Goal: Use online tool/utility: Utilize a website feature to perform a specific function

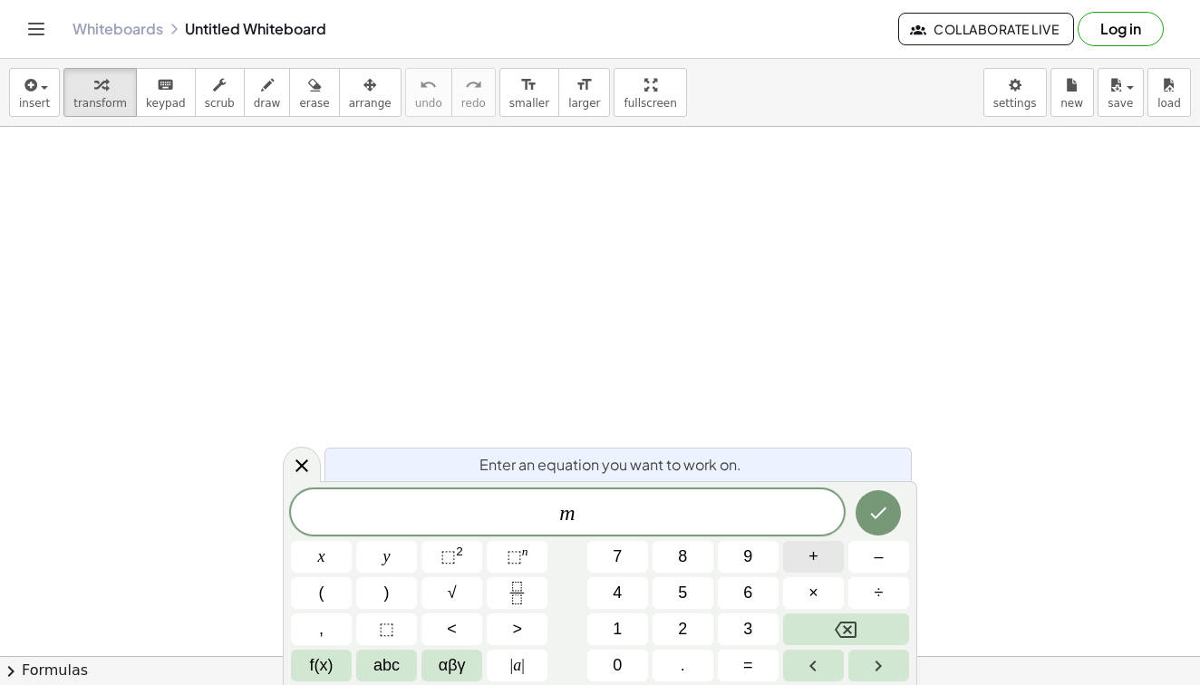
click at [819, 558] on span "+" at bounding box center [814, 557] width 10 height 24
click at [514, 580] on button "Fraction" at bounding box center [517, 593] width 61 height 32
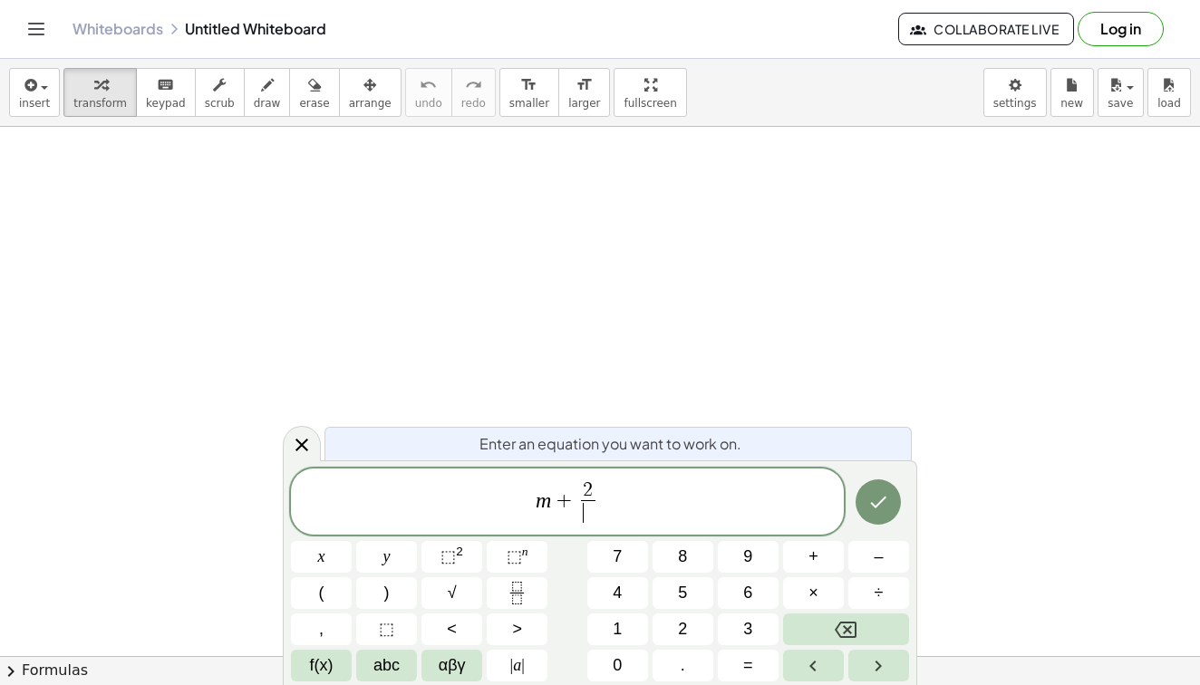
click at [590, 518] on span "​" at bounding box center [588, 512] width 14 height 24
click at [748, 663] on span "=" at bounding box center [748, 666] width 10 height 24
click at [627, 511] on span "m + 2 3 ​ ​" at bounding box center [567, 504] width 553 height 48
click at [750, 665] on span "=" at bounding box center [748, 666] width 10 height 24
click at [514, 584] on icon "Fraction" at bounding box center [517, 593] width 23 height 23
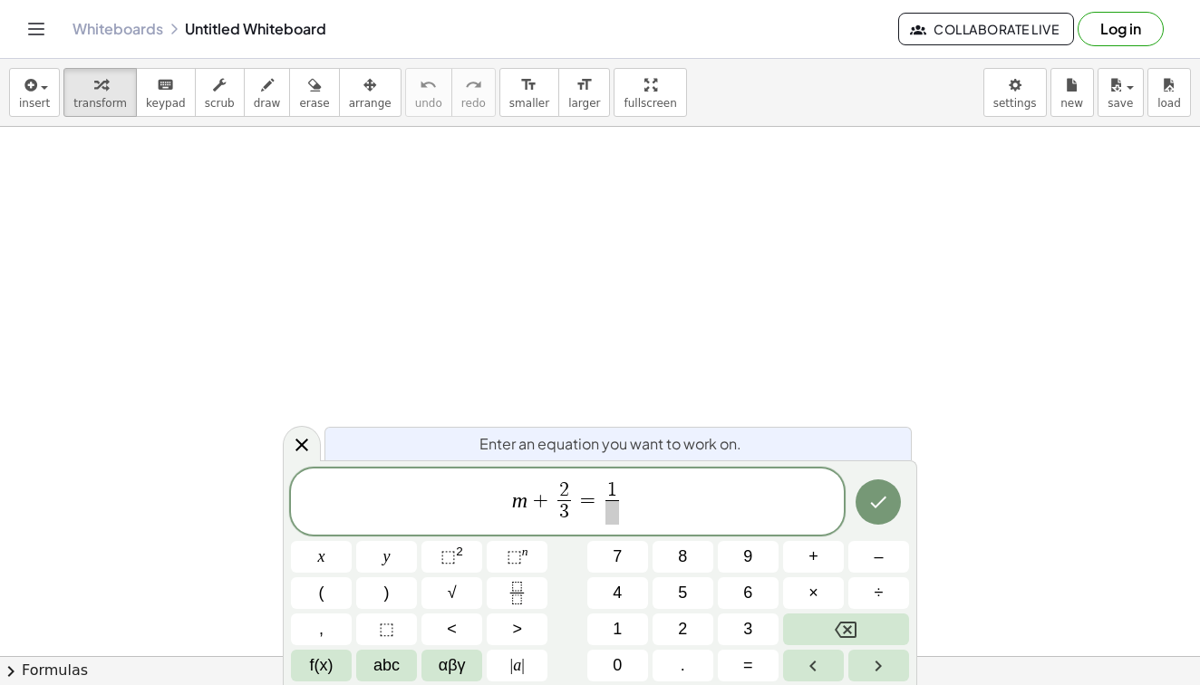
click at [609, 518] on span at bounding box center [613, 512] width 14 height 24
click at [878, 509] on icon "Done" at bounding box center [879, 502] width 22 height 22
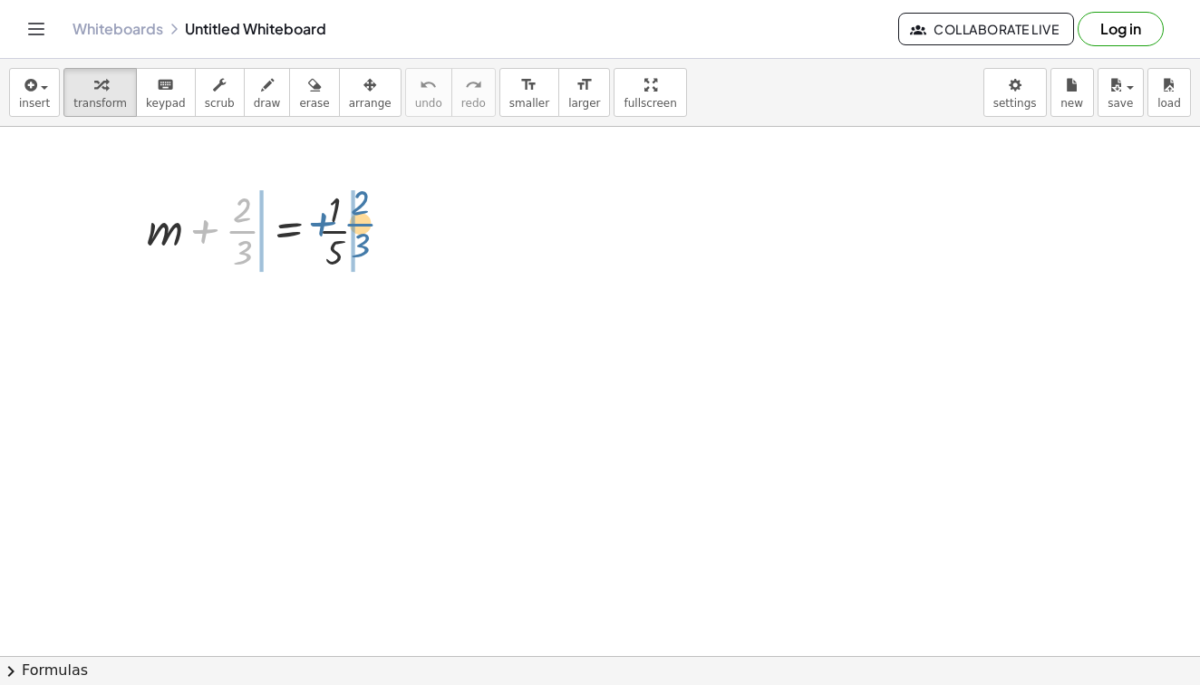
drag, startPoint x: 236, startPoint y: 236, endPoint x: 354, endPoint y: 228, distance: 118.1
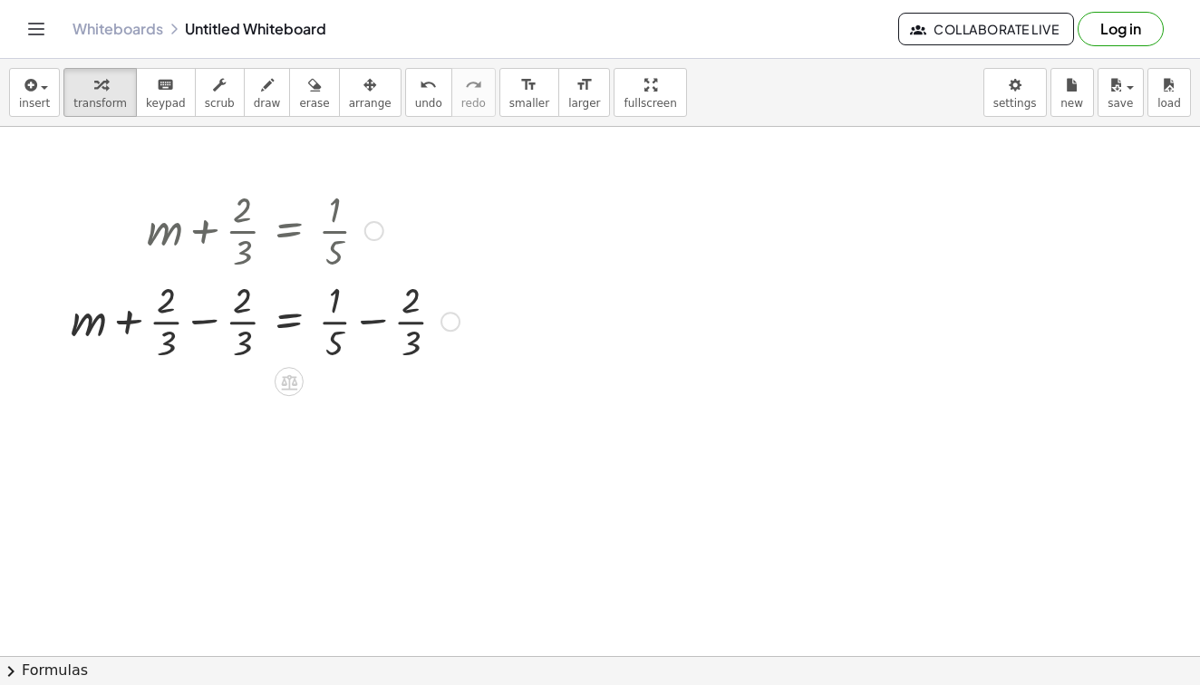
click at [377, 320] on div at bounding box center [265, 320] width 407 height 91
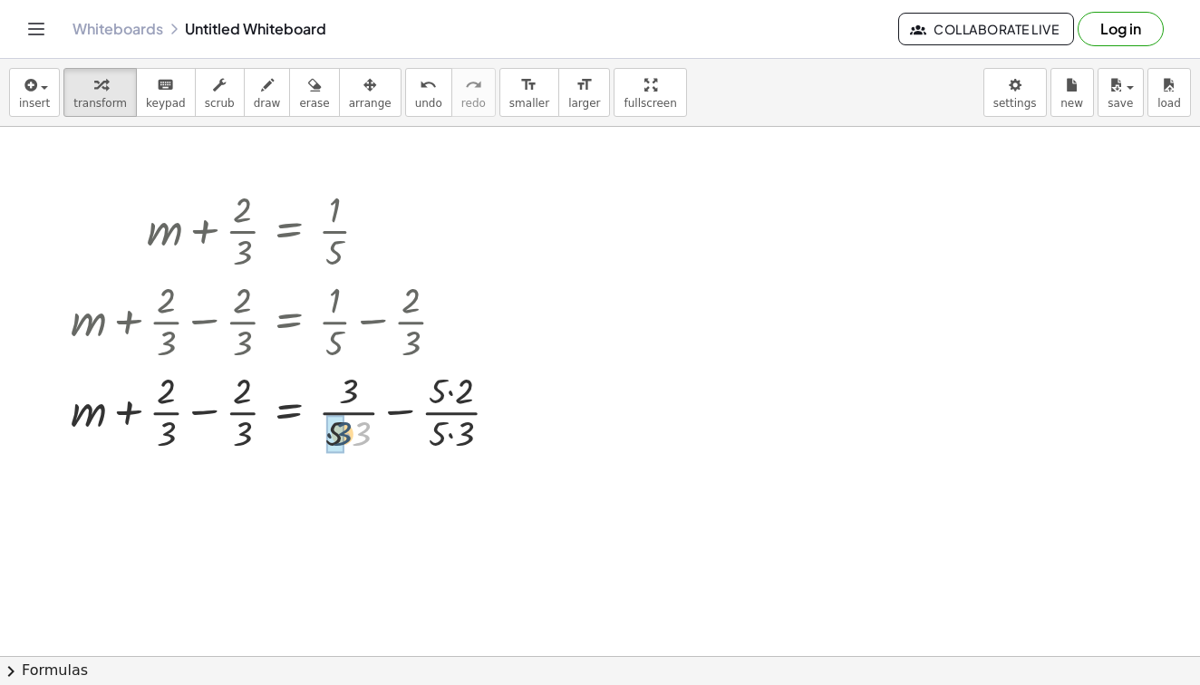
drag, startPoint x: 357, startPoint y: 438, endPoint x: 337, endPoint y: 438, distance: 19.9
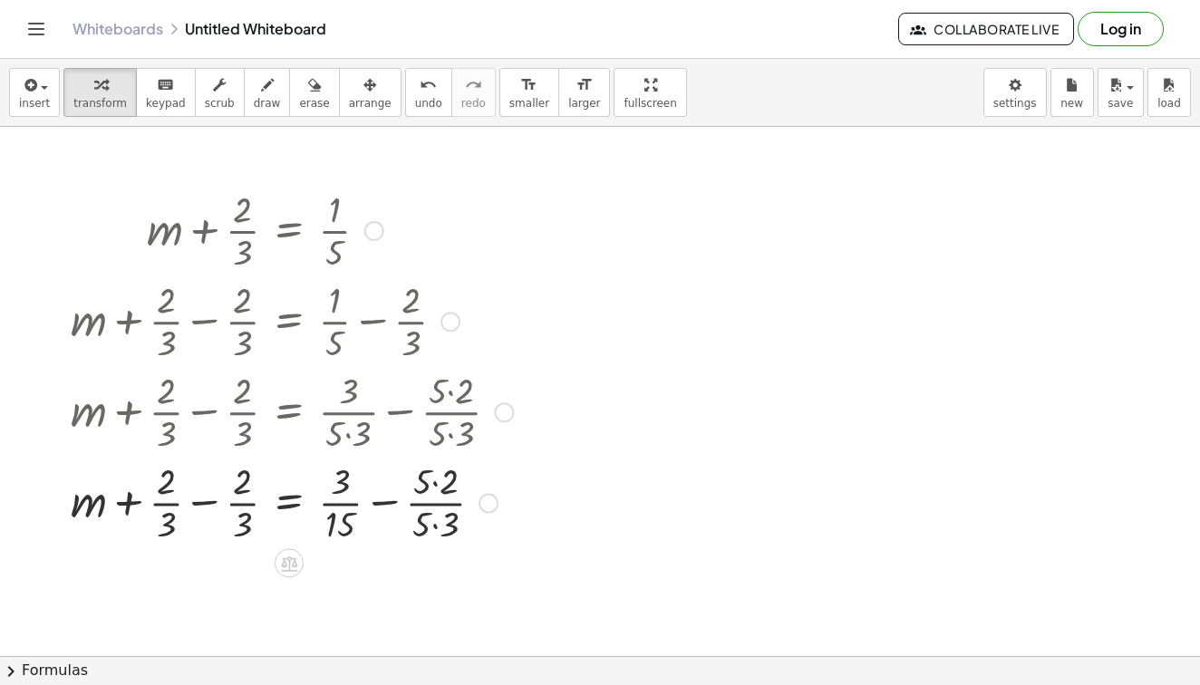
click at [455, 434] on div at bounding box center [292, 410] width 461 height 91
drag, startPoint x: 451, startPoint y: 531, endPoint x: 427, endPoint y: 531, distance: 24.5
drag, startPoint x: 450, startPoint y: 476, endPoint x: 424, endPoint y: 476, distance: 25.4
drag, startPoint x: 422, startPoint y: 510, endPoint x: 340, endPoint y: 507, distance: 82.5
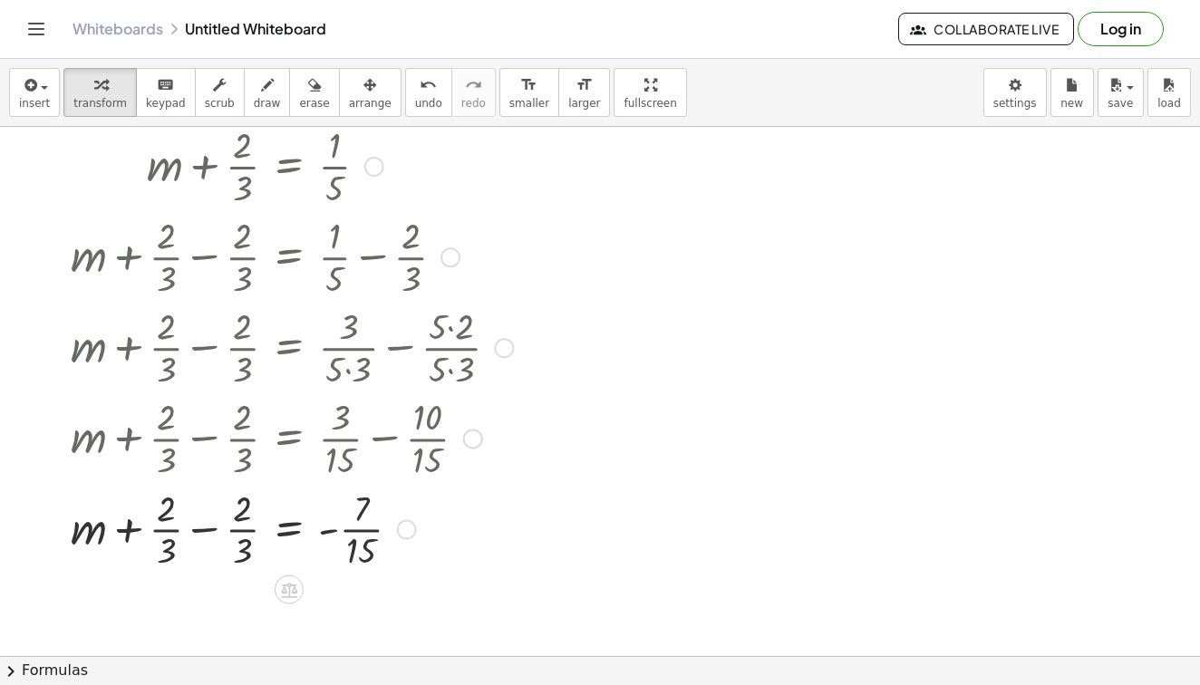
scroll to position [84, 0]
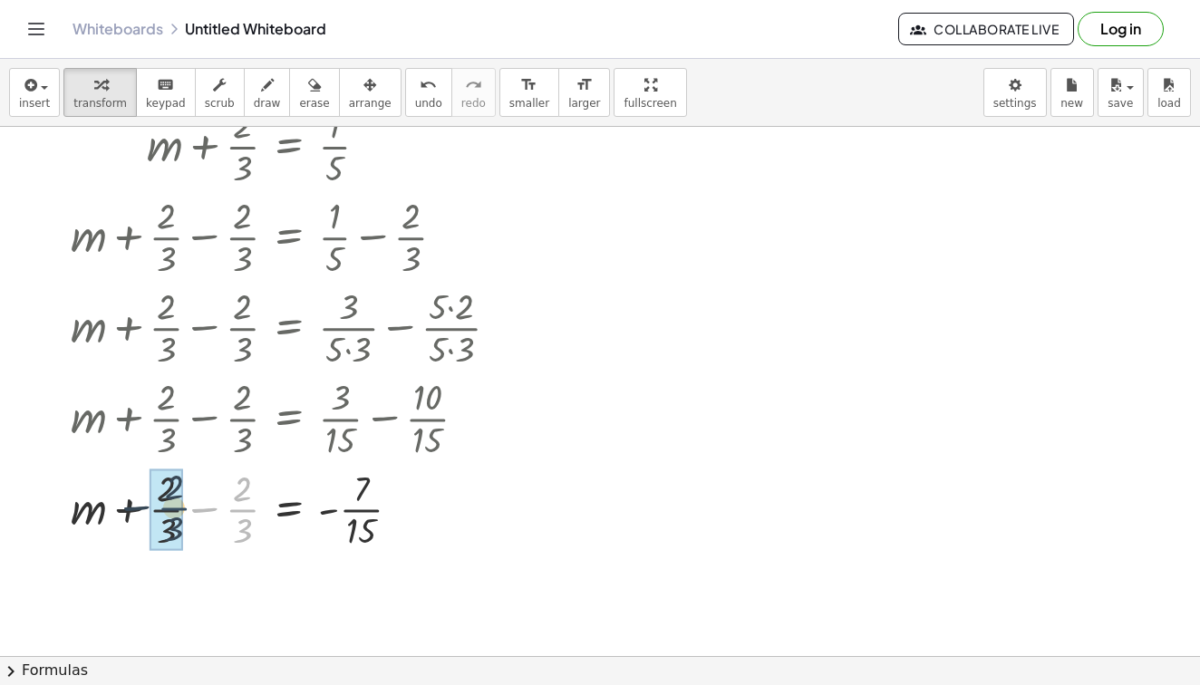
drag, startPoint x: 250, startPoint y: 510, endPoint x: 173, endPoint y: 509, distance: 77.1
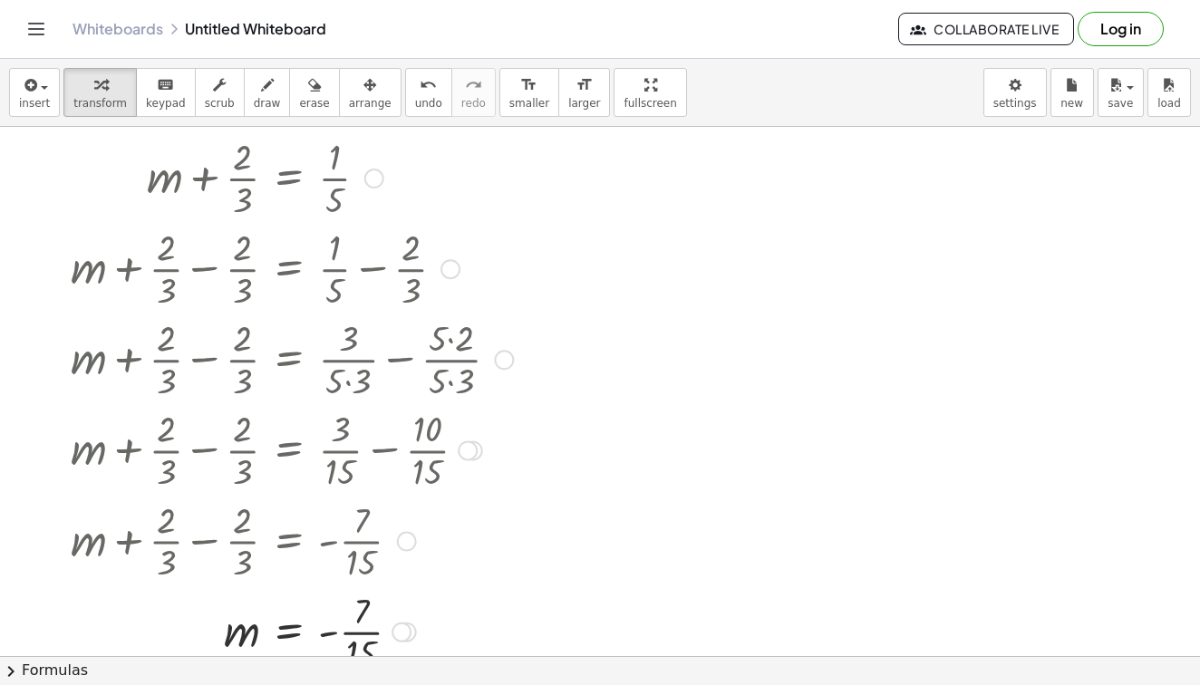
scroll to position [17, 0]
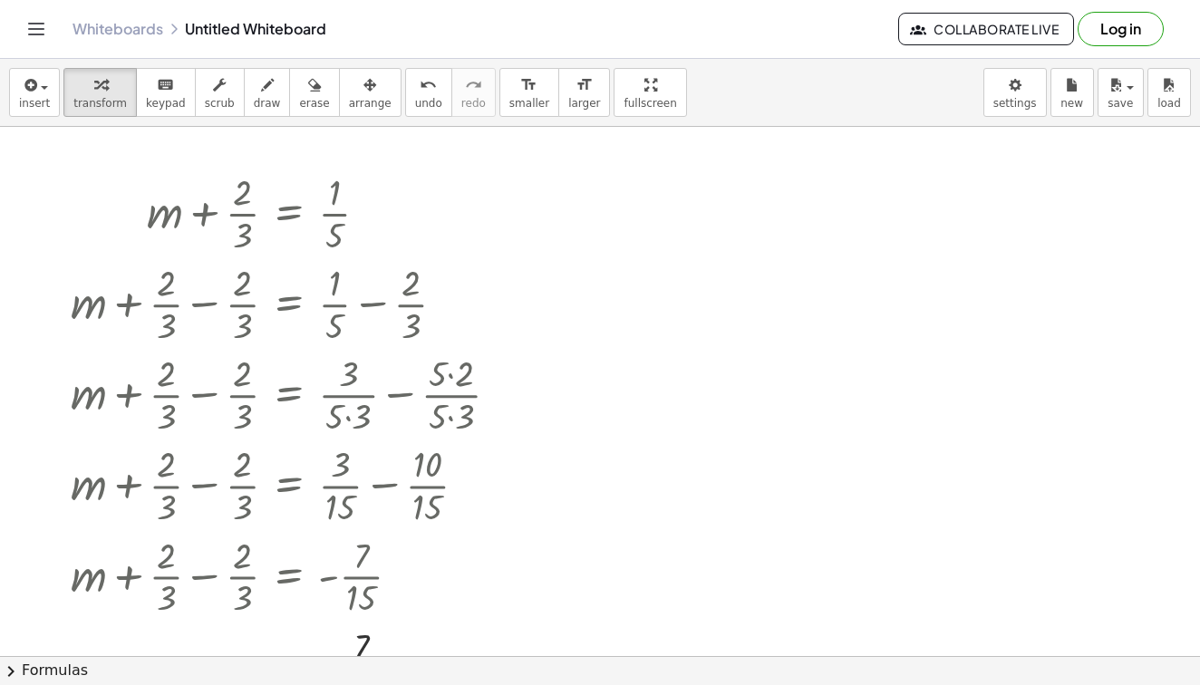
click at [150, 672] on button "chevron_right Formulas" at bounding box center [600, 670] width 1200 height 29
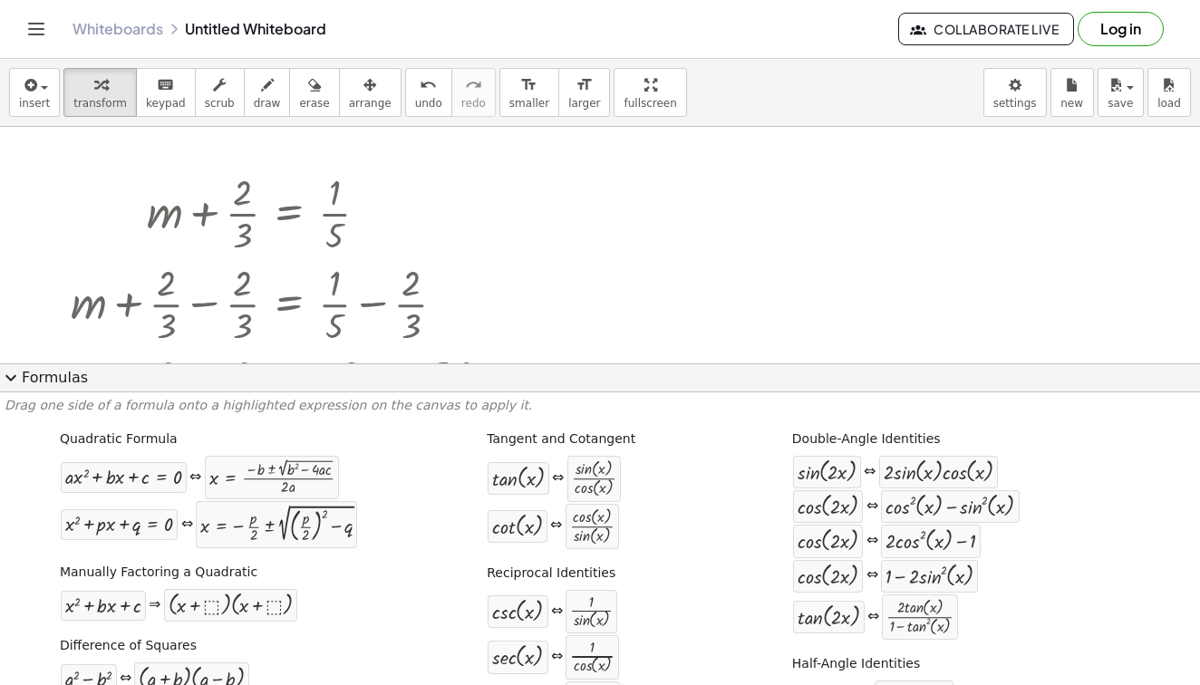
click at [306, 374] on button "expand_more Formulas" at bounding box center [600, 378] width 1200 height 29
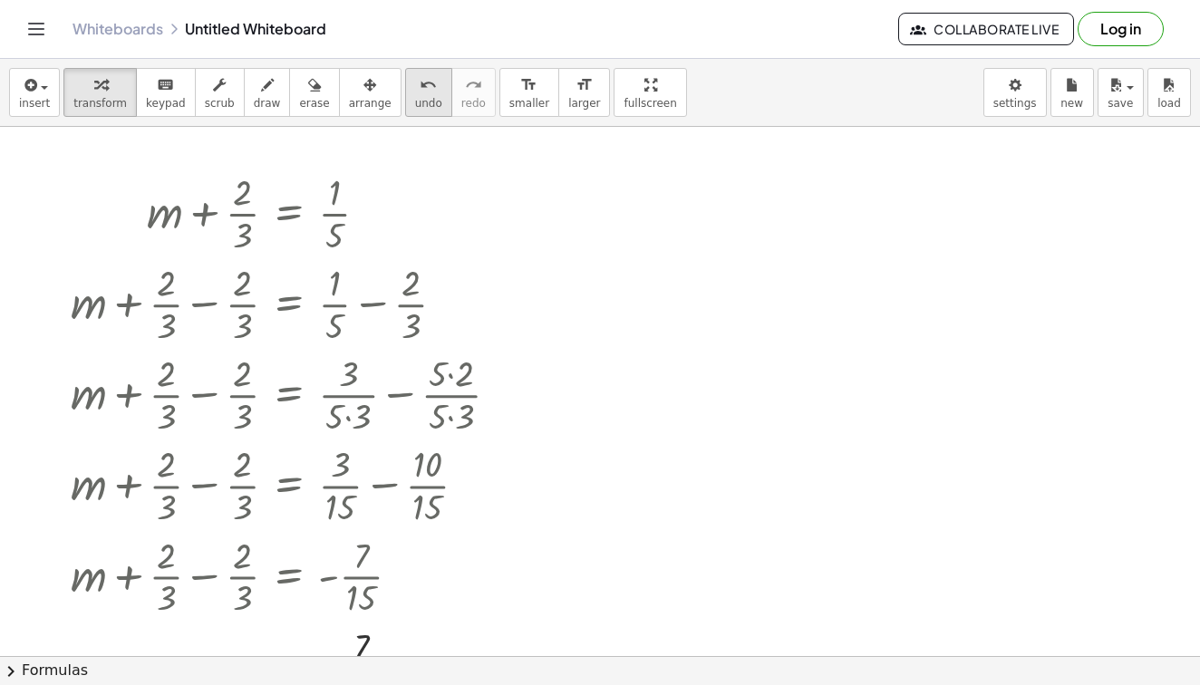
click at [415, 90] on div "undo" at bounding box center [428, 84] width 27 height 22
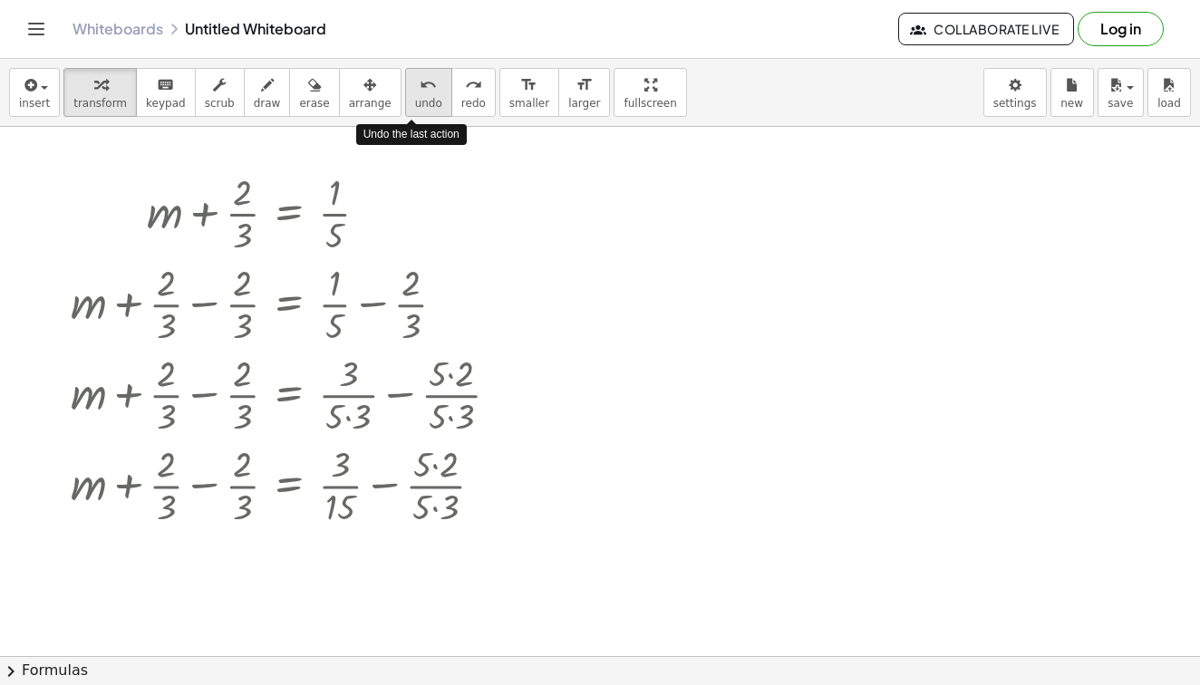
click at [415, 90] on div "undo" at bounding box center [428, 84] width 27 height 22
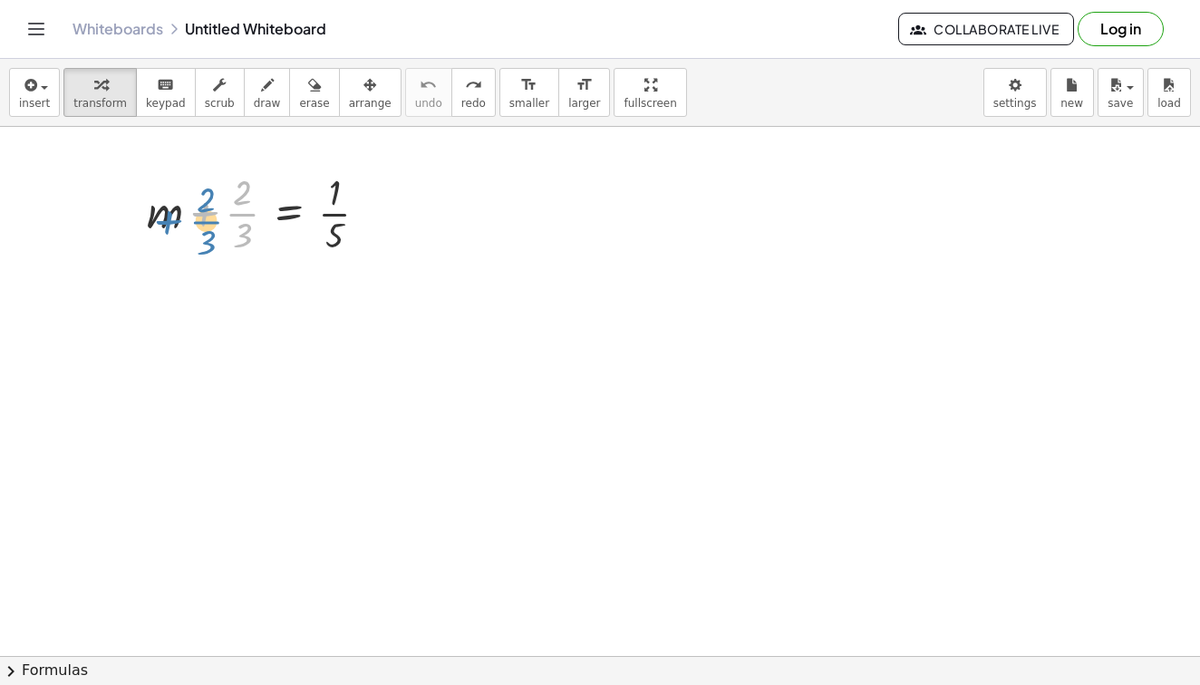
drag, startPoint x: 234, startPoint y: 219, endPoint x: 197, endPoint y: 227, distance: 37.9
click at [197, 227] on div at bounding box center [265, 212] width 254 height 91
click at [362, 191] on div at bounding box center [265, 212] width 254 height 91
click at [323, 668] on button "chevron_right Formulas" at bounding box center [600, 670] width 1200 height 29
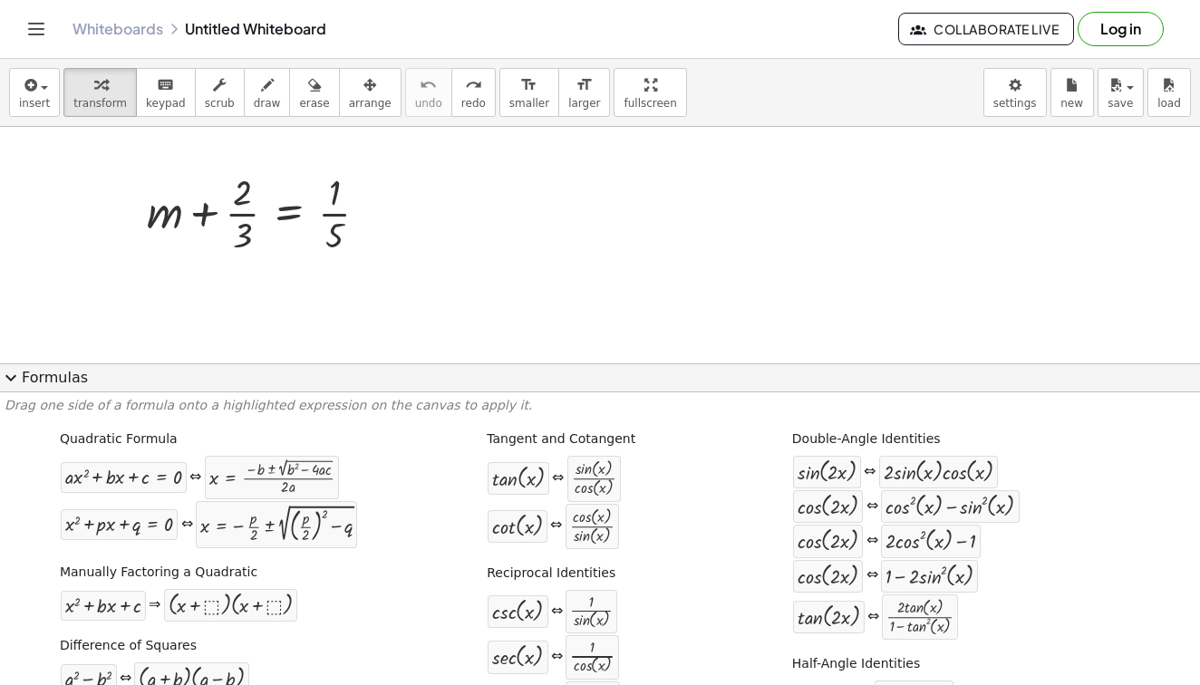
click at [431, 378] on button "expand_more Formulas" at bounding box center [600, 378] width 1200 height 29
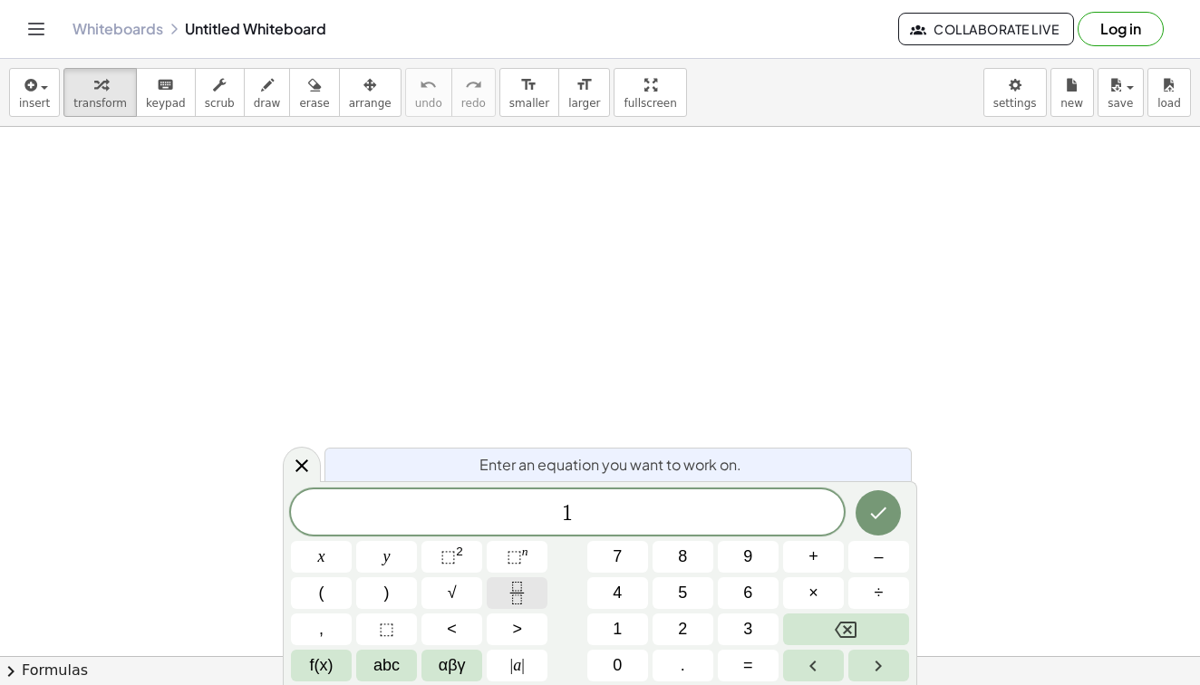
click at [512, 587] on icon "Fraction" at bounding box center [517, 593] width 23 height 23
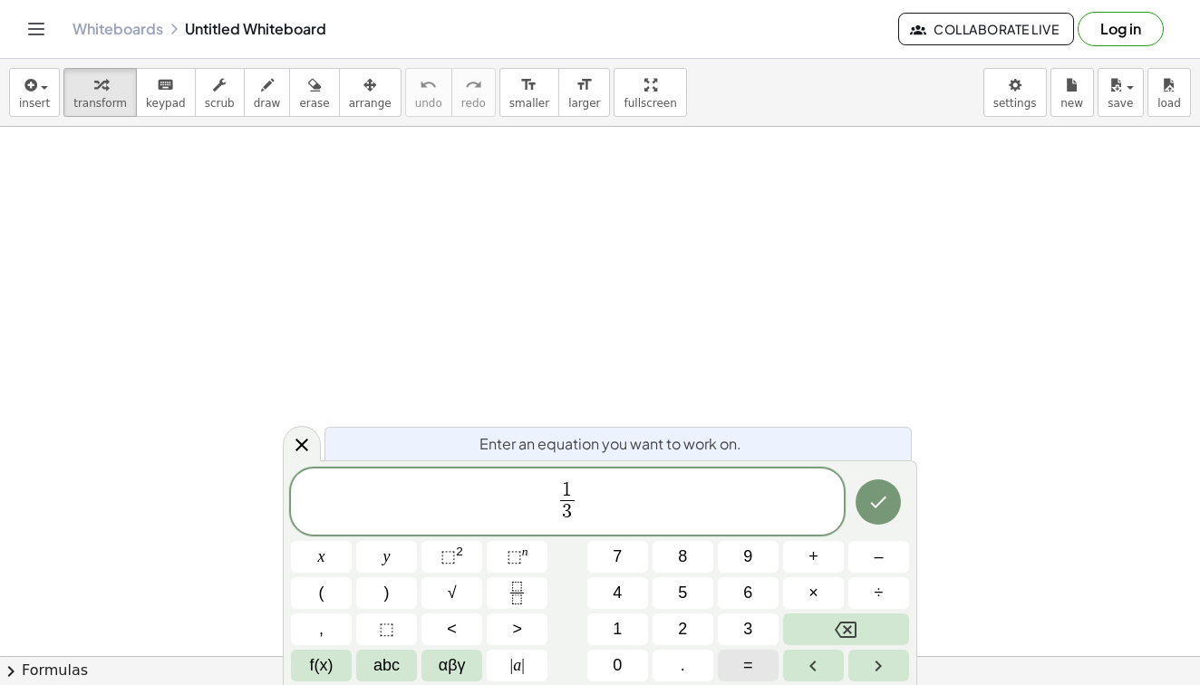
click at [765, 658] on button "=" at bounding box center [748, 666] width 61 height 32
click at [608, 511] on span "1 3 ​ ​" at bounding box center [567, 504] width 553 height 48
click at [735, 660] on button "=" at bounding box center [748, 666] width 61 height 32
click at [509, 590] on icon "Fraction" at bounding box center [517, 593] width 23 height 23
click at [589, 523] on span at bounding box center [592, 512] width 14 height 24
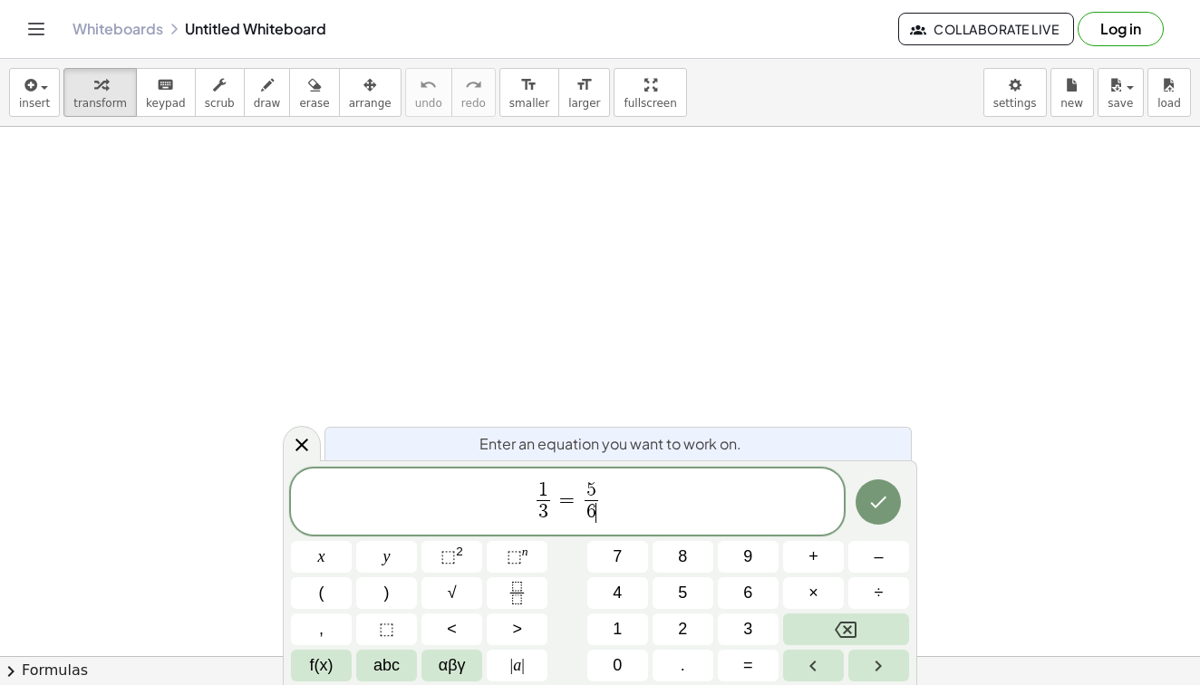
click at [644, 509] on span "1 3 ​ = 5 6 ​ ​" at bounding box center [567, 504] width 553 height 48
click at [813, 566] on span "+" at bounding box center [814, 557] width 10 height 24
click at [645, 513] on span "1 3 ​ = 5 6 ​ + v" at bounding box center [567, 504] width 553 height 48
click at [880, 510] on icon "Done" at bounding box center [879, 502] width 22 height 22
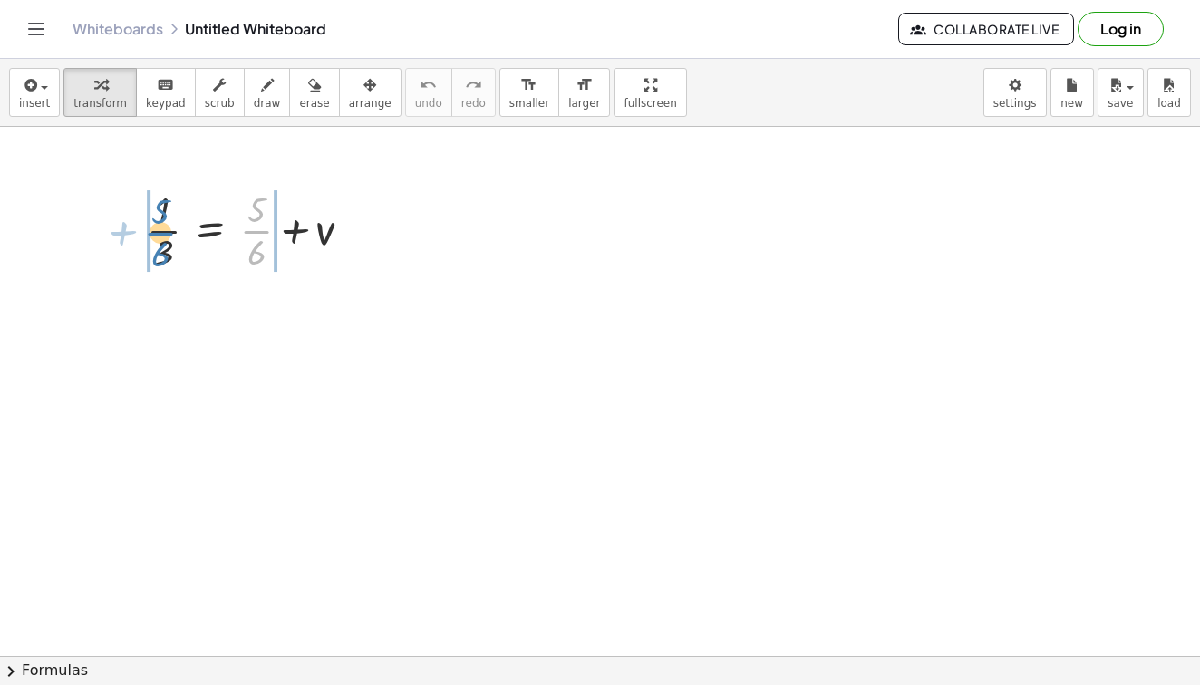
drag, startPoint x: 262, startPoint y: 233, endPoint x: 166, endPoint y: 235, distance: 96.1
click at [166, 235] on div at bounding box center [257, 229] width 238 height 91
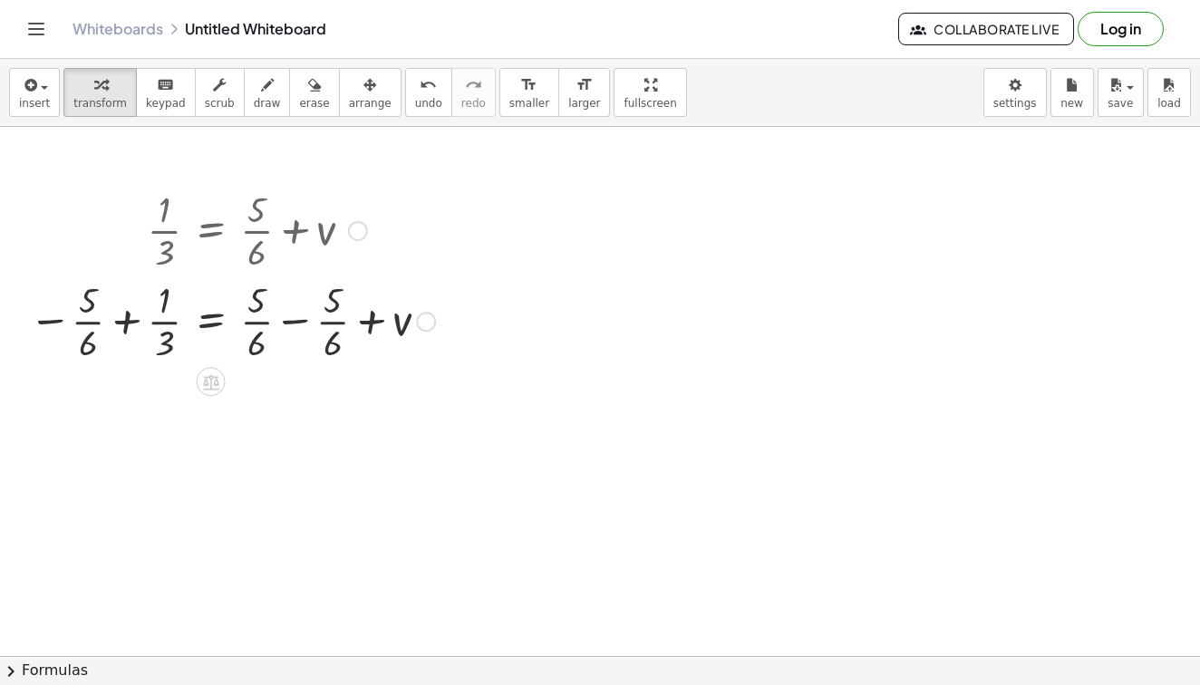
click at [299, 322] on div at bounding box center [232, 320] width 424 height 91
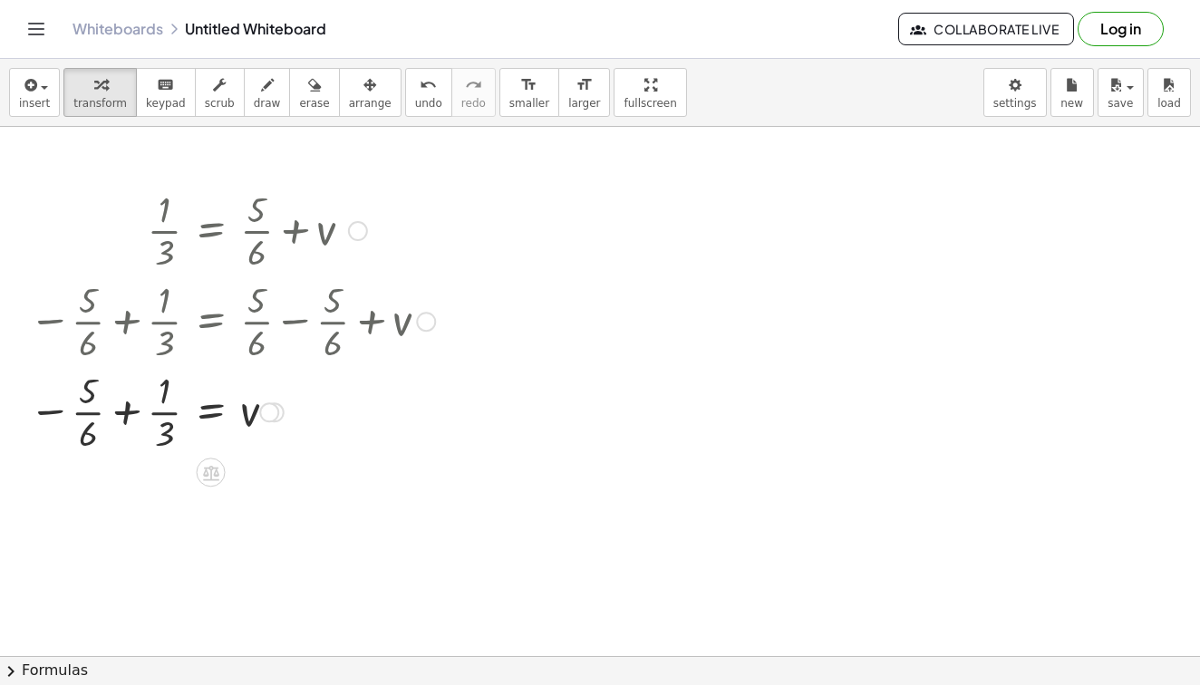
click at [126, 412] on div at bounding box center [232, 410] width 424 height 91
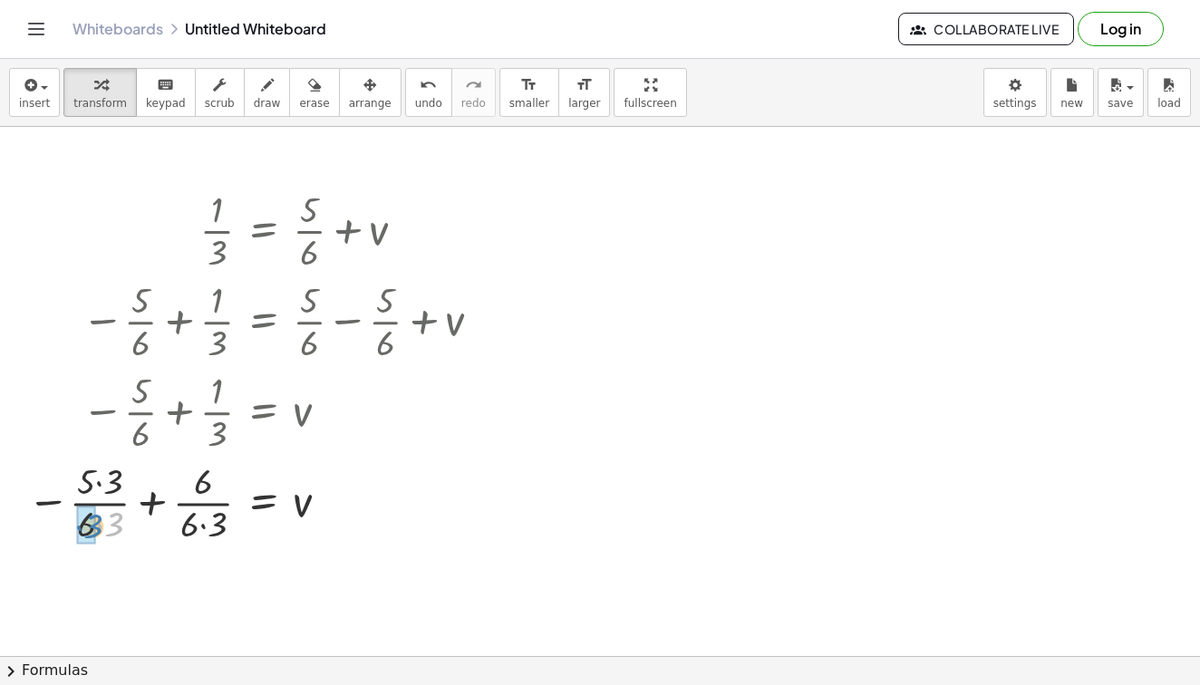
drag, startPoint x: 115, startPoint y: 529, endPoint x: 94, endPoint y: 531, distance: 21.0
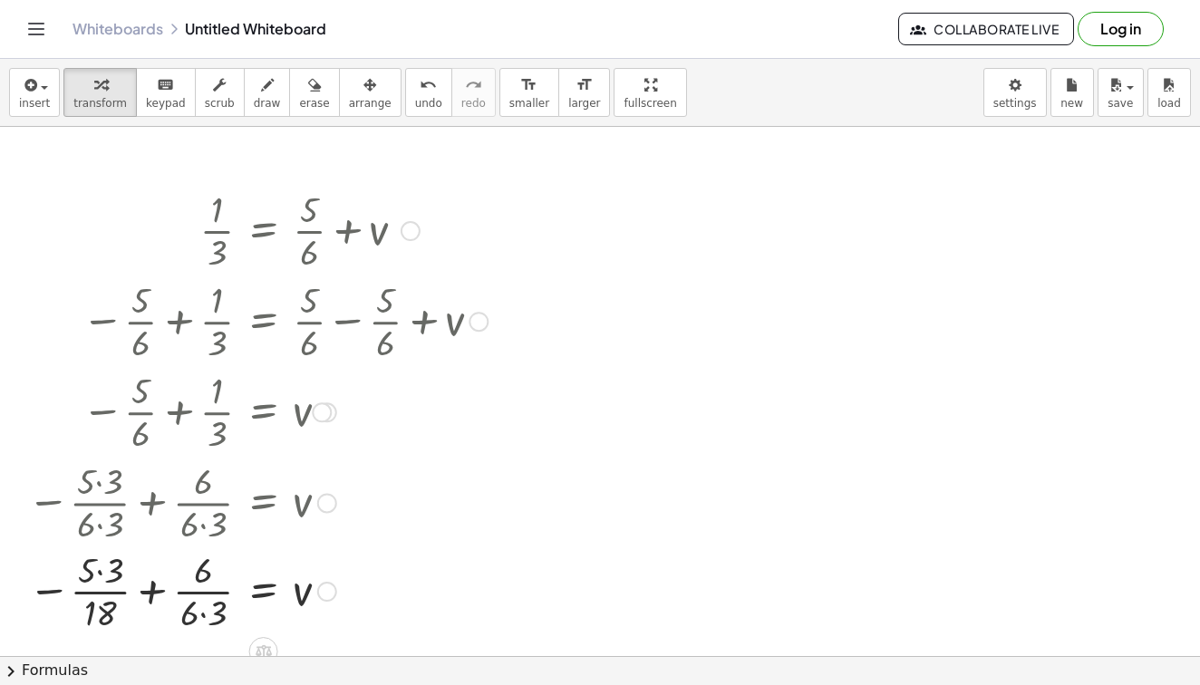
click at [111, 486] on div at bounding box center [257, 501] width 479 height 91
drag, startPoint x: 117, startPoint y: 568, endPoint x: 89, endPoint y: 569, distance: 28.1
drag, startPoint x: 223, startPoint y: 614, endPoint x: 189, endPoint y: 615, distance: 34.5
drag, startPoint x: 101, startPoint y: 597, endPoint x: 193, endPoint y: 597, distance: 92.5
click at [204, 596] on div at bounding box center [257, 593] width 479 height 91
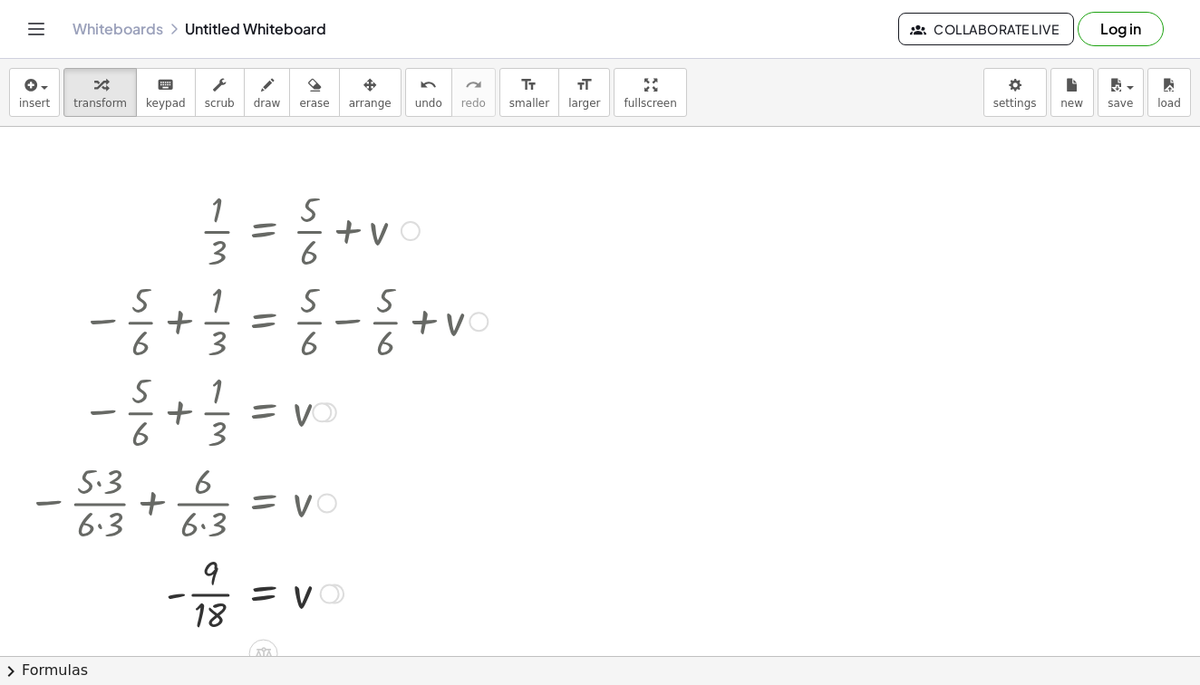
click at [204, 596] on div at bounding box center [257, 593] width 479 height 91
click at [415, 101] on span "undo" at bounding box center [428, 103] width 27 height 13
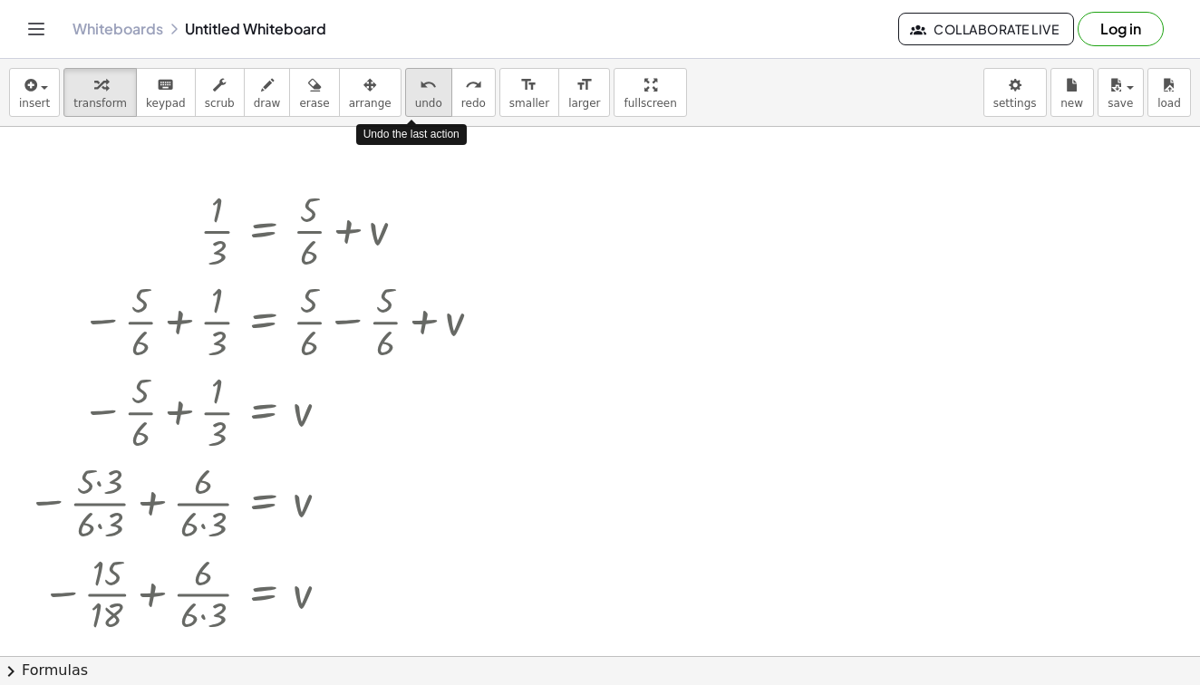
click at [415, 101] on span "undo" at bounding box center [428, 103] width 27 height 13
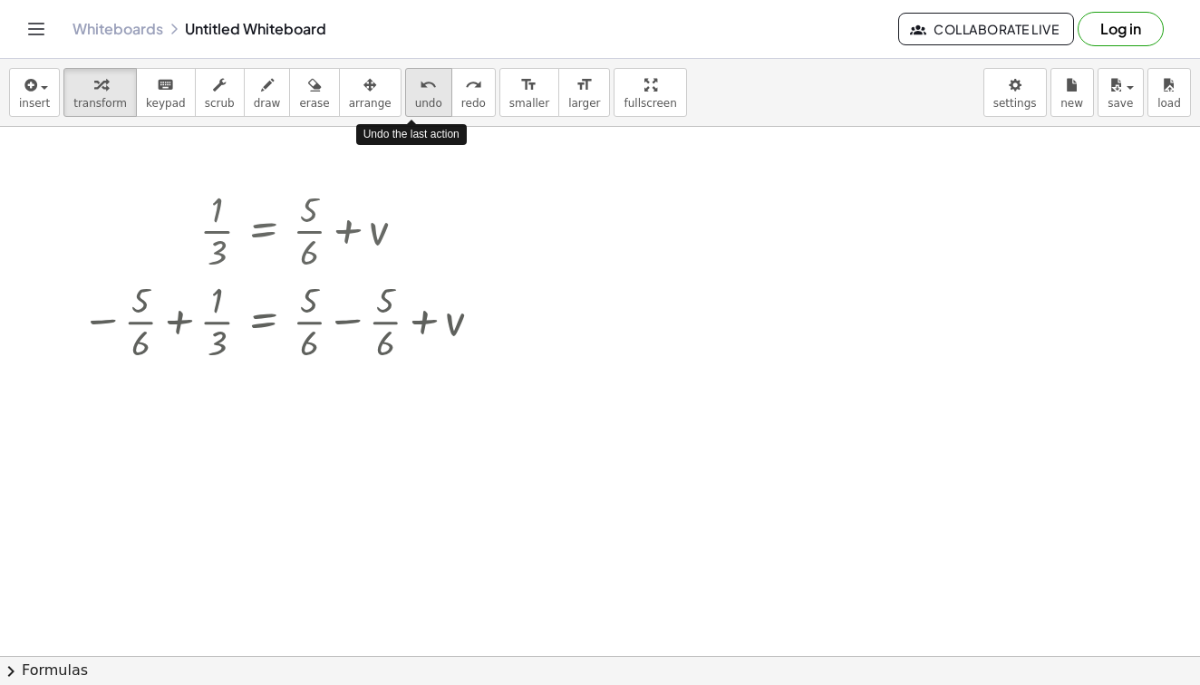
click at [415, 101] on span "undo" at bounding box center [428, 103] width 27 height 13
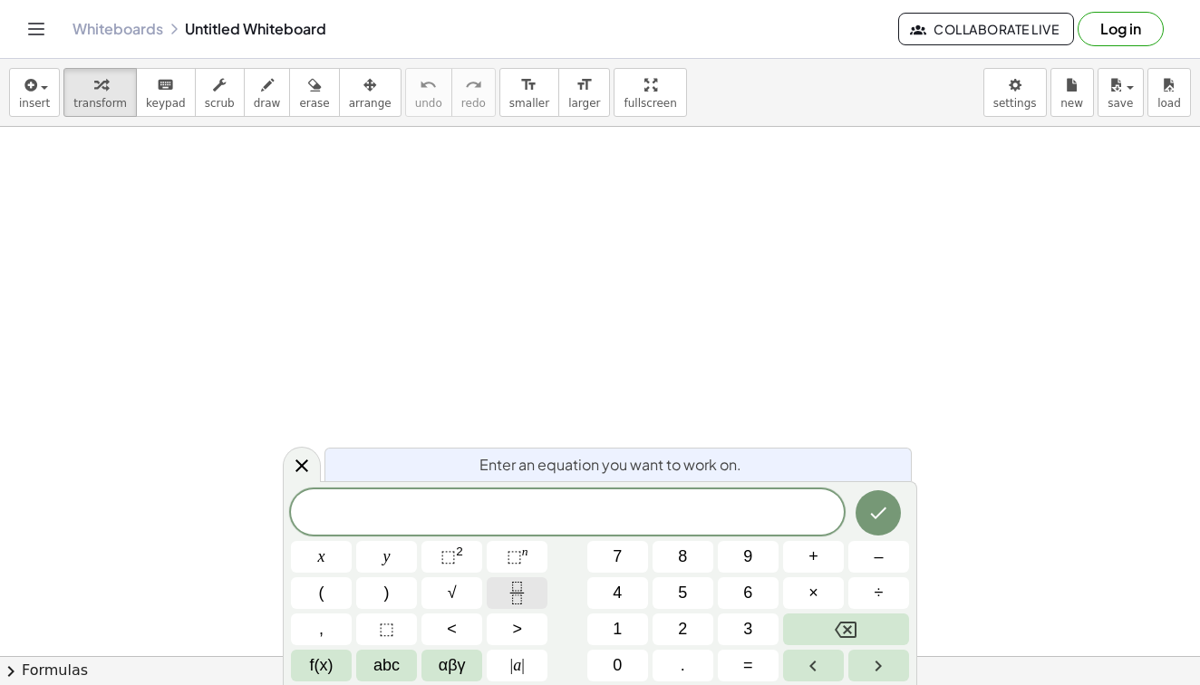
click at [523, 596] on icon "Fraction" at bounding box center [517, 593] width 23 height 23
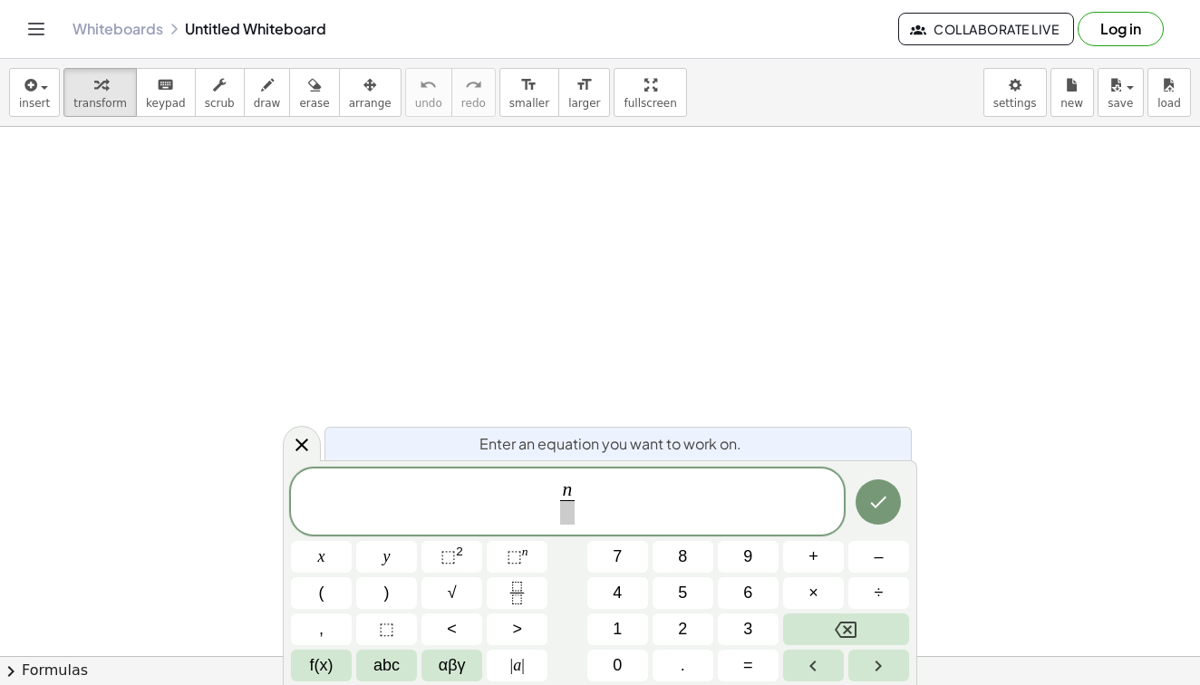
click at [571, 514] on span at bounding box center [567, 512] width 14 height 24
click at [591, 505] on span "n 3 ​ ​" at bounding box center [567, 504] width 553 height 48
click at [759, 665] on button "=" at bounding box center [748, 666] width 61 height 32
click at [869, 513] on icon "Done" at bounding box center [879, 502] width 22 height 22
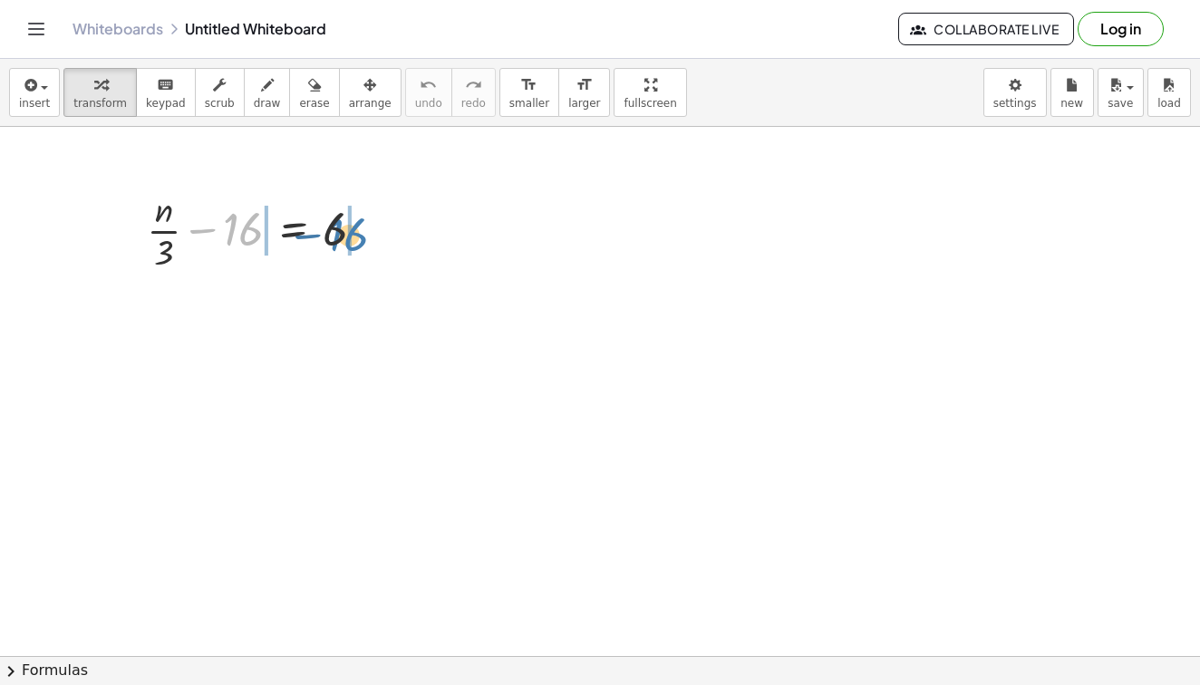
drag, startPoint x: 230, startPoint y: 238, endPoint x: 340, endPoint y: 243, distance: 109.8
click at [340, 243] on div at bounding box center [263, 229] width 251 height 91
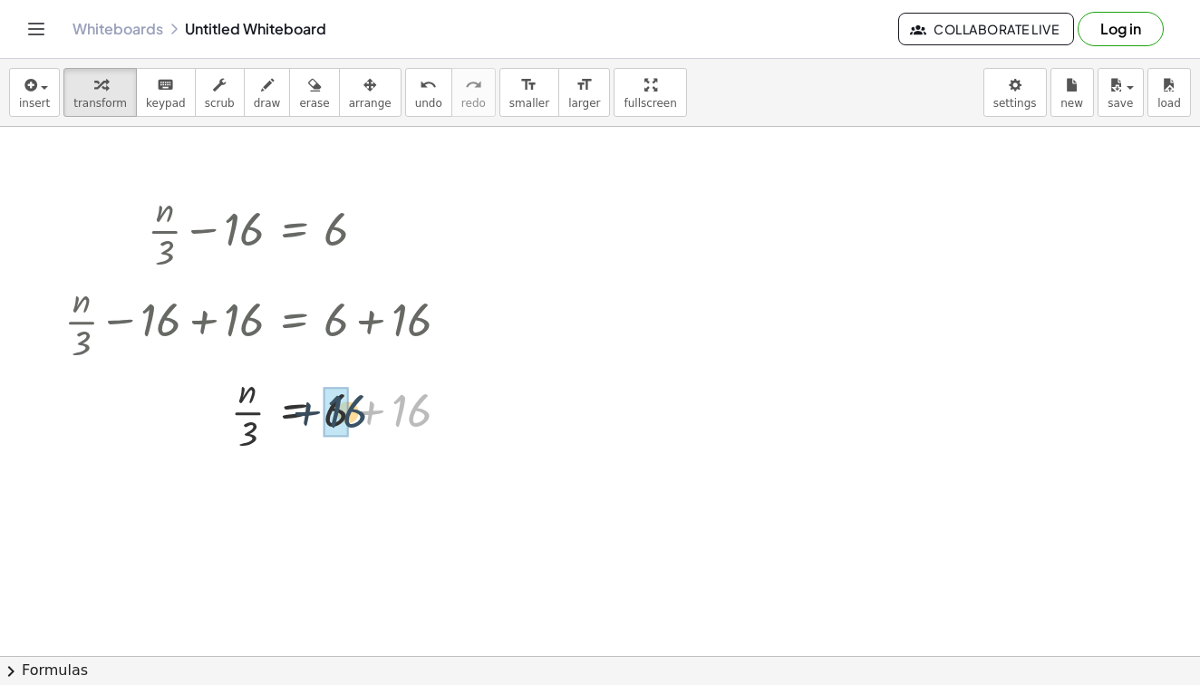
drag, startPoint x: 416, startPoint y: 406, endPoint x: 351, endPoint y: 407, distance: 65.3
click at [351, 407] on div at bounding box center [264, 410] width 418 height 91
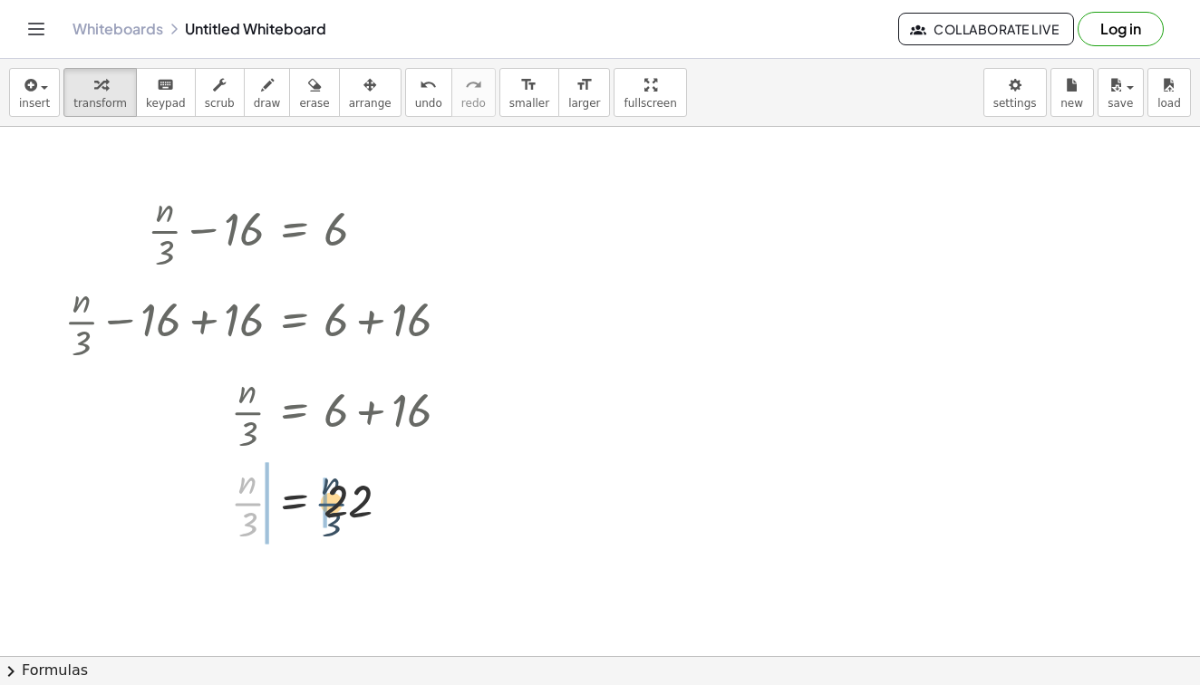
drag, startPoint x: 247, startPoint y: 506, endPoint x: 339, endPoint y: 504, distance: 91.6
click at [339, 504] on div at bounding box center [264, 501] width 418 height 91
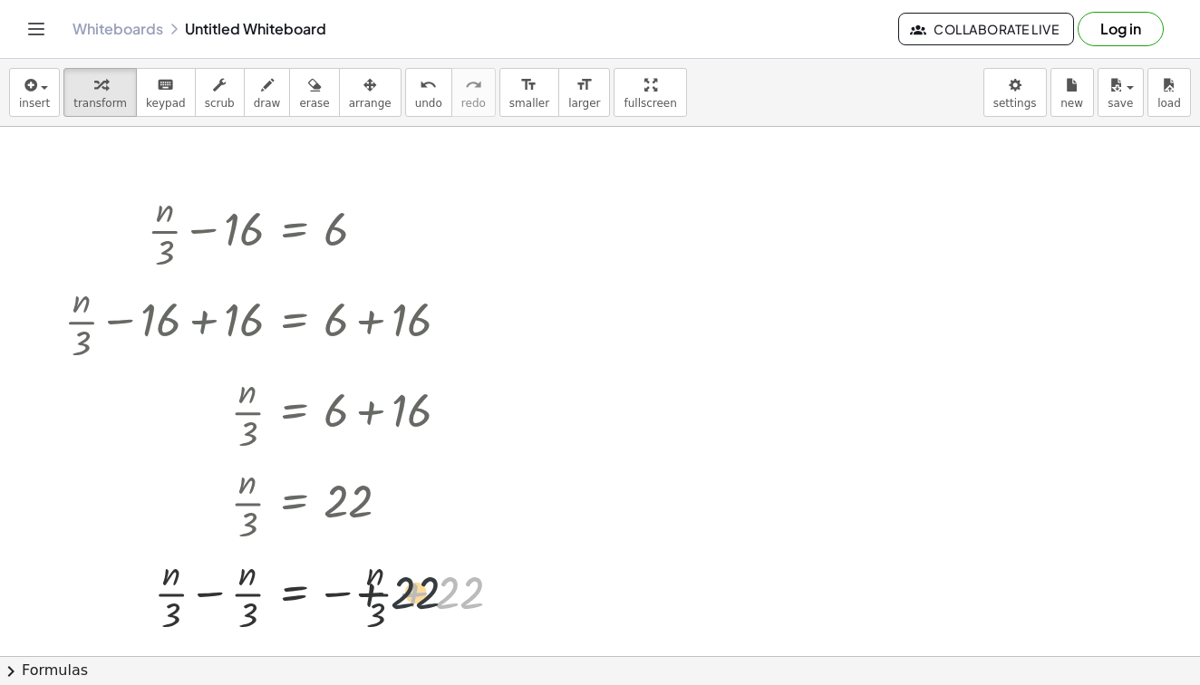
drag, startPoint x: 452, startPoint y: 593, endPoint x: 375, endPoint y: 592, distance: 77.1
click at [375, 592] on div at bounding box center [290, 593] width 471 height 91
click at [414, 595] on div at bounding box center [290, 593] width 471 height 91
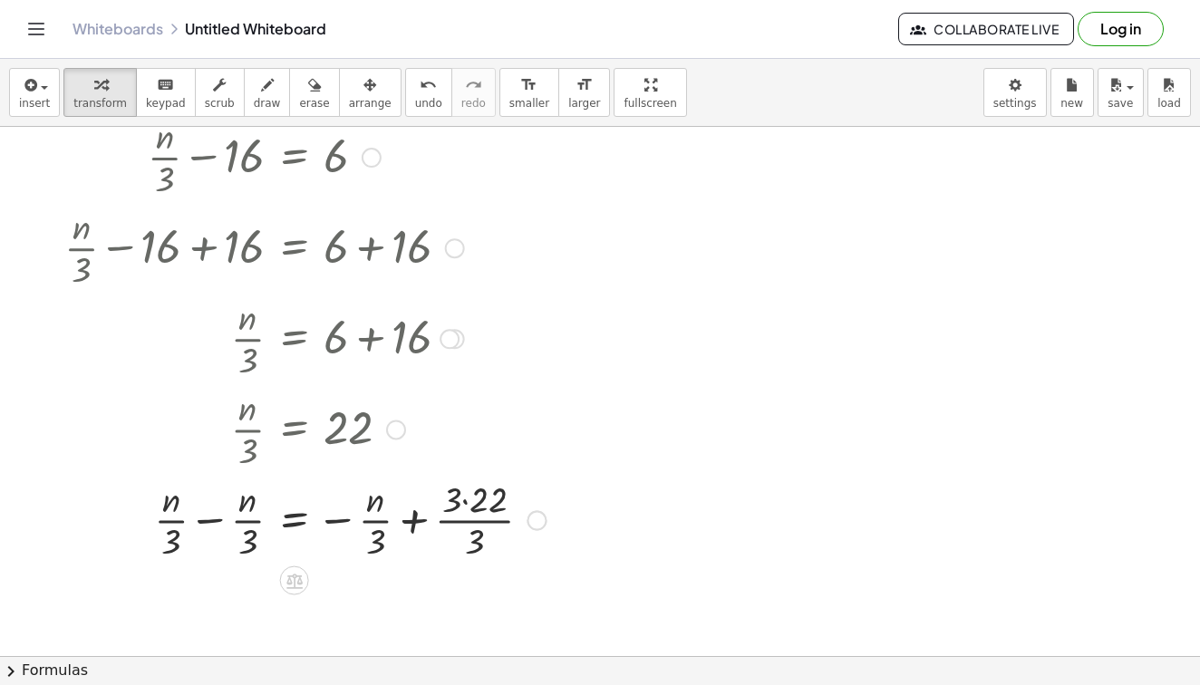
scroll to position [94, 0]
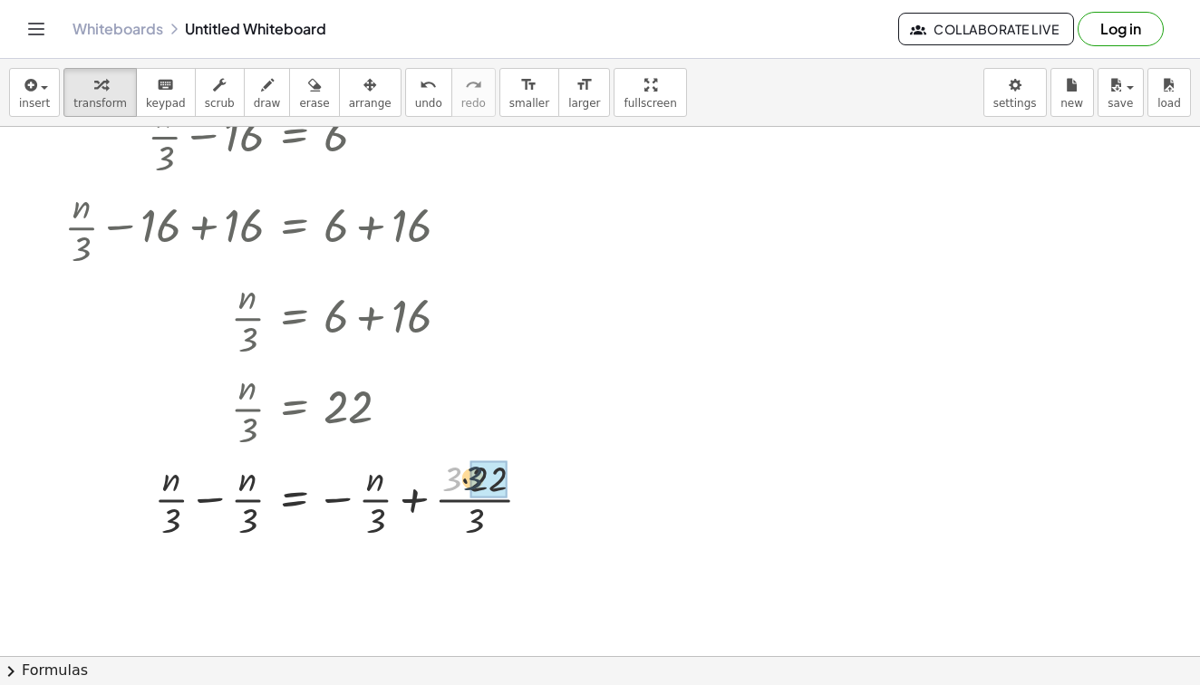
drag, startPoint x: 452, startPoint y: 482, endPoint x: 479, endPoint y: 482, distance: 26.3
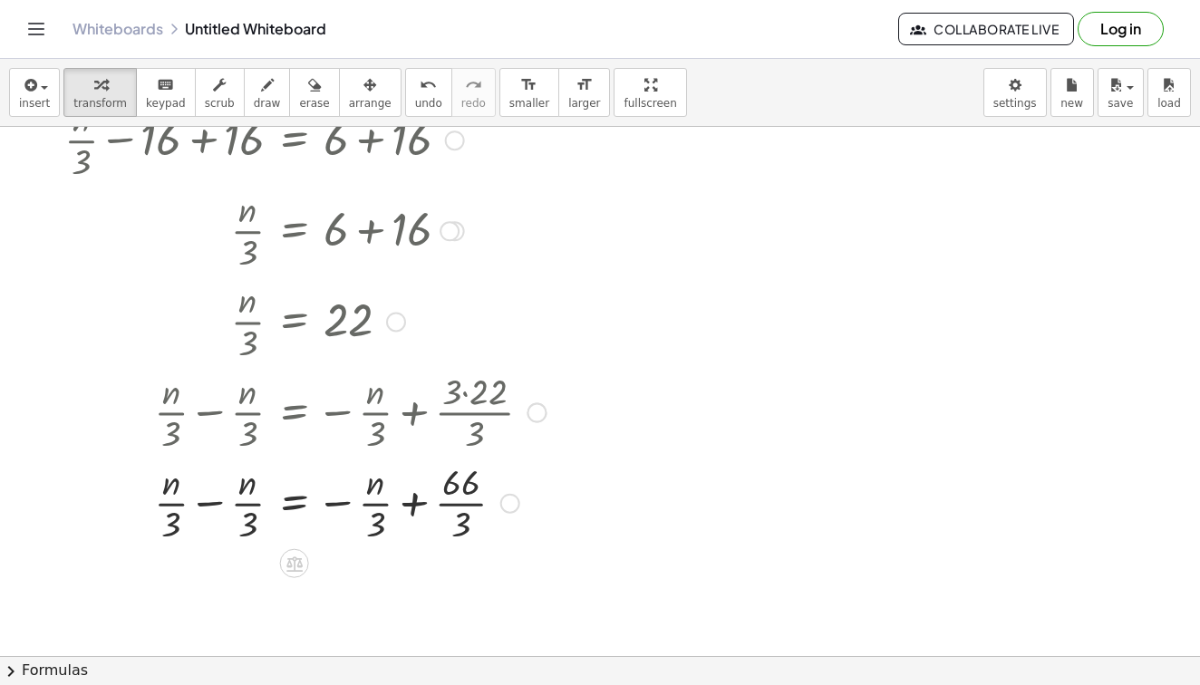
scroll to position [218, 0]
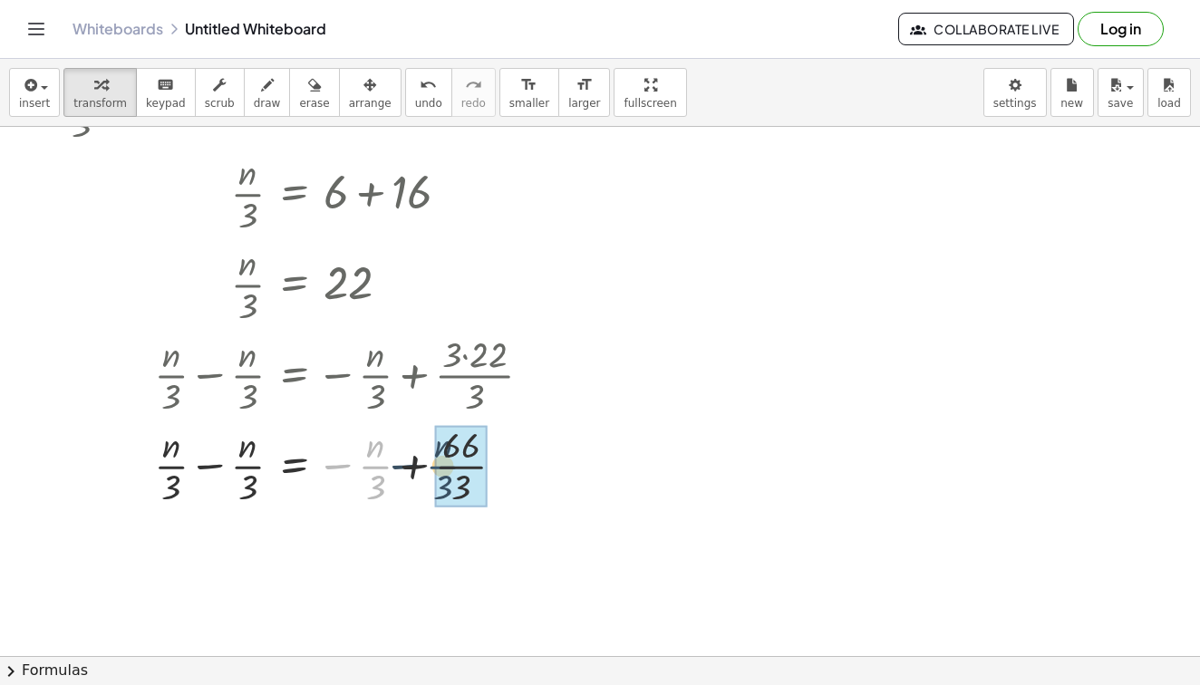
drag, startPoint x: 375, startPoint y: 470, endPoint x: 461, endPoint y: 468, distance: 85.2
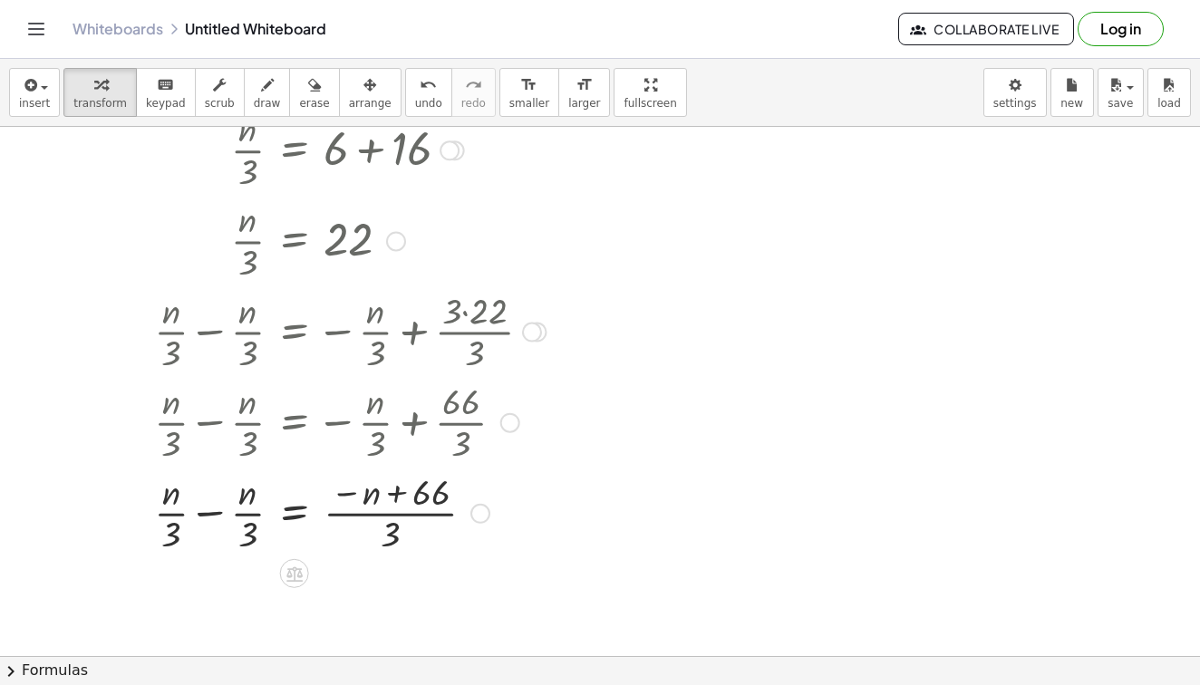
scroll to position [274, 0]
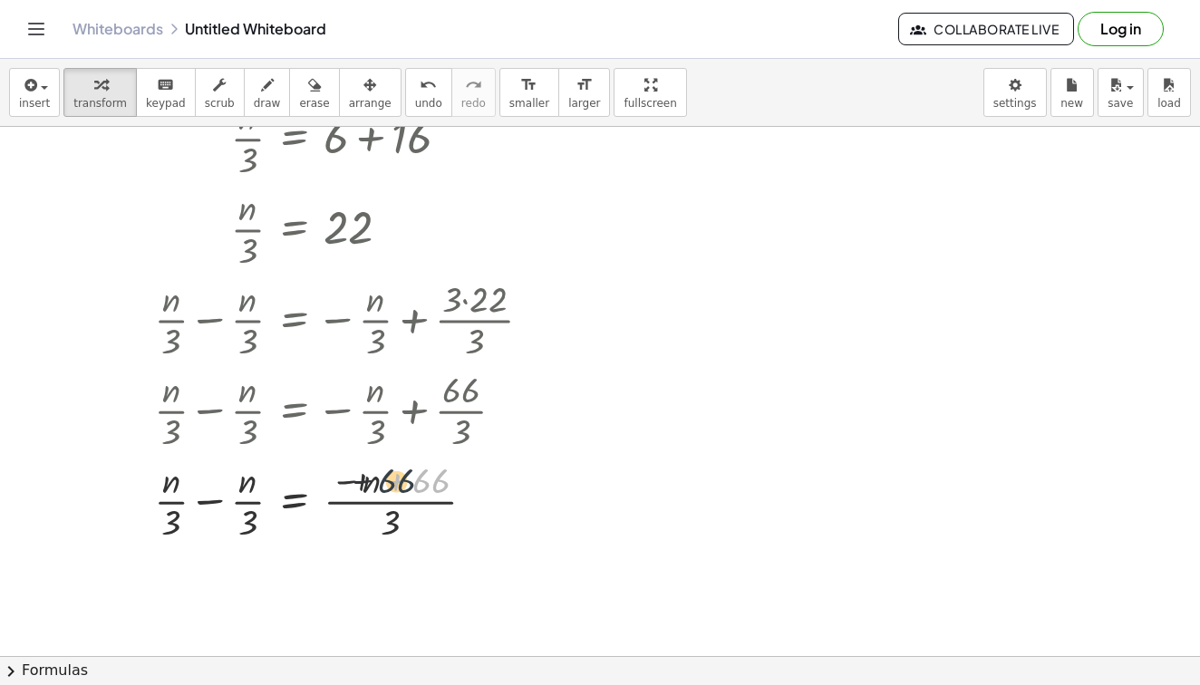
drag, startPoint x: 433, startPoint y: 483, endPoint x: 370, endPoint y: 484, distance: 63.5
click at [370, 484] on div at bounding box center [305, 500] width 500 height 91
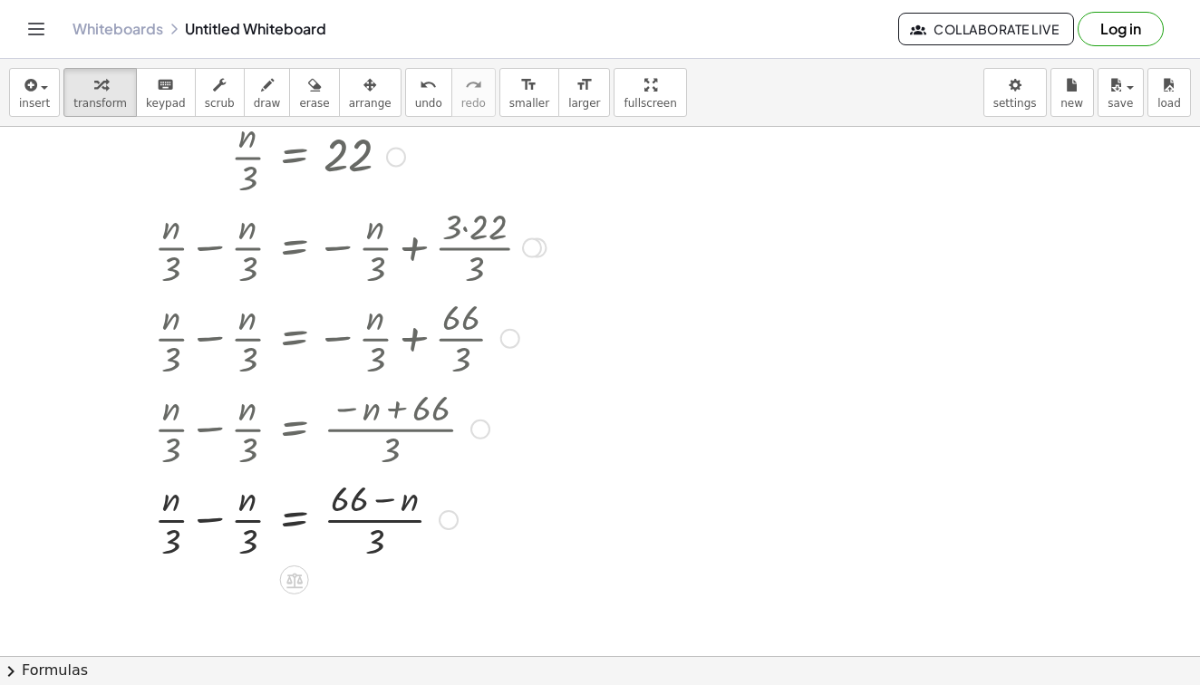
scroll to position [370, 0]
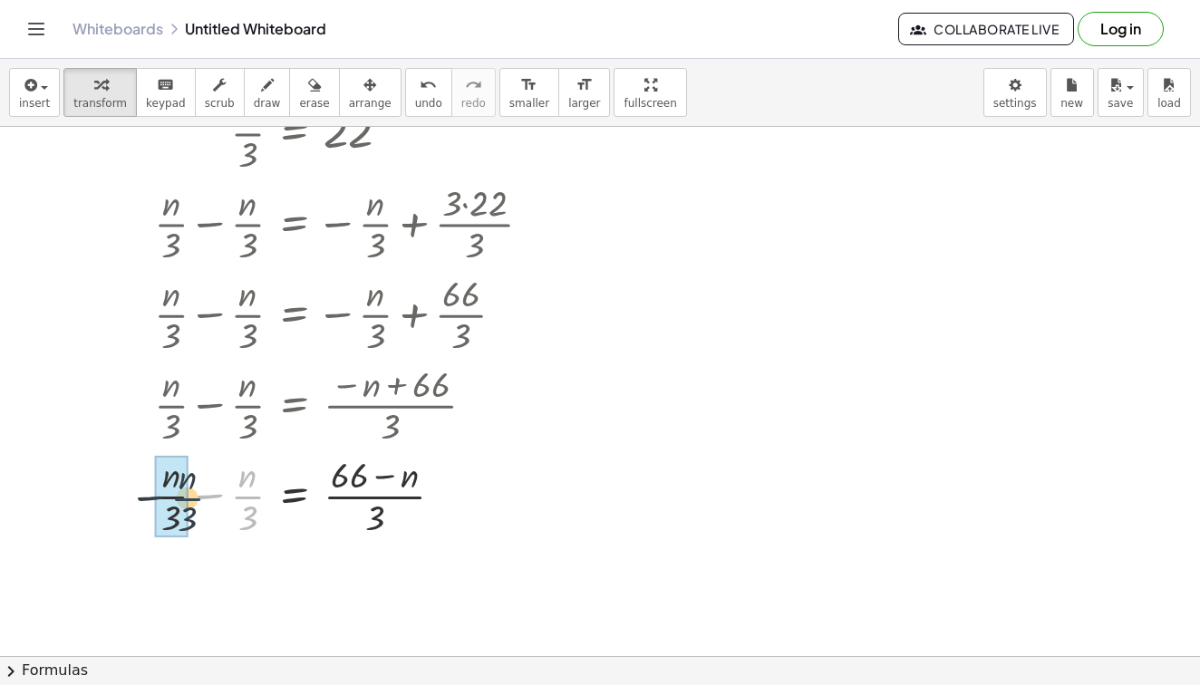
drag, startPoint x: 254, startPoint y: 501, endPoint x: 180, endPoint y: 502, distance: 73.4
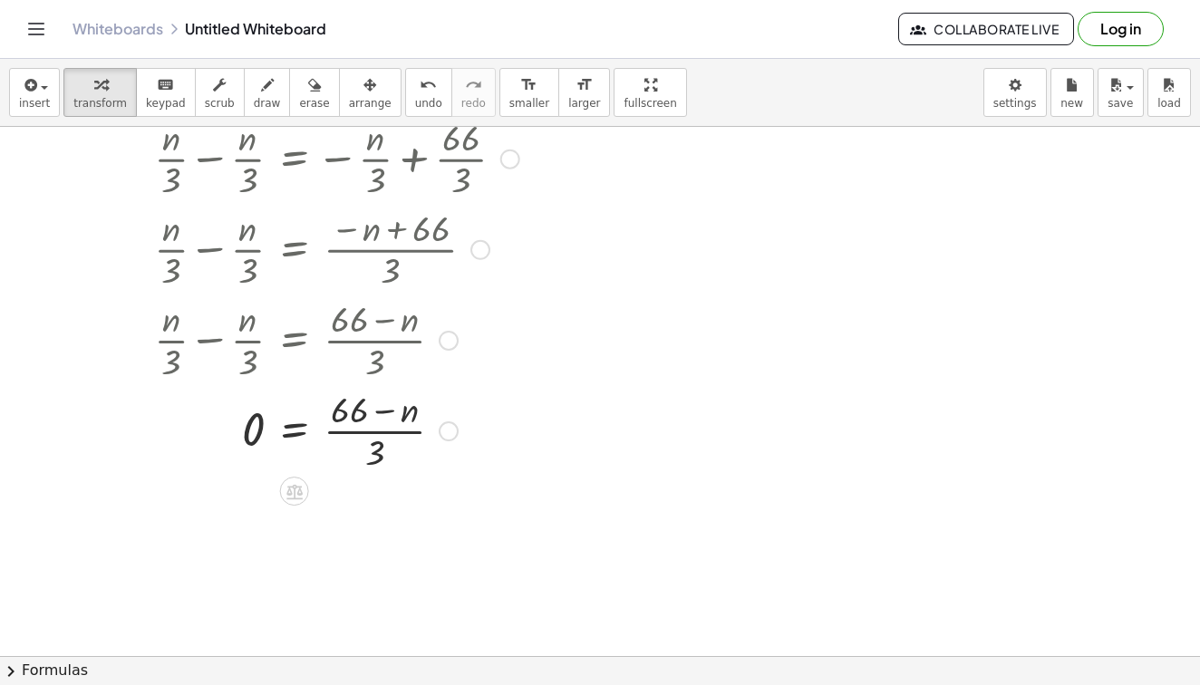
scroll to position [589, 0]
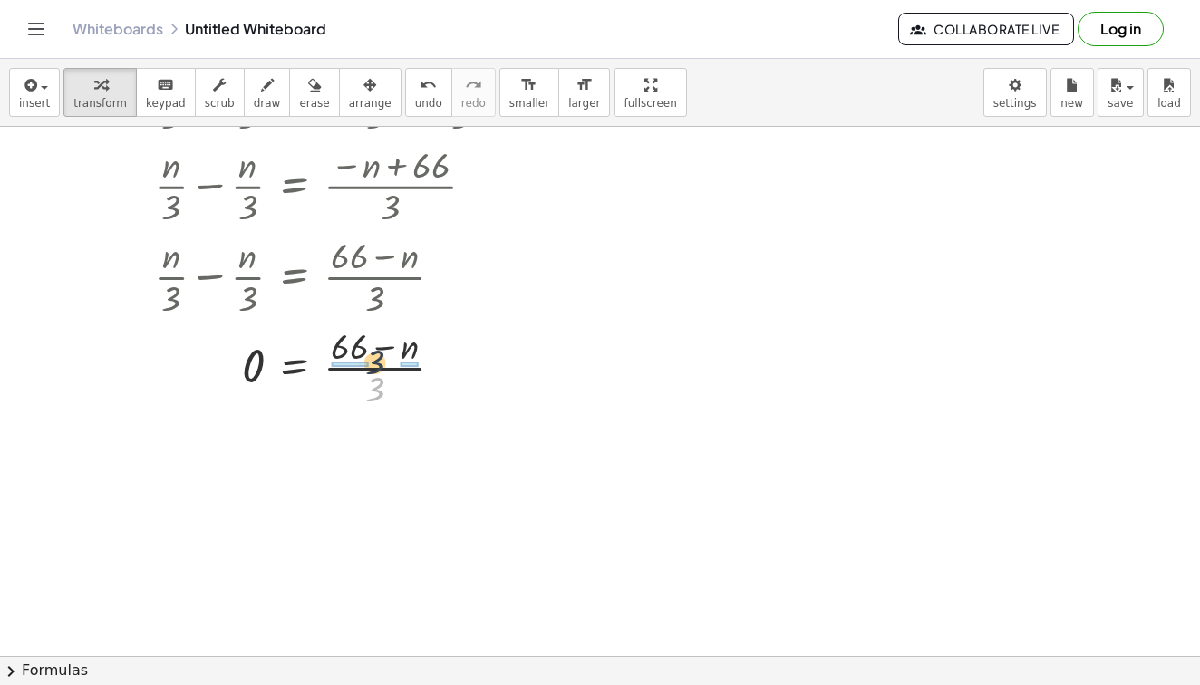
drag, startPoint x: 378, startPoint y: 394, endPoint x: 378, endPoint y: 363, distance: 31.7
click at [378, 363] on div at bounding box center [305, 366] width 500 height 91
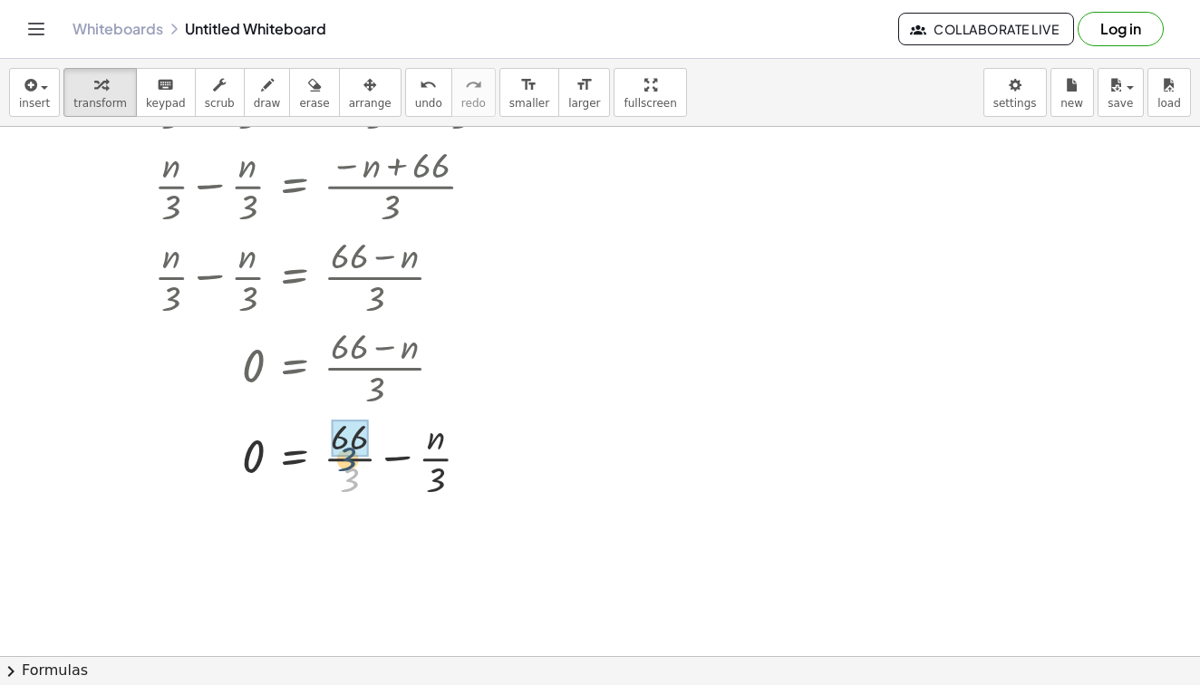
drag, startPoint x: 360, startPoint y: 480, endPoint x: 357, endPoint y: 447, distance: 32.8
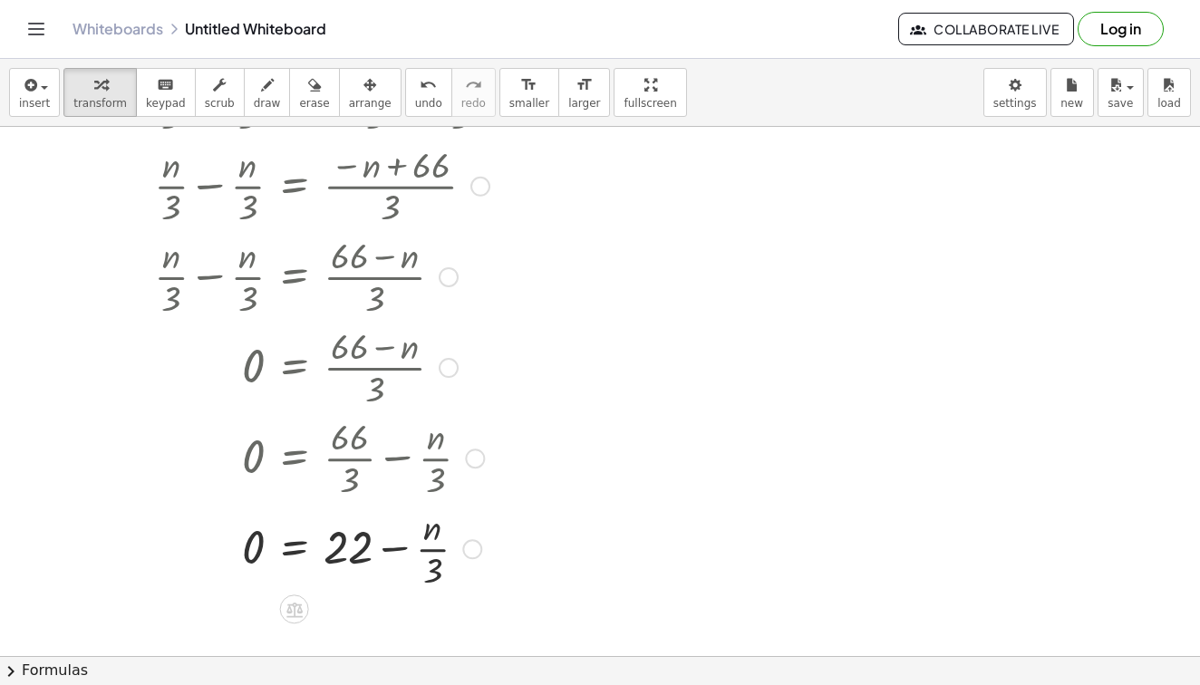
click at [432, 481] on div at bounding box center [306, 457] width 503 height 91
drag, startPoint x: 435, startPoint y: 577, endPoint x: 435, endPoint y: 532, distance: 44.4
click at [435, 532] on div at bounding box center [305, 547] width 500 height 91
drag, startPoint x: 433, startPoint y: 539, endPoint x: 436, endPoint y: 571, distance: 32.8
click at [436, 571] on div at bounding box center [305, 547] width 500 height 91
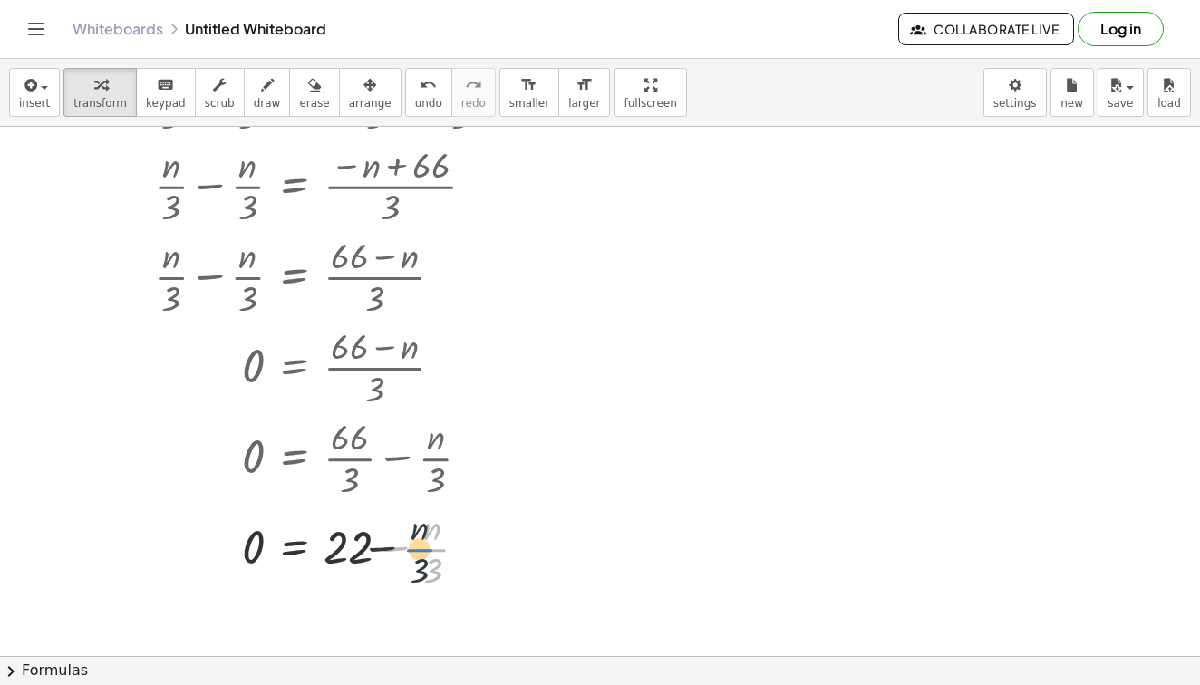
drag, startPoint x: 436, startPoint y: 554, endPoint x: 422, endPoint y: 554, distance: 14.5
click at [422, 554] on div at bounding box center [305, 547] width 500 height 91
click at [363, 548] on div at bounding box center [305, 547] width 500 height 91
drag, startPoint x: 442, startPoint y: 555, endPoint x: 374, endPoint y: 556, distance: 68.9
click at [374, 555] on div at bounding box center [305, 547] width 500 height 91
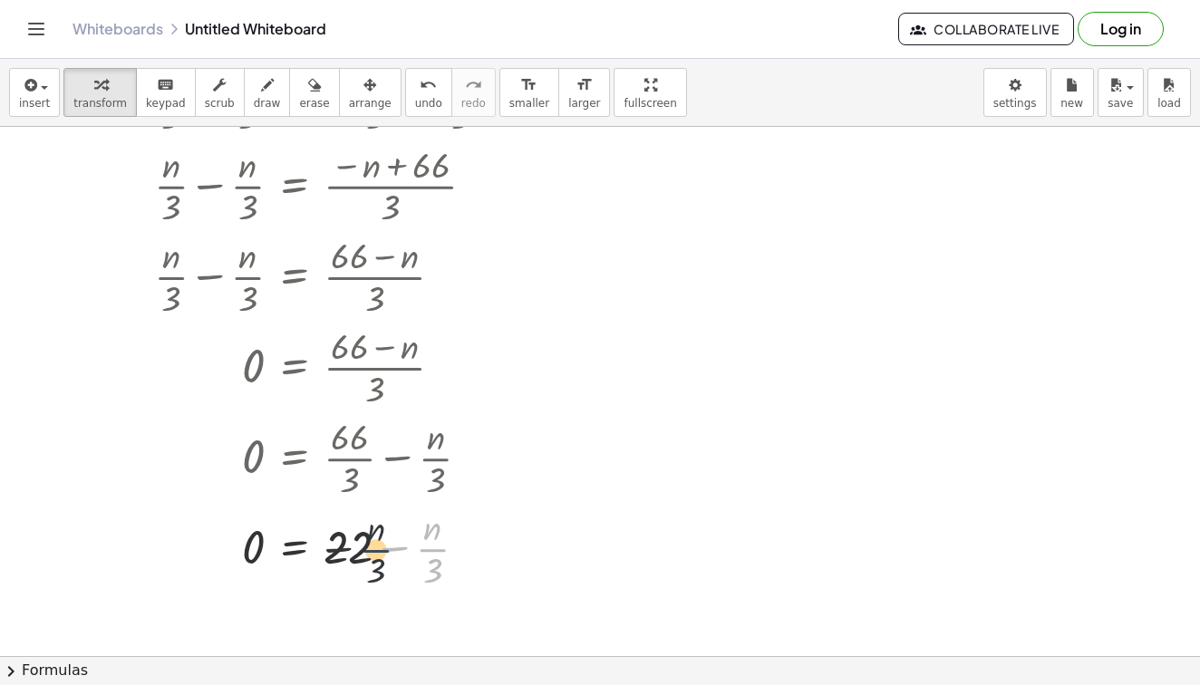
drag, startPoint x: 422, startPoint y: 546, endPoint x: 360, endPoint y: 547, distance: 62.6
click at [361, 547] on div at bounding box center [305, 547] width 500 height 91
click at [420, 88] on icon "undo" at bounding box center [428, 85] width 17 height 22
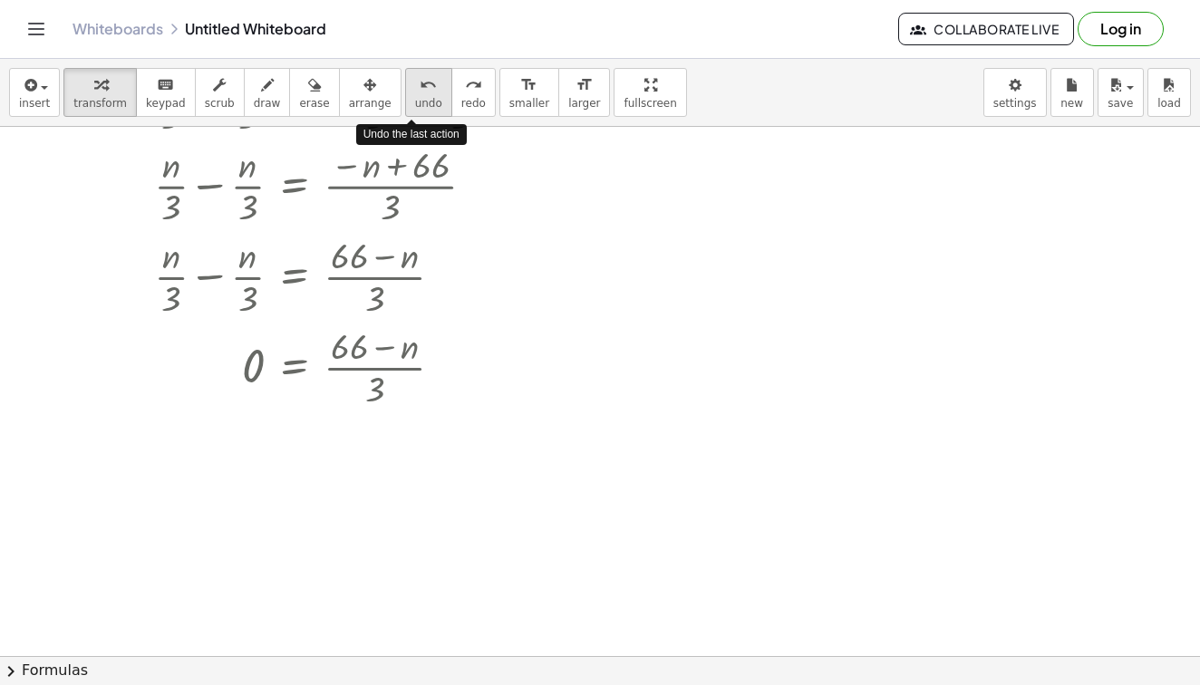
click at [420, 88] on icon "undo" at bounding box center [428, 85] width 17 height 22
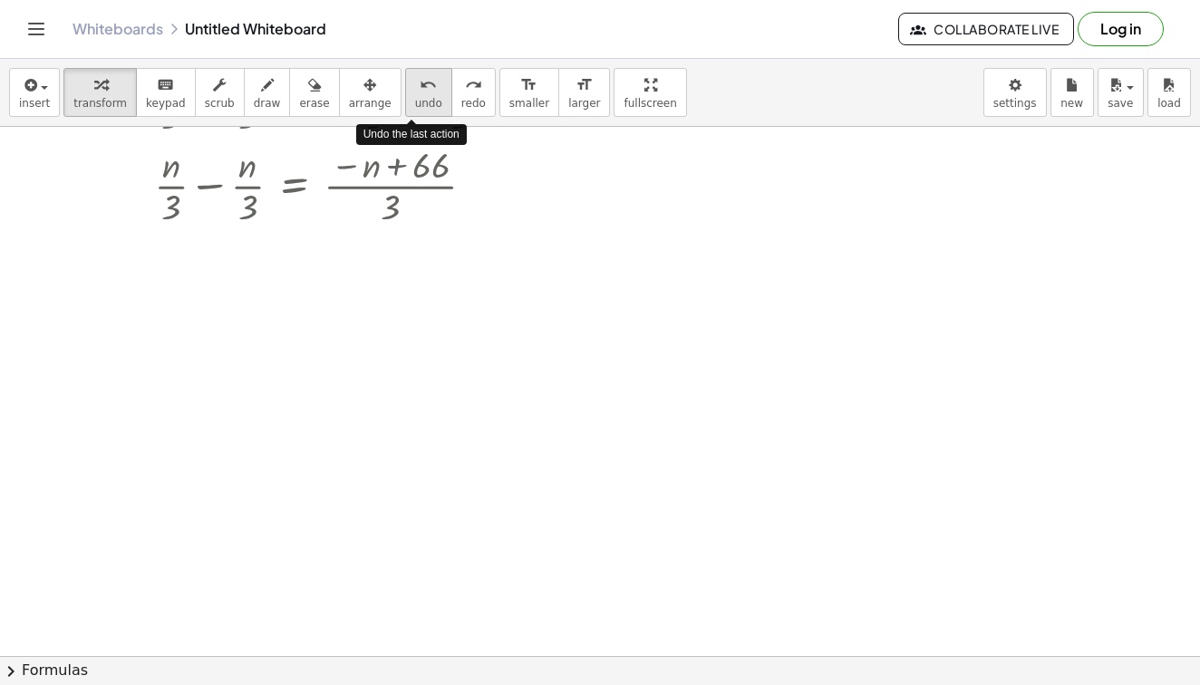
click at [420, 88] on icon "undo" at bounding box center [428, 85] width 17 height 22
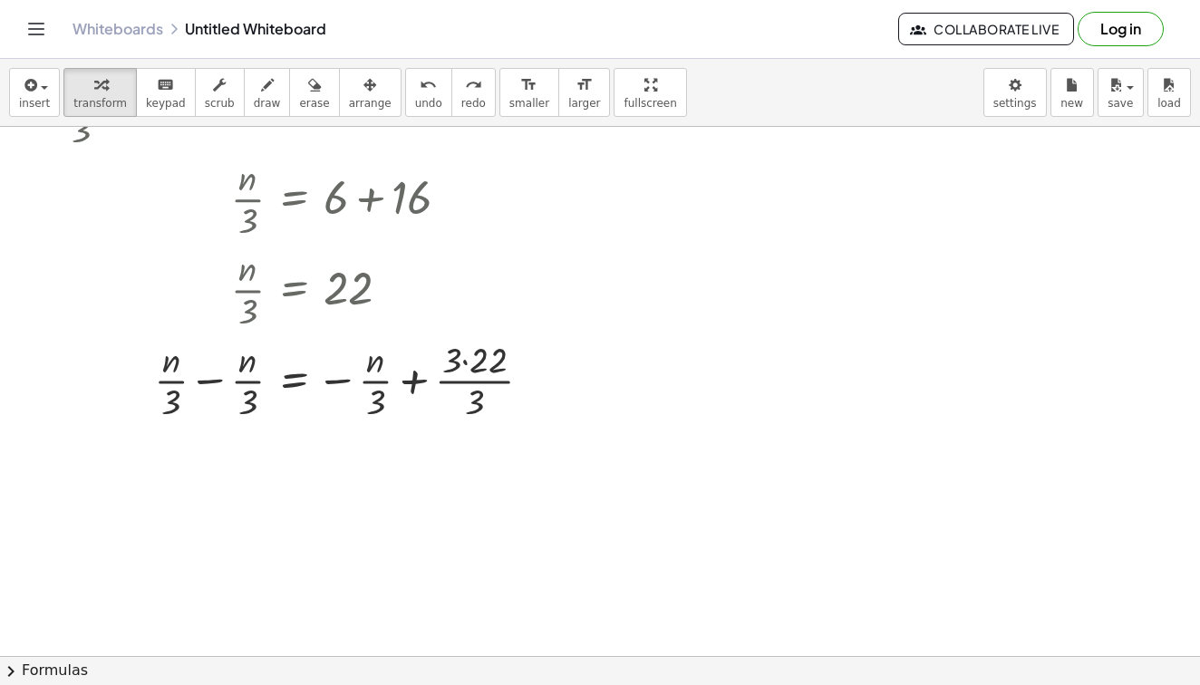
scroll to position [205, 0]
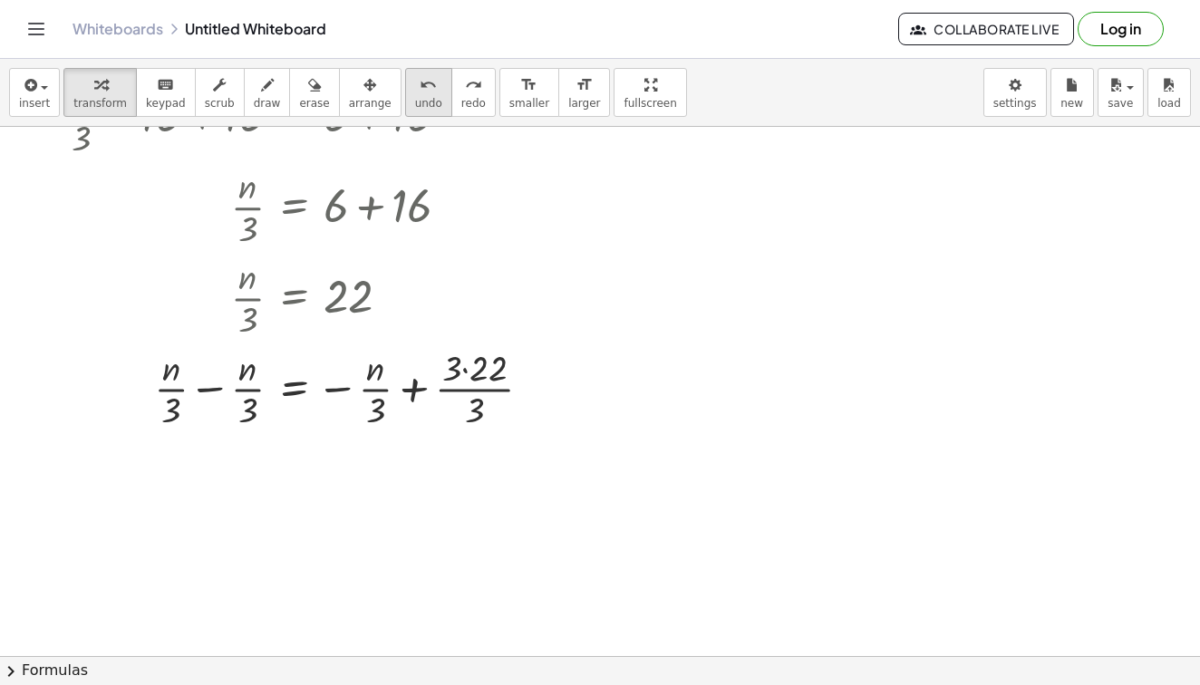
click at [415, 99] on span "undo" at bounding box center [428, 103] width 27 height 13
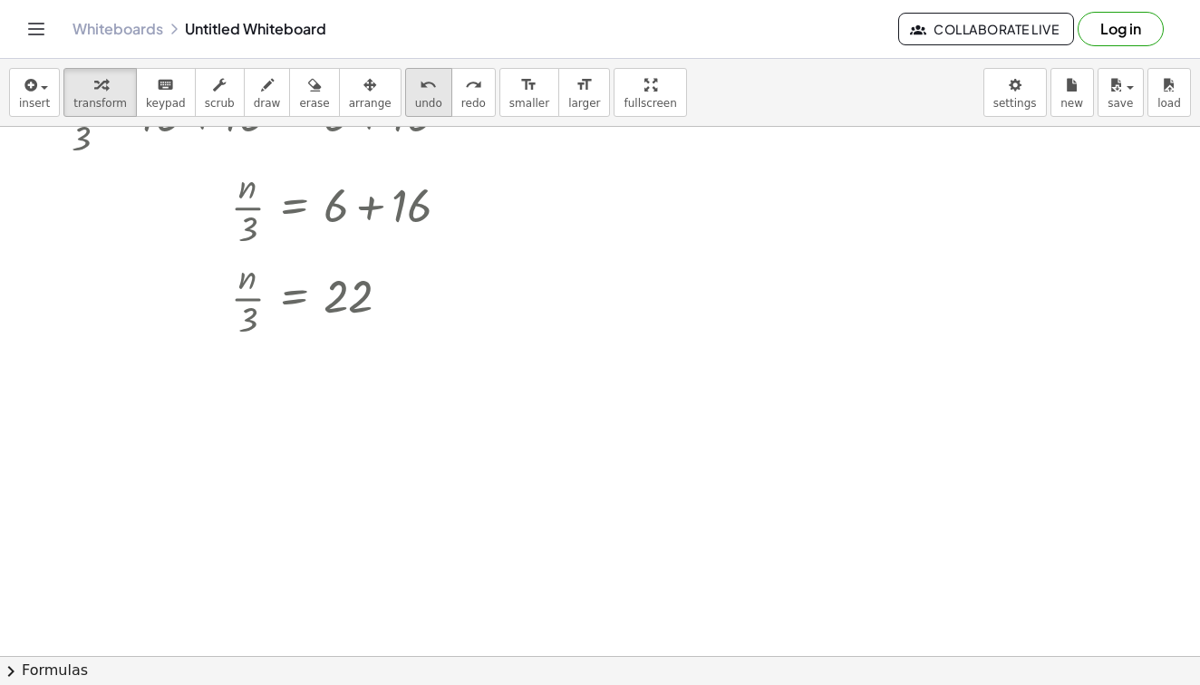
click at [415, 99] on span "undo" at bounding box center [428, 103] width 27 height 13
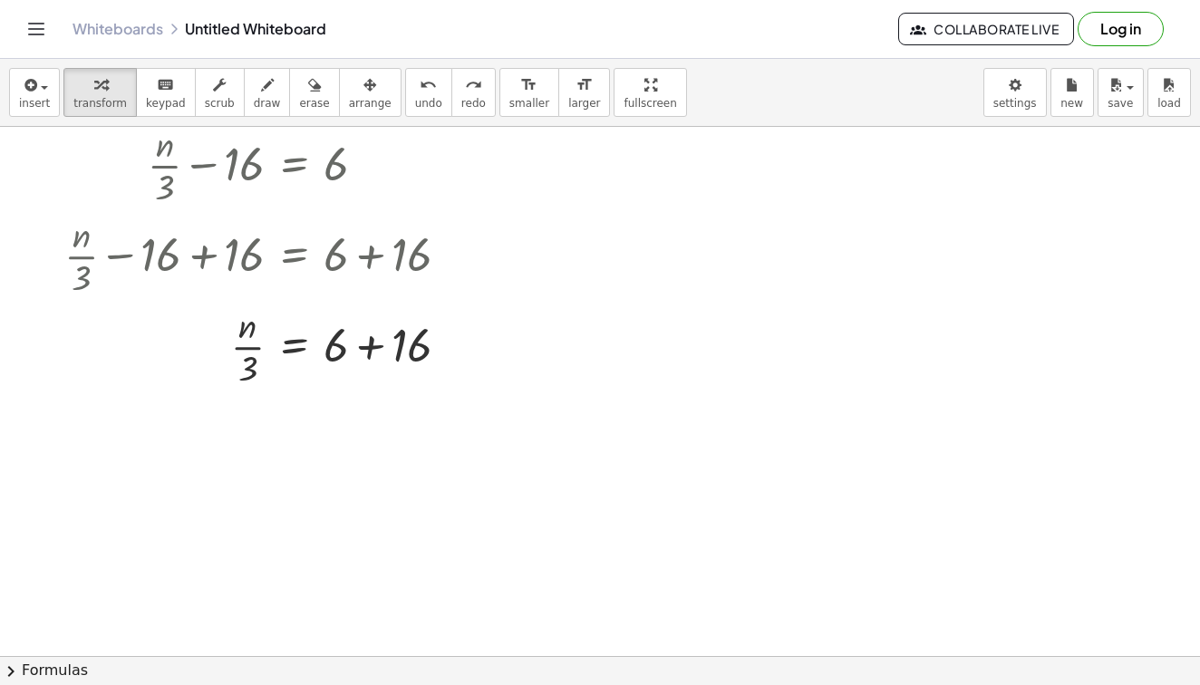
scroll to position [62, 0]
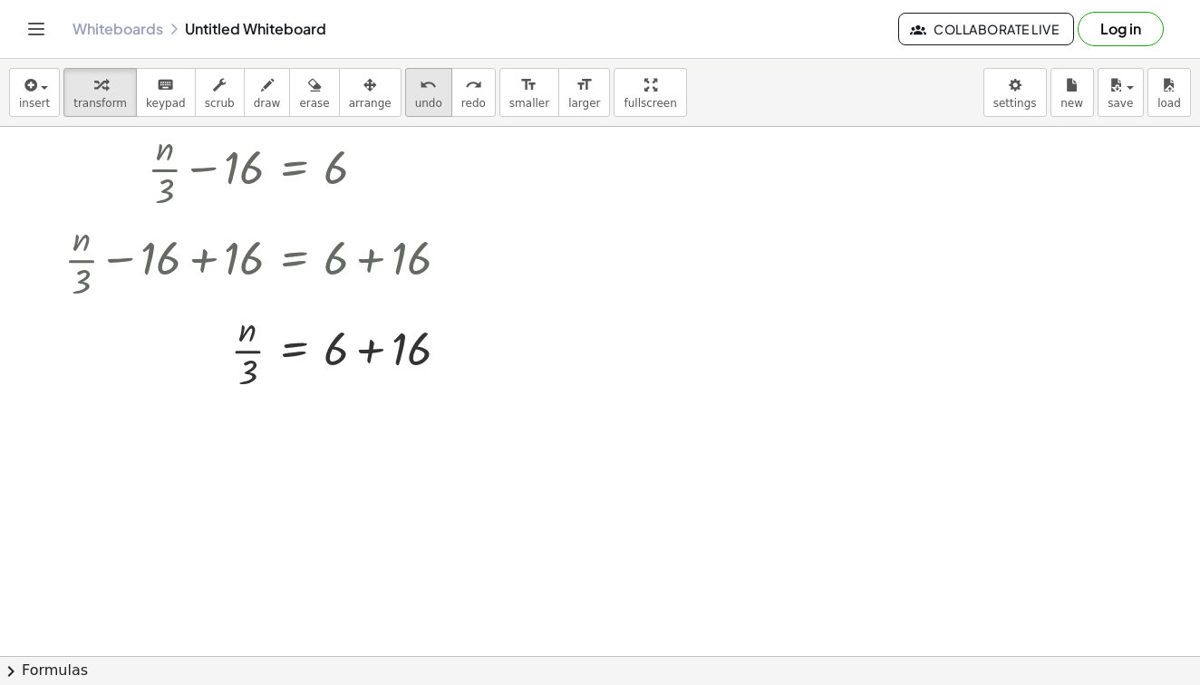
click at [415, 105] on span "undo" at bounding box center [428, 103] width 27 height 13
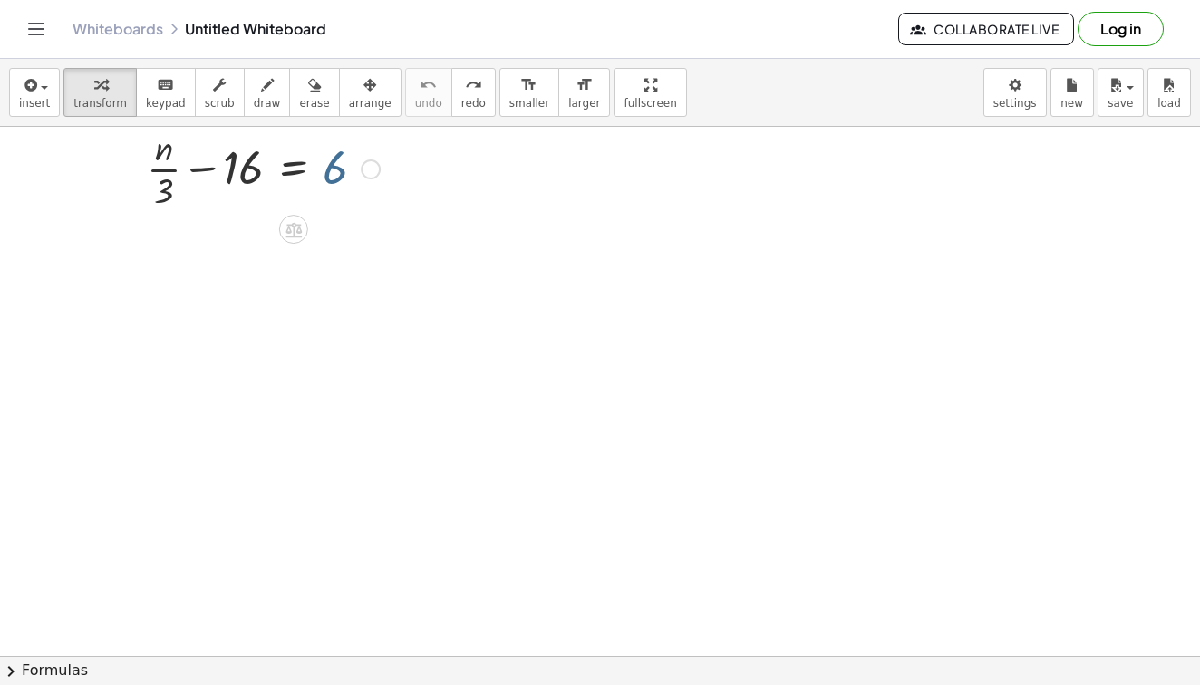
click at [329, 170] on div at bounding box center [263, 167] width 251 height 91
drag, startPoint x: 249, startPoint y: 165, endPoint x: 349, endPoint y: 161, distance: 99.8
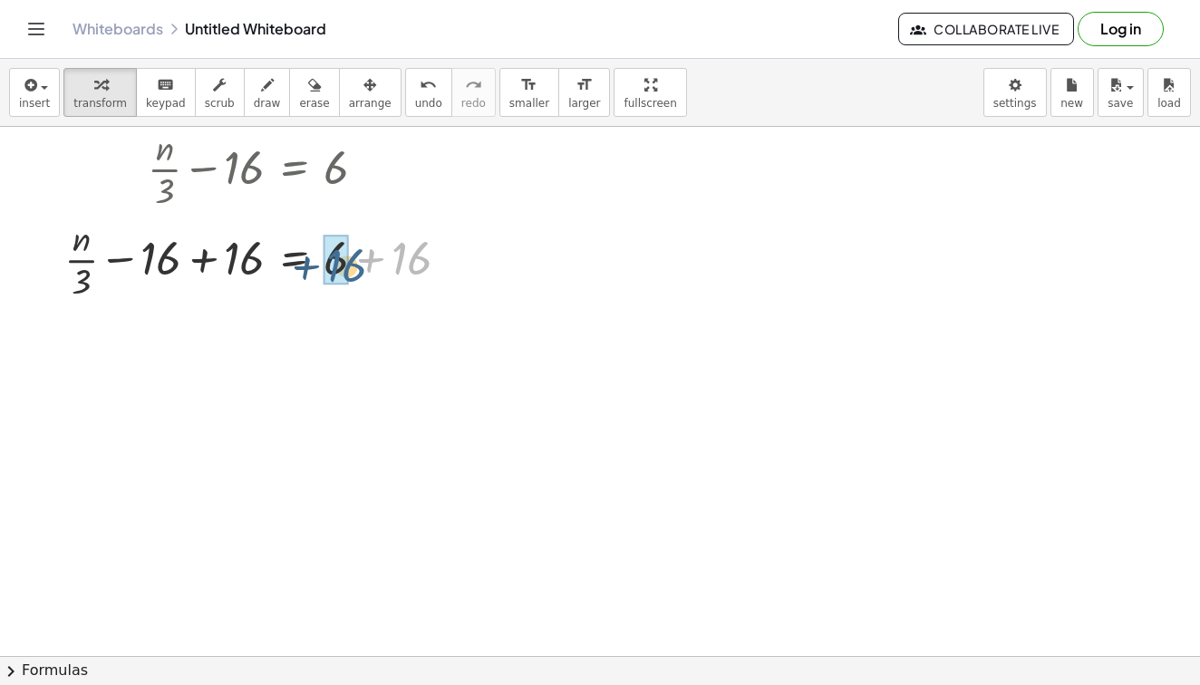
drag, startPoint x: 405, startPoint y: 250, endPoint x: 339, endPoint y: 257, distance: 66.5
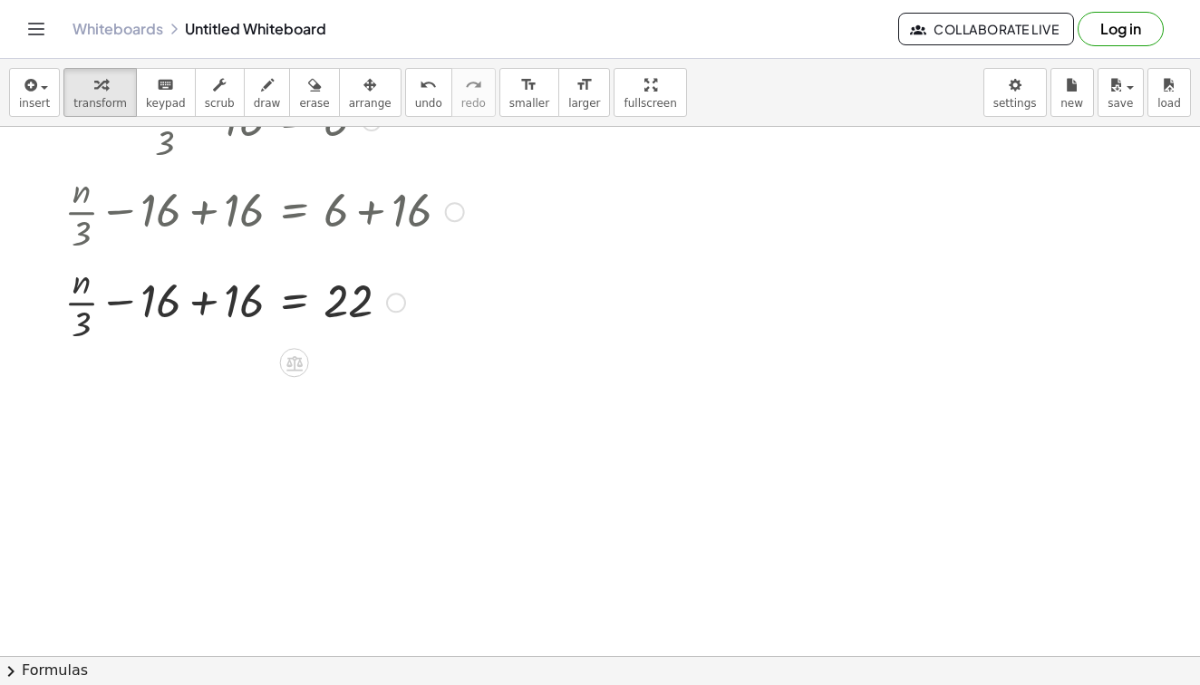
scroll to position [113, 0]
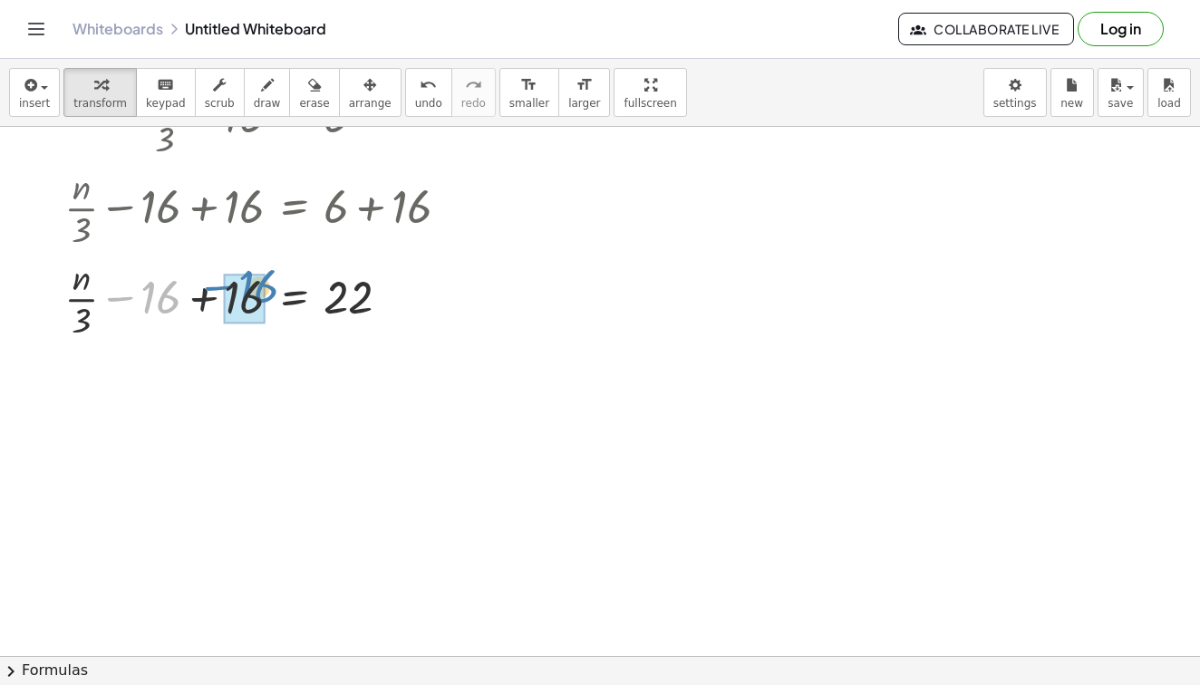
drag, startPoint x: 157, startPoint y: 298, endPoint x: 252, endPoint y: 285, distance: 96.2
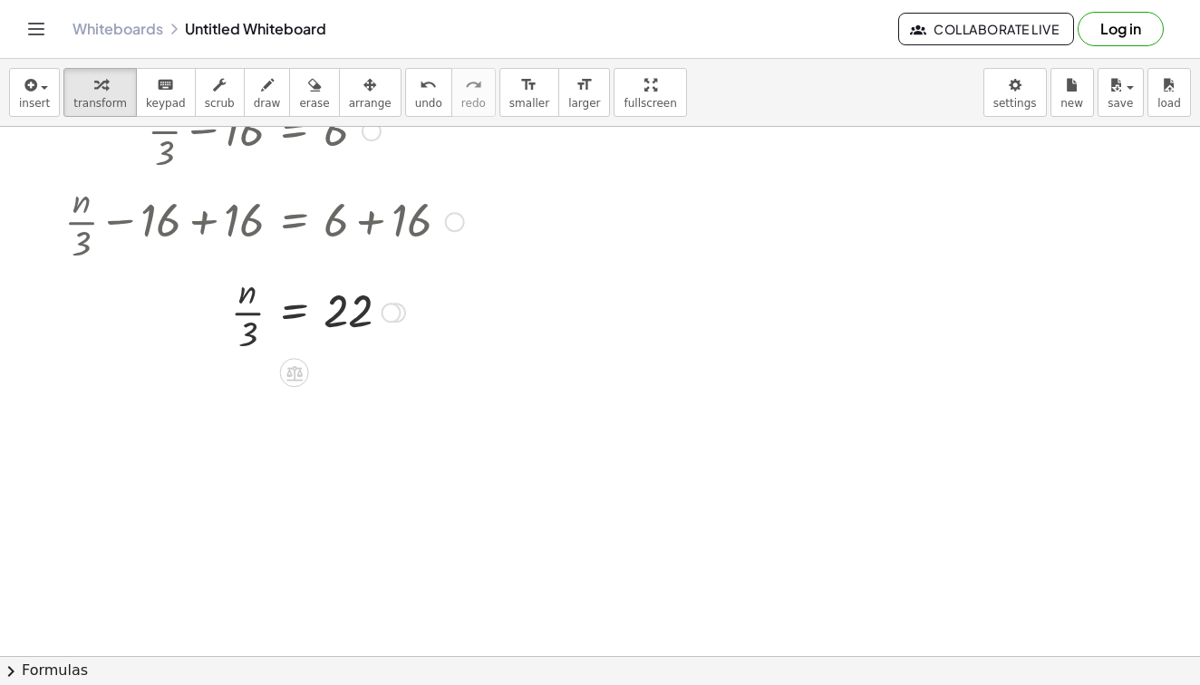
scroll to position [115, 0]
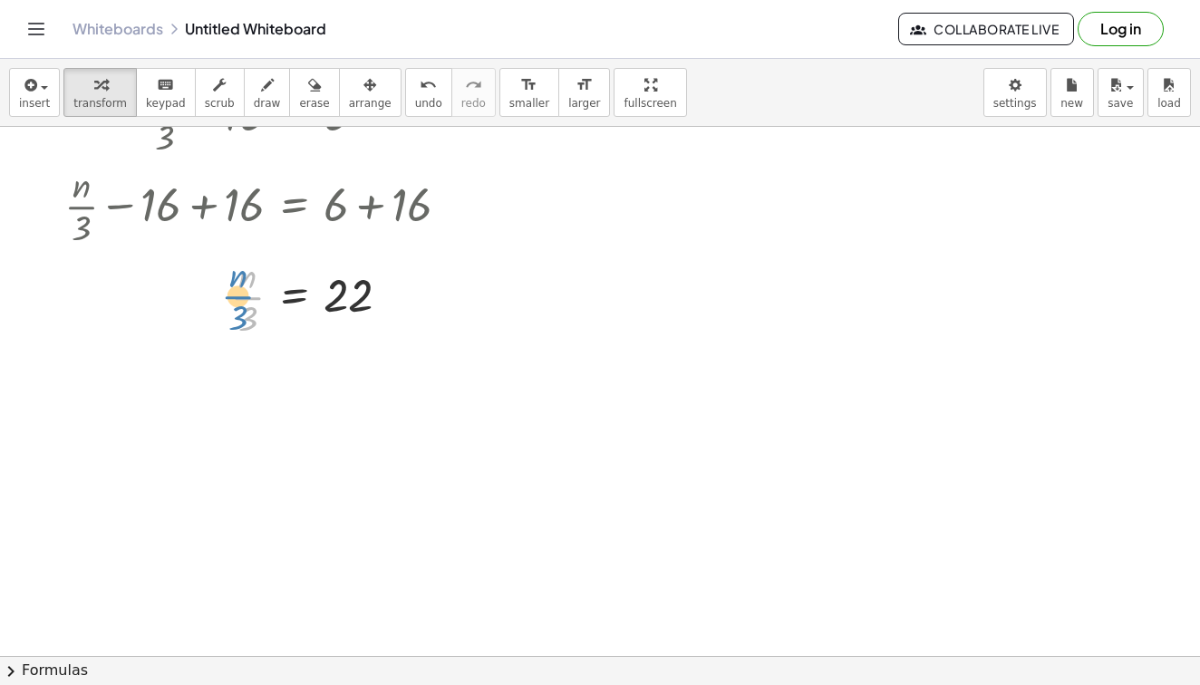
click at [239, 296] on div at bounding box center [264, 295] width 418 height 91
drag, startPoint x: 329, startPoint y: 291, endPoint x: 225, endPoint y: 300, distance: 104.7
click at [225, 300] on div at bounding box center [264, 295] width 418 height 91
click at [422, 102] on span "undo" at bounding box center [428, 103] width 27 height 13
click at [175, 89] on div "keyboard" at bounding box center [166, 84] width 40 height 22
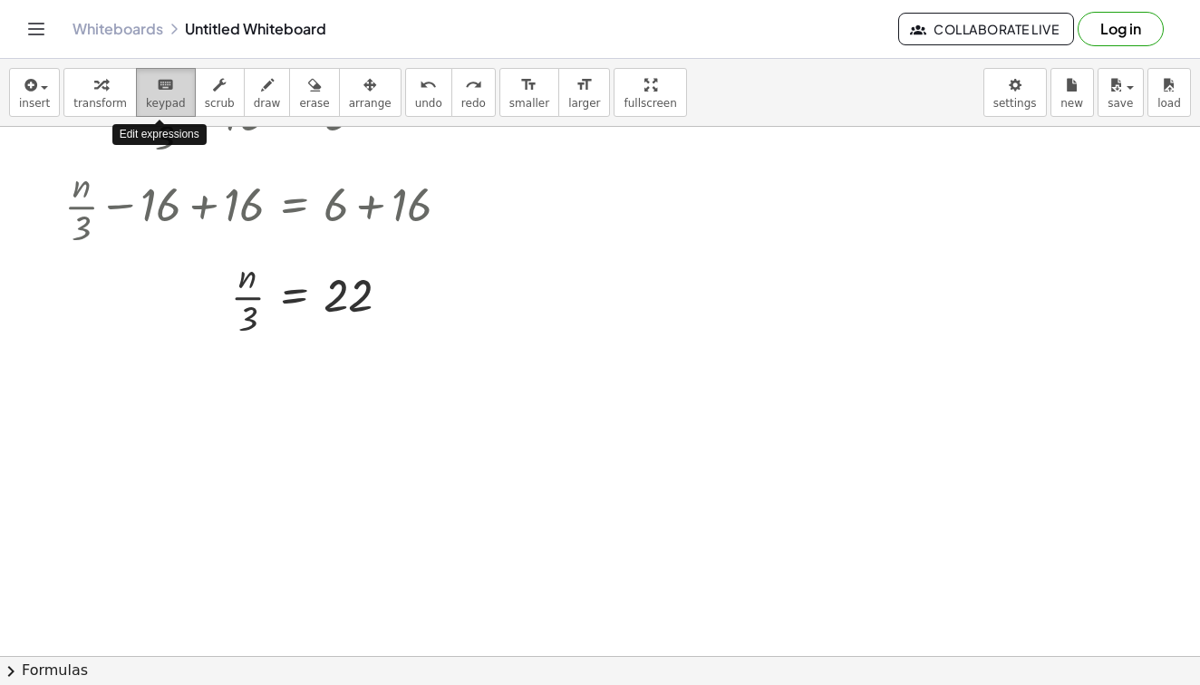
click at [175, 89] on div "keyboard" at bounding box center [166, 84] width 40 height 22
click at [162, 92] on icon "keyboard" at bounding box center [165, 85] width 17 height 22
click at [163, 92] on icon "keyboard" at bounding box center [165, 85] width 17 height 22
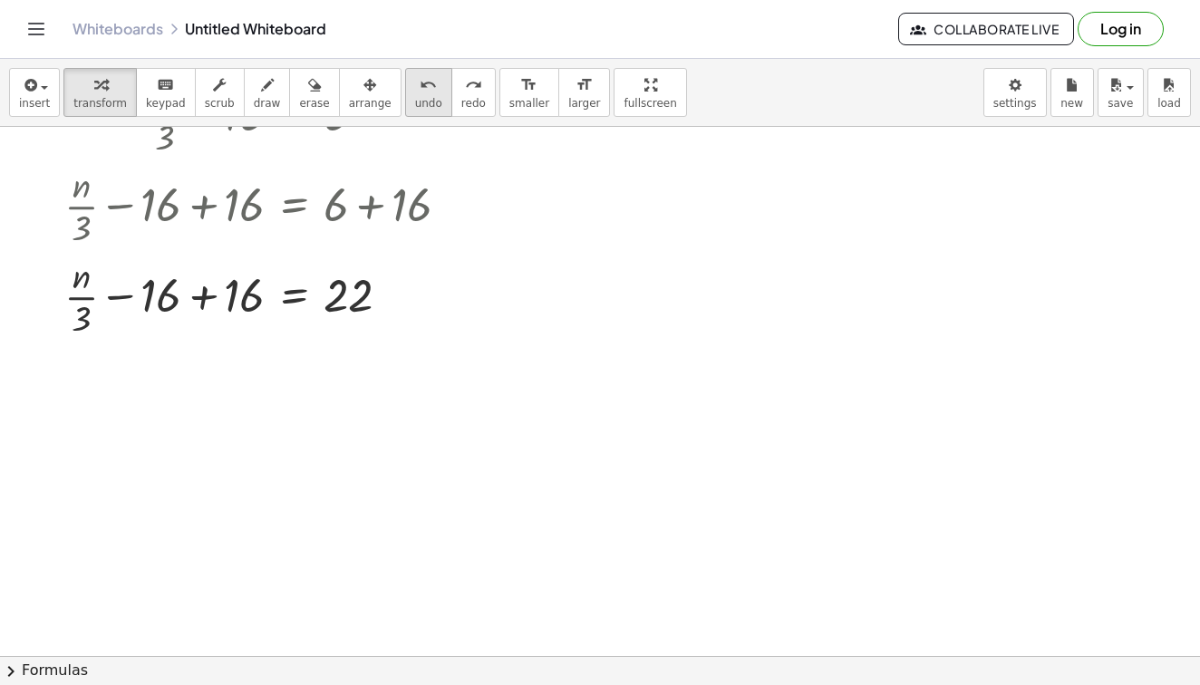
click at [415, 84] on div "undo" at bounding box center [428, 84] width 27 height 22
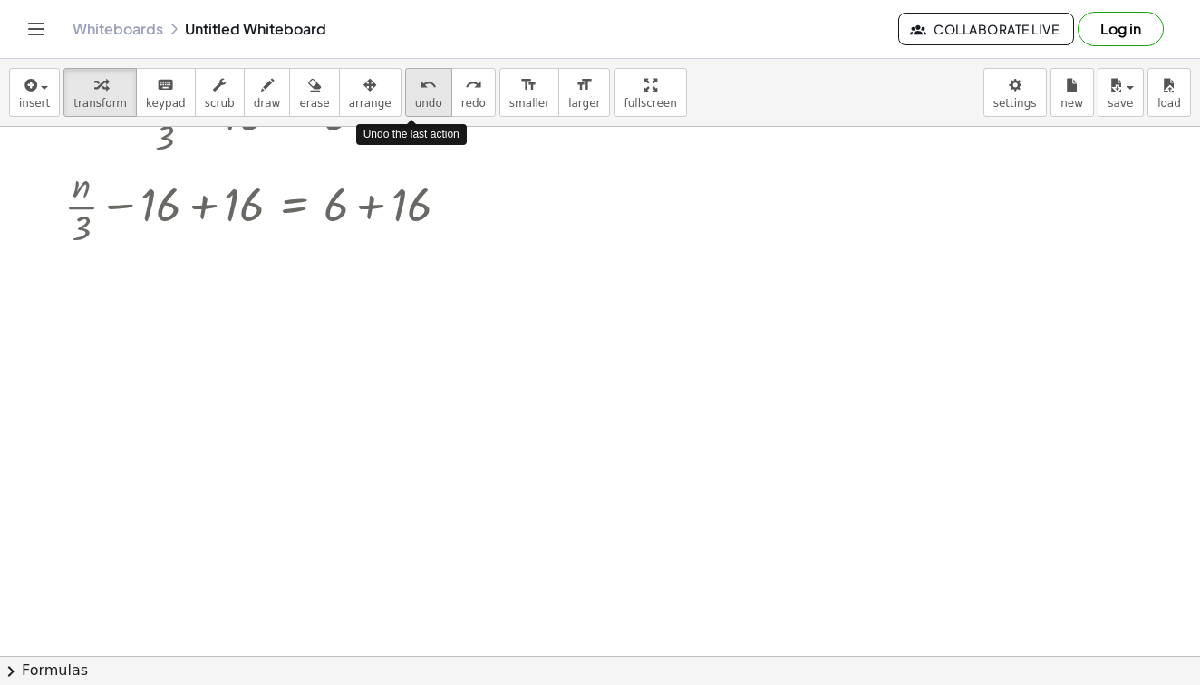
click at [415, 84] on div "undo" at bounding box center [428, 84] width 27 height 22
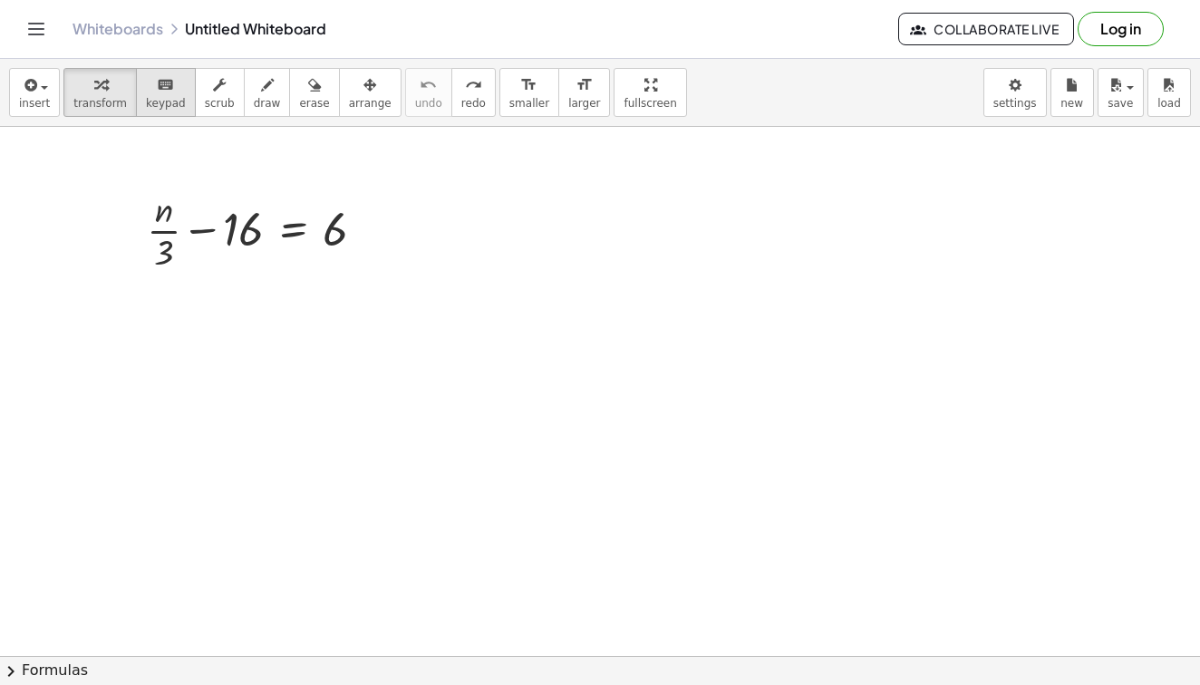
scroll to position [0, 0]
click at [157, 103] on span "keypad" at bounding box center [166, 103] width 40 height 13
click at [156, 103] on span "keypad" at bounding box center [166, 103] width 40 height 13
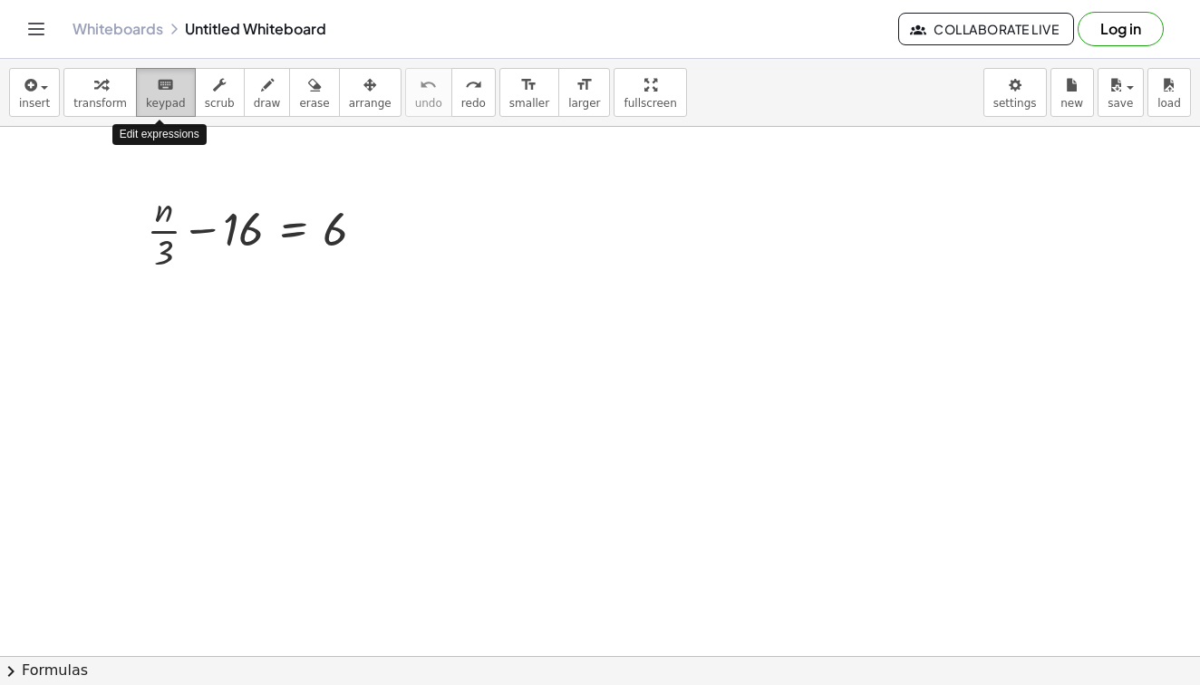
click at [156, 103] on span "keypad" at bounding box center [166, 103] width 40 height 13
click at [166, 88] on icon "keyboard" at bounding box center [165, 85] width 17 height 22
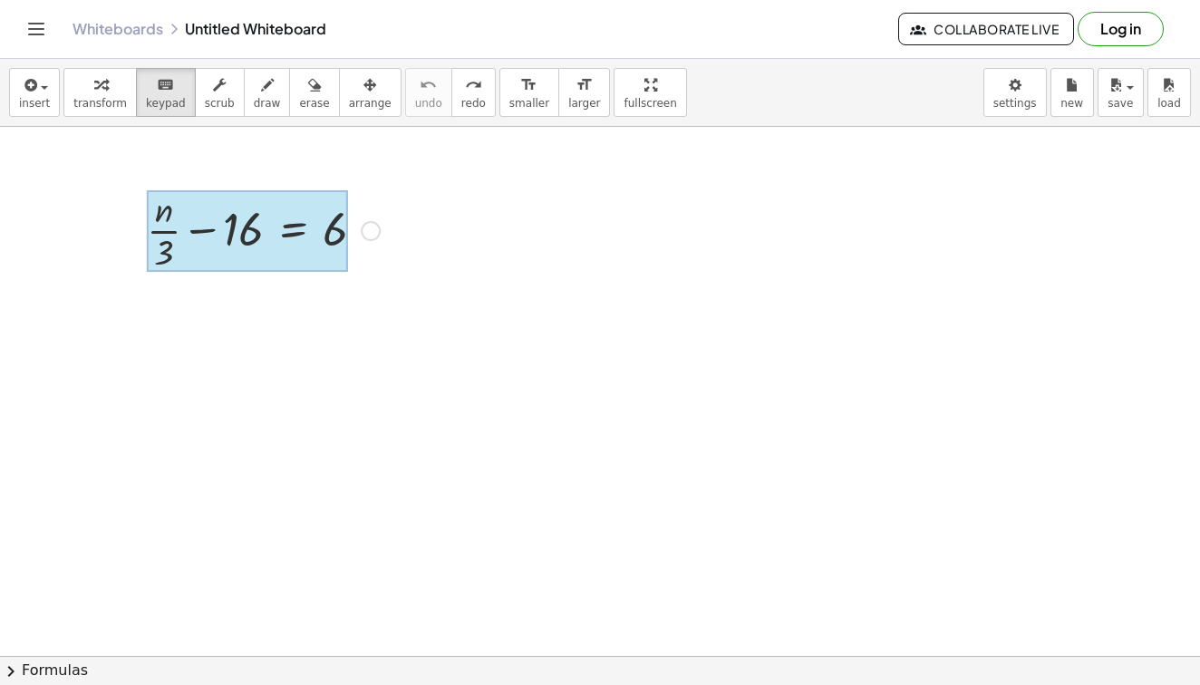
drag, startPoint x: 268, startPoint y: 206, endPoint x: 265, endPoint y: 234, distance: 28.3
click at [265, 234] on div at bounding box center [247, 231] width 201 height 82
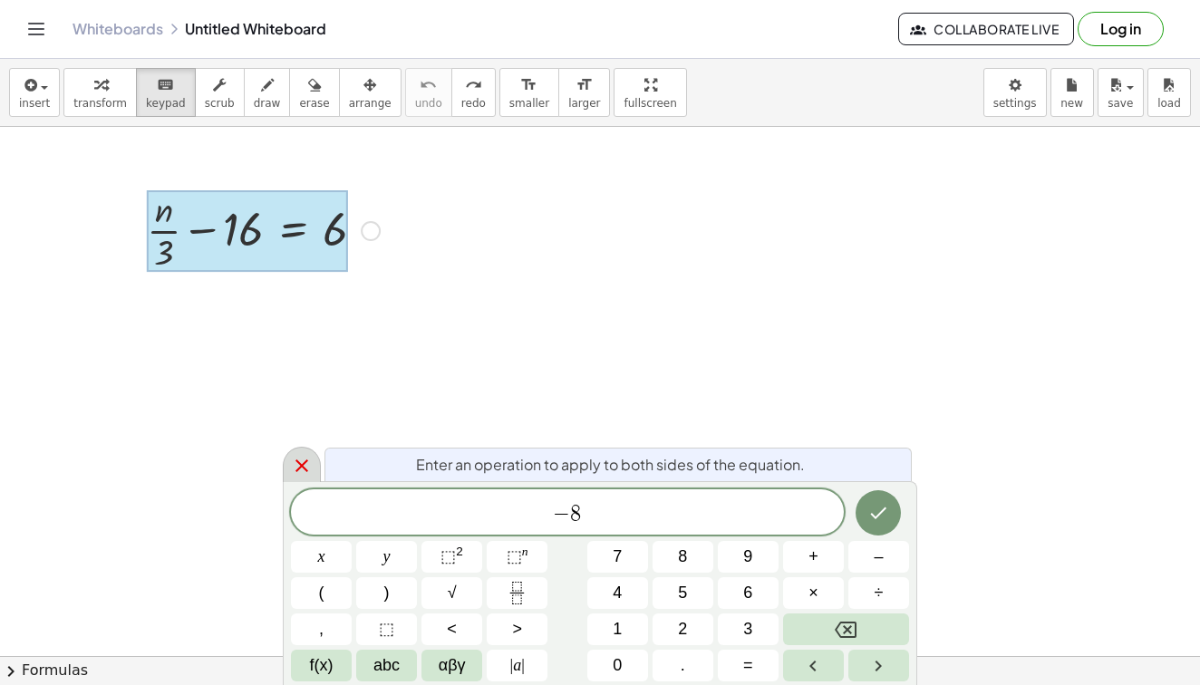
click at [301, 468] on icon at bounding box center [302, 466] width 13 height 13
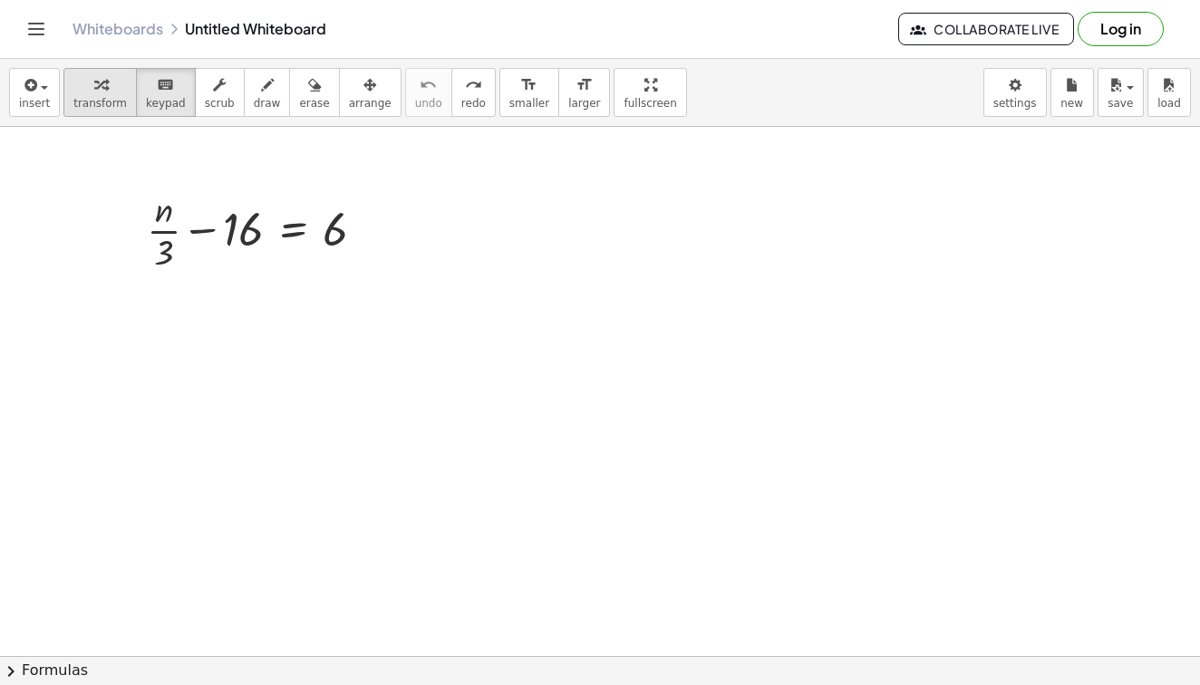
click at [109, 94] on div "button" at bounding box center [99, 84] width 53 height 22
click at [146, 92] on div "keyboard" at bounding box center [166, 84] width 40 height 22
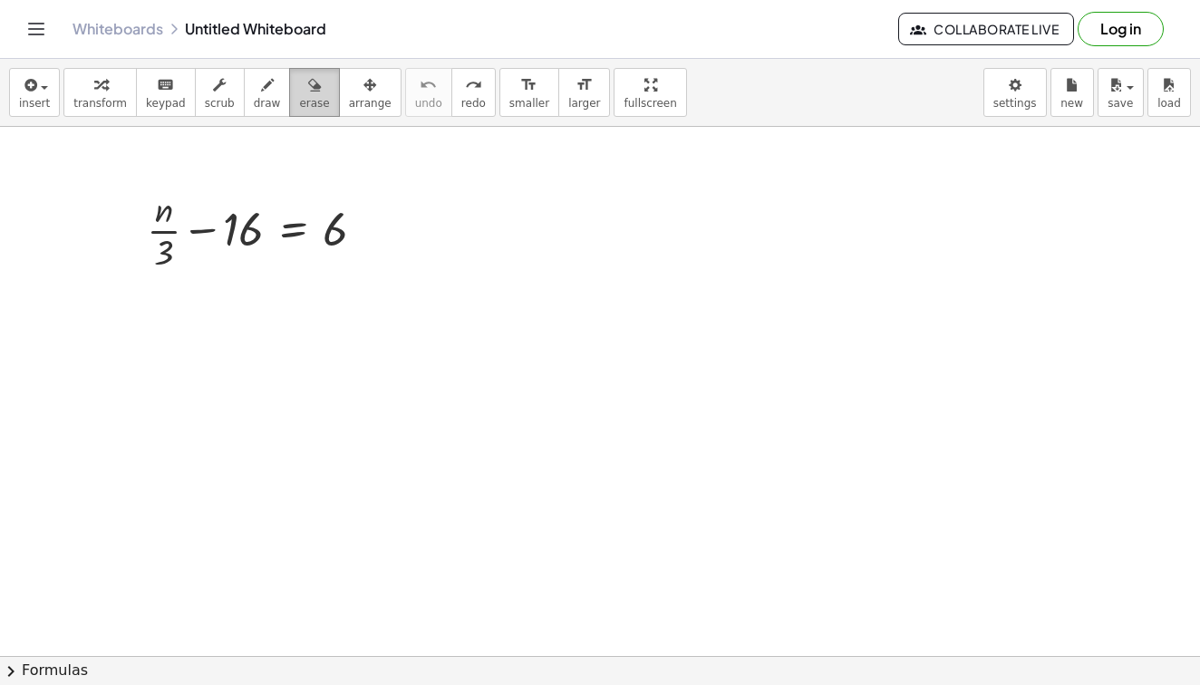
click at [308, 92] on icon "button" at bounding box center [314, 85] width 13 height 22
click at [280, 221] on div at bounding box center [600, 656] width 1200 height 1059
drag, startPoint x: 357, startPoint y: 242, endPoint x: 157, endPoint y: 123, distance: 232.9
click at [157, 123] on div "insert select one: Math Expression Function Text Youtube Video Graphing Geometr…" at bounding box center [600, 372] width 1200 height 626
click at [157, 97] on span "keypad" at bounding box center [166, 103] width 40 height 13
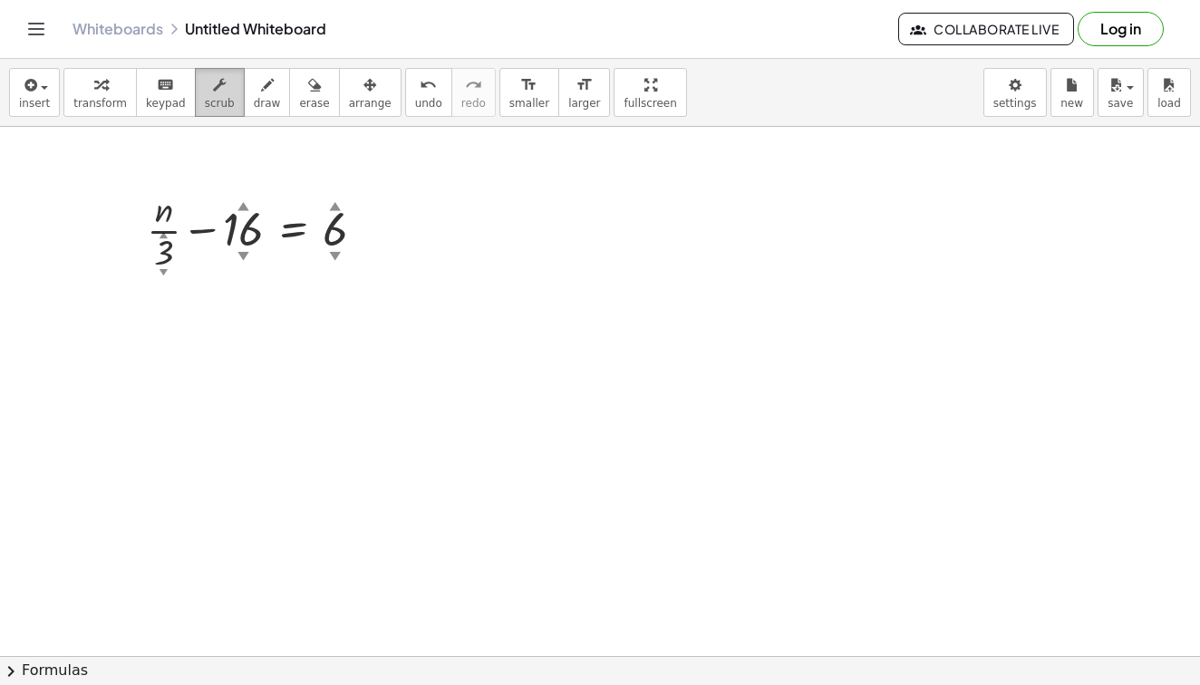
click at [195, 76] on button "scrub" at bounding box center [220, 92] width 50 height 49
click at [170, 91] on div "keyboard" at bounding box center [166, 84] width 40 height 22
click at [252, 422] on div at bounding box center [600, 656] width 1200 height 1059
click at [46, 101] on span "insert" at bounding box center [34, 103] width 31 height 13
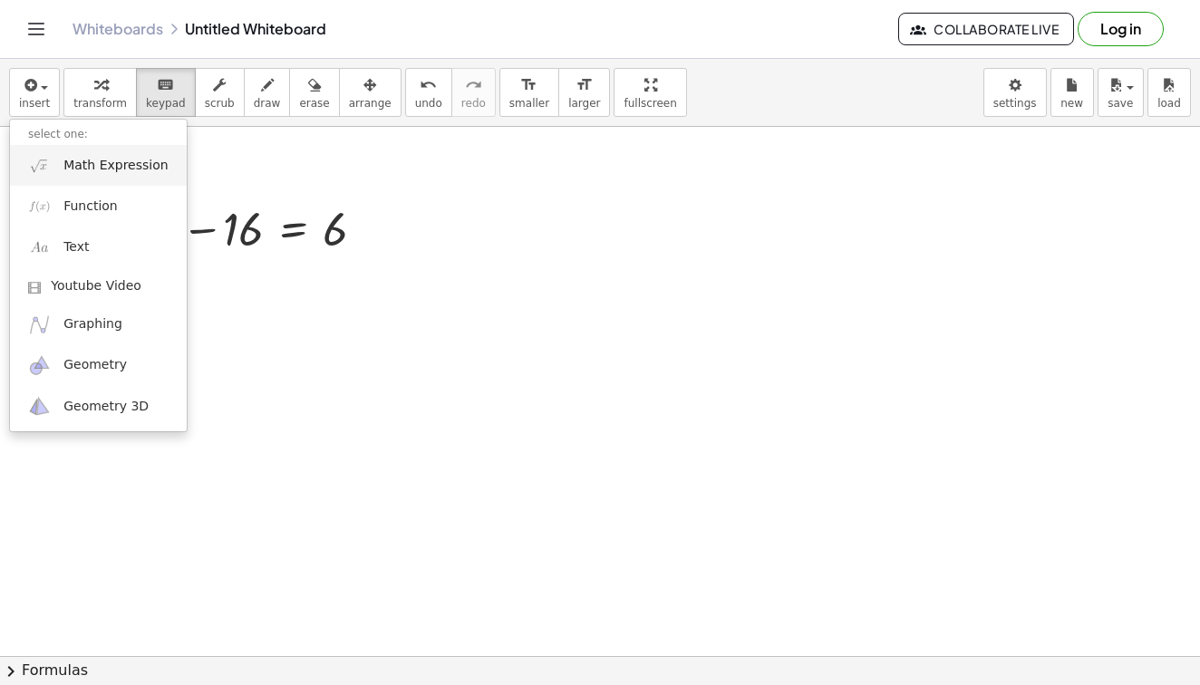
click at [131, 176] on link "Math Expression" at bounding box center [98, 165] width 177 height 41
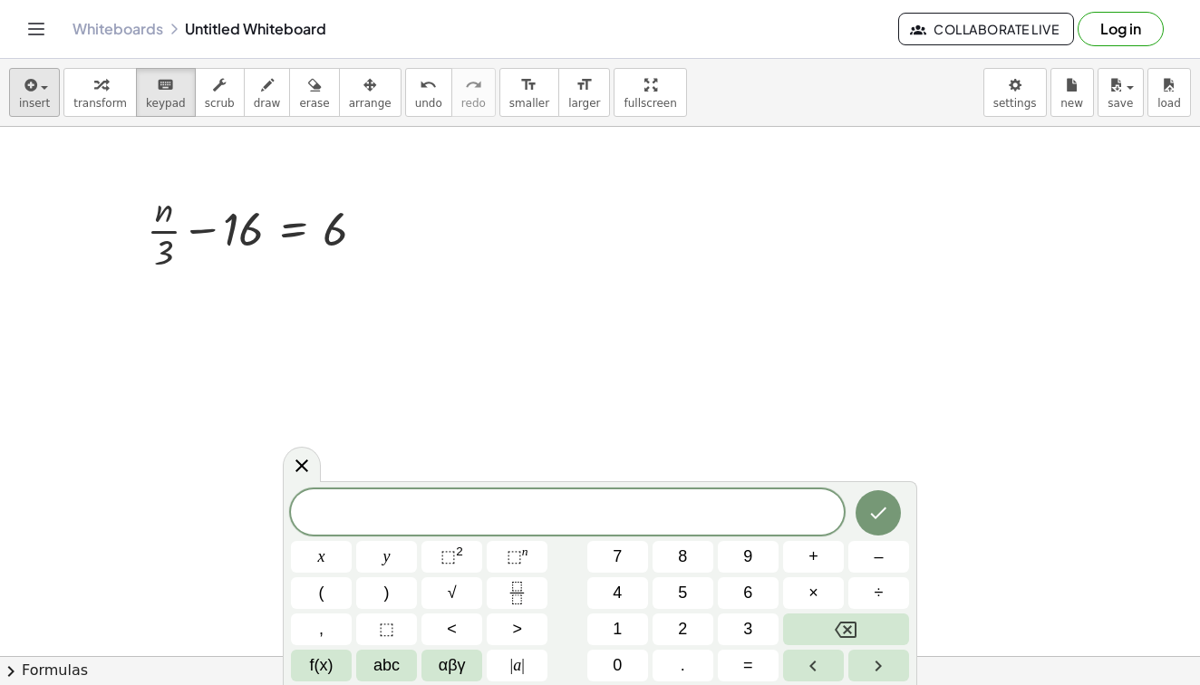
click at [40, 80] on div "button" at bounding box center [34, 84] width 31 height 22
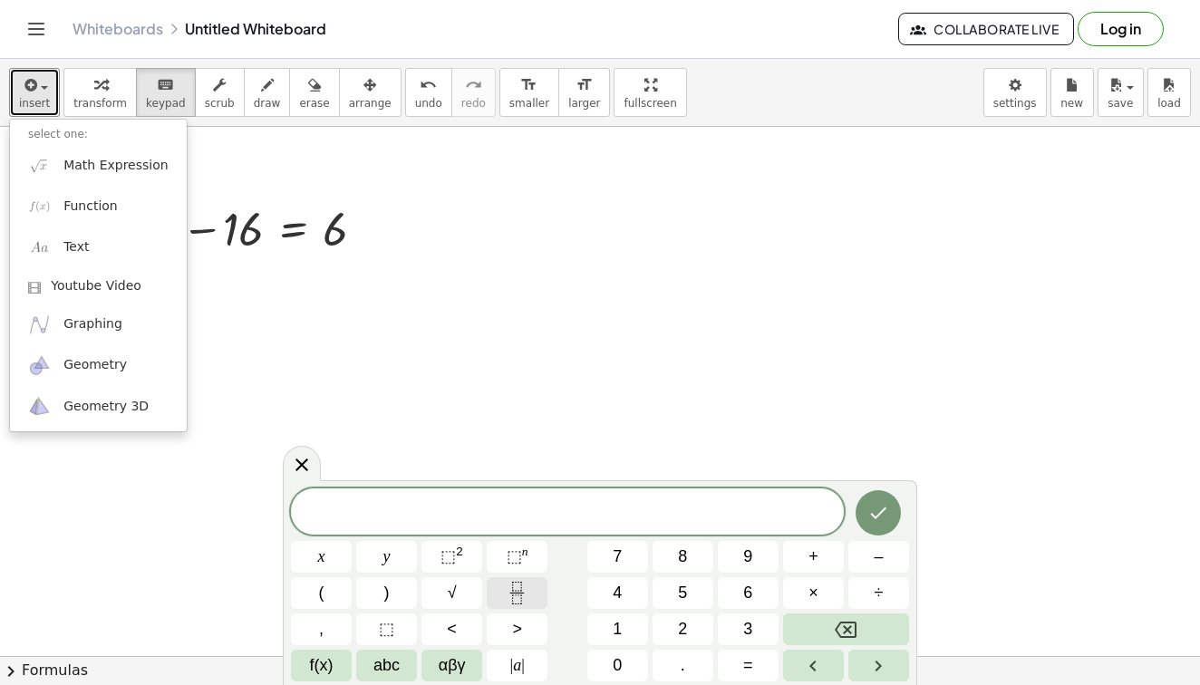
click at [516, 592] on icon "Fraction" at bounding box center [517, 593] width 23 height 23
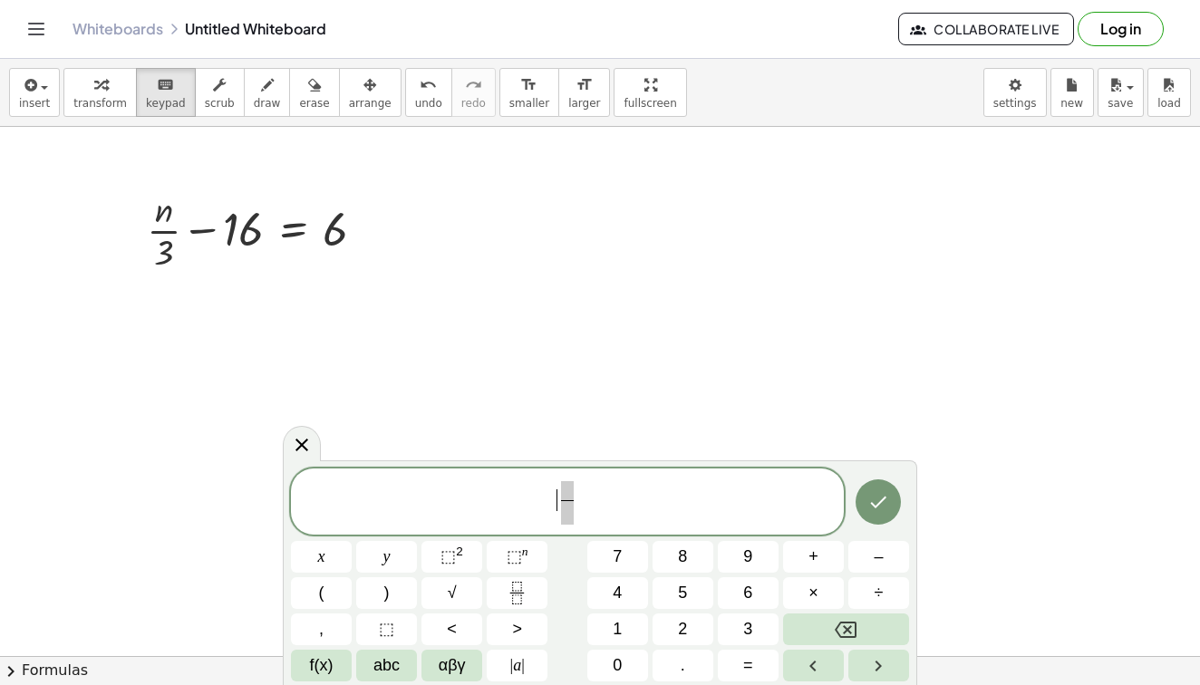
click at [552, 513] on span "​ ​" at bounding box center [567, 504] width 553 height 48
click at [521, 600] on icon "Fraction" at bounding box center [517, 593] width 23 height 23
click at [529, 596] on icon "Fraction" at bounding box center [517, 593] width 23 height 23
click at [892, 503] on button "Done" at bounding box center [878, 502] width 45 height 45
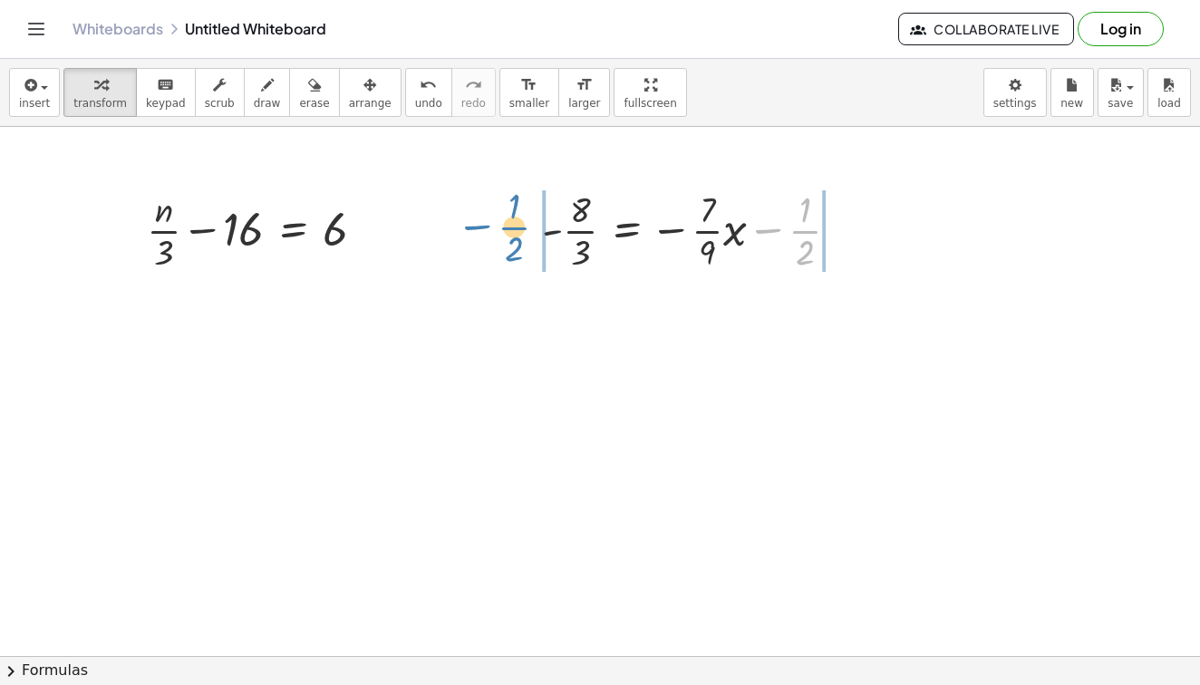
drag, startPoint x: 800, startPoint y: 233, endPoint x: 506, endPoint y: 221, distance: 294.0
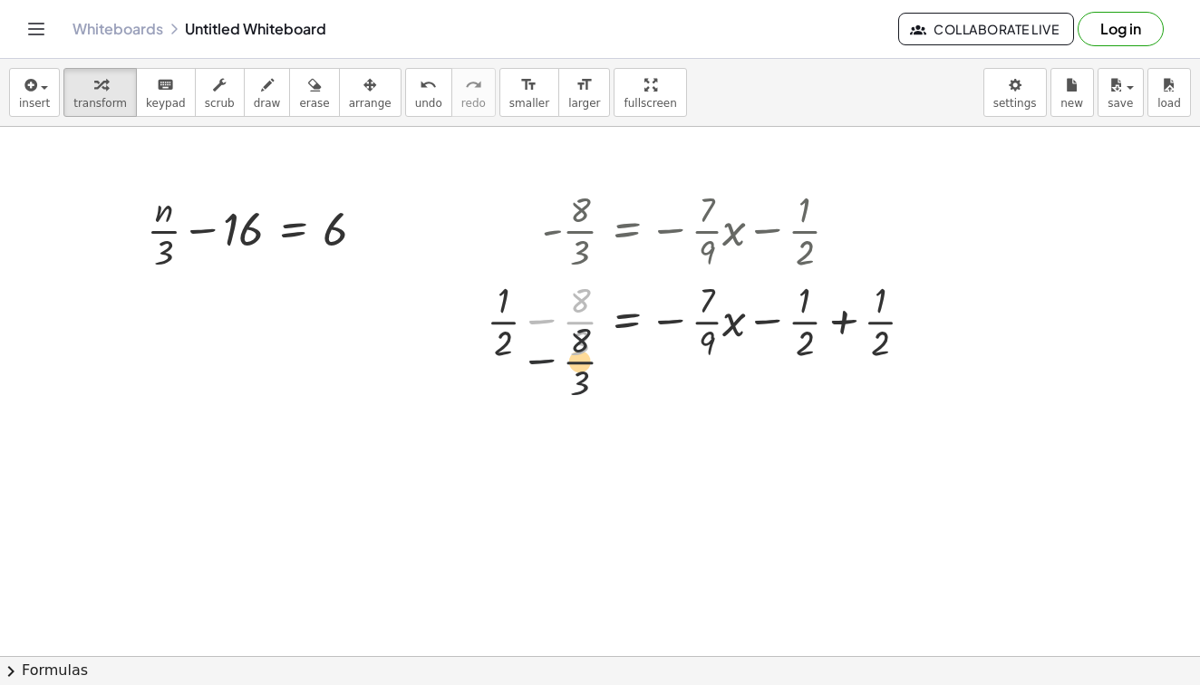
drag, startPoint x: 577, startPoint y: 332, endPoint x: 577, endPoint y: 438, distance: 106.1
click at [577, 438] on div "+ · n · 3 − 16 = 6 - · 8 · 3 = − · · 7 · 9 · x − · 1 · 2 − · 8 · 3 − · 8 · 3 = …" at bounding box center [600, 656] width 1200 height 1059
drag, startPoint x: 776, startPoint y: 323, endPoint x: 909, endPoint y: 315, distance: 133.5
click at [909, 315] on div at bounding box center [708, 320] width 461 height 91
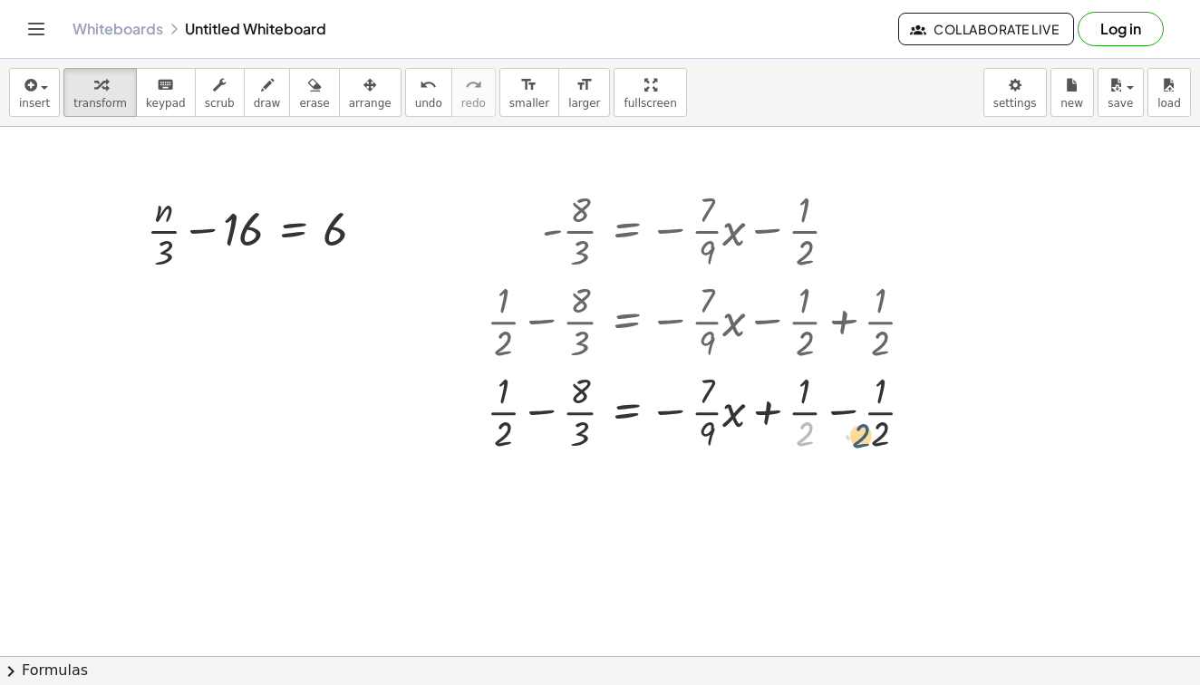
drag, startPoint x: 793, startPoint y: 425, endPoint x: 849, endPoint y: 426, distance: 56.2
click at [849, 427] on div at bounding box center [708, 410] width 461 height 91
drag, startPoint x: 573, startPoint y: 420, endPoint x: 459, endPoint y: 443, distance: 116.6
click at [514, 434] on div at bounding box center [687, 410] width 502 height 91
click at [420, 92] on icon "undo" at bounding box center [428, 85] width 17 height 22
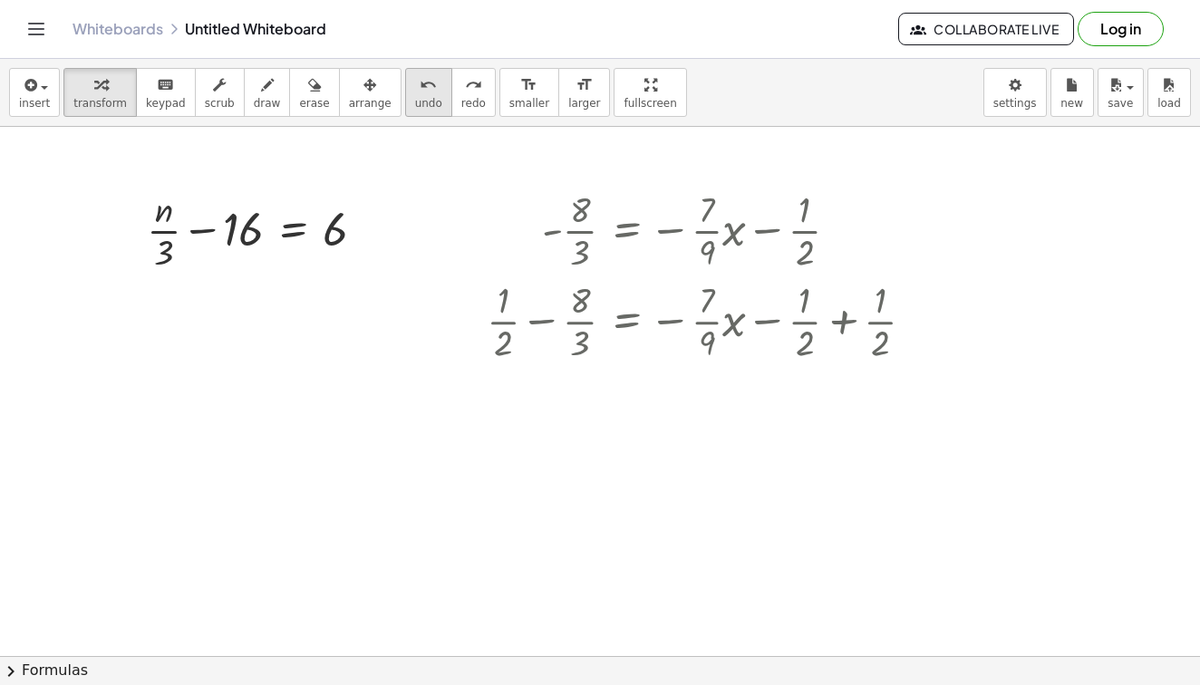
click at [420, 92] on icon "undo" at bounding box center [428, 85] width 17 height 22
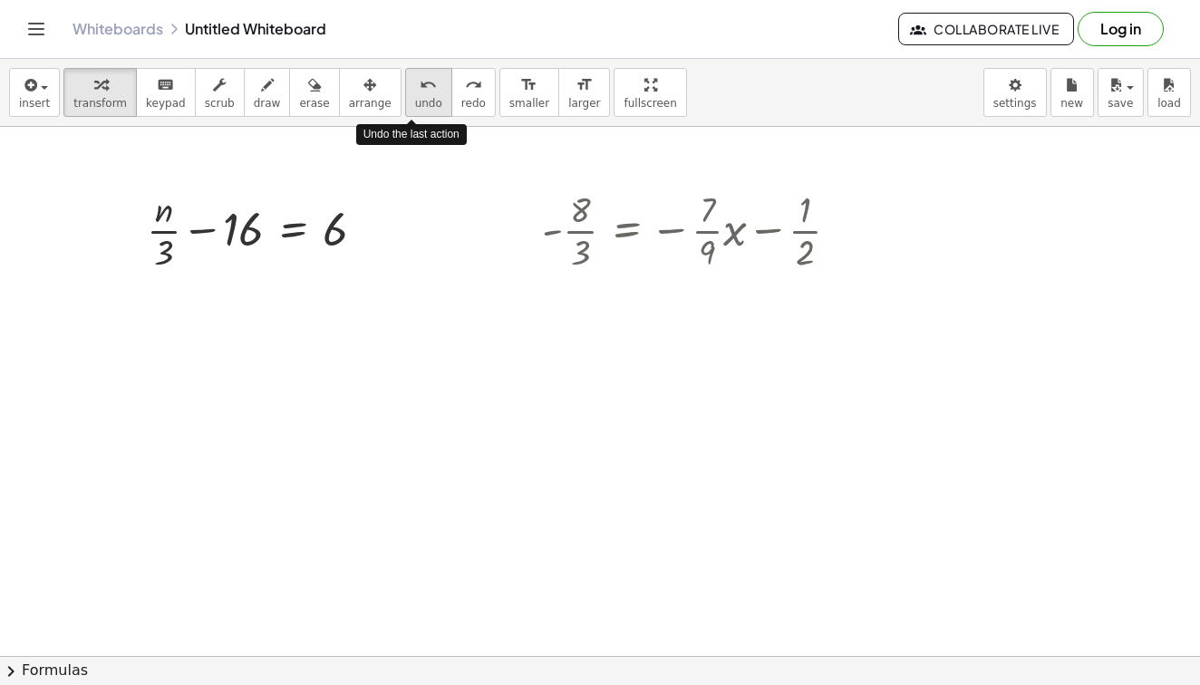
click at [420, 92] on icon "undo" at bounding box center [428, 85] width 17 height 22
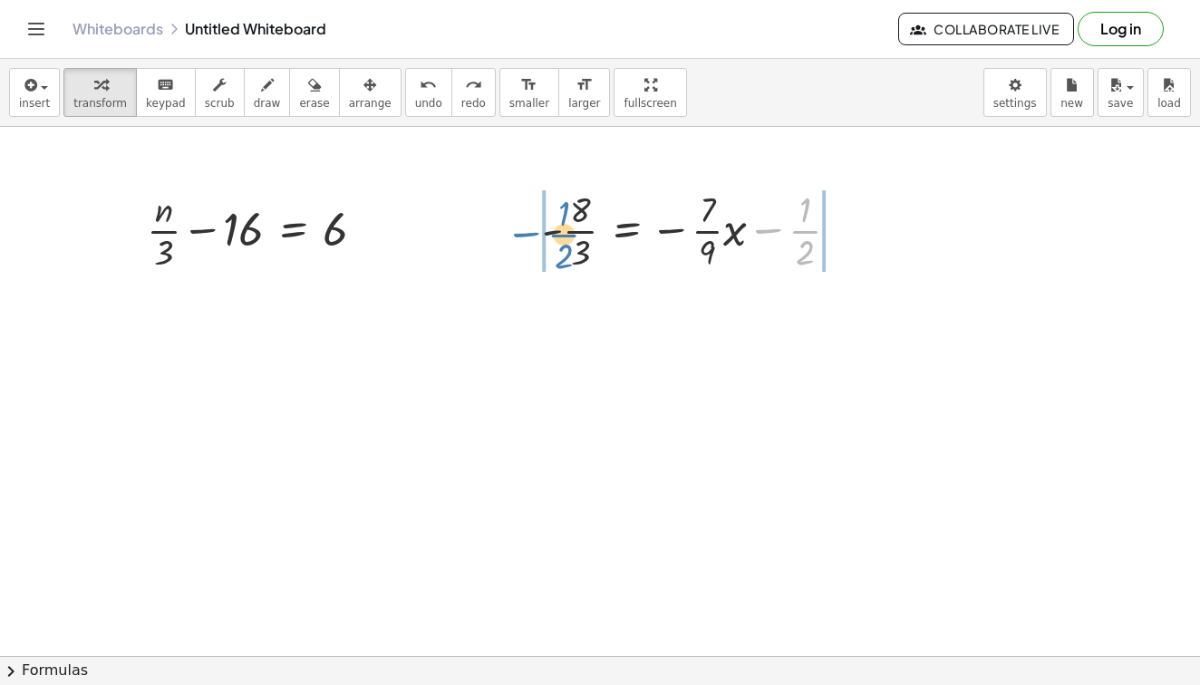
drag, startPoint x: 808, startPoint y: 238, endPoint x: 568, endPoint y: 242, distance: 240.3
click at [568, 242] on div at bounding box center [698, 229] width 330 height 91
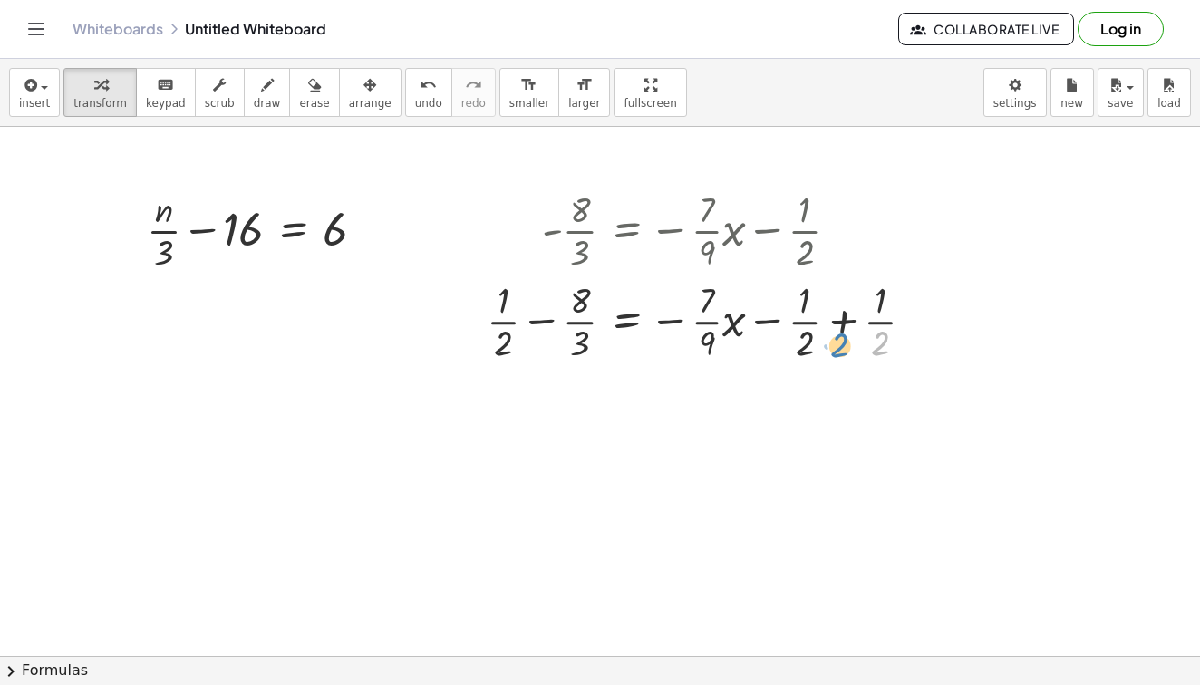
drag, startPoint x: 880, startPoint y: 335, endPoint x: 869, endPoint y: 339, distance: 12.3
click at [869, 339] on div at bounding box center [708, 320] width 461 height 91
drag, startPoint x: 895, startPoint y: 321, endPoint x: 820, endPoint y: 321, distance: 75.2
click at [545, 323] on div at bounding box center [708, 320] width 461 height 91
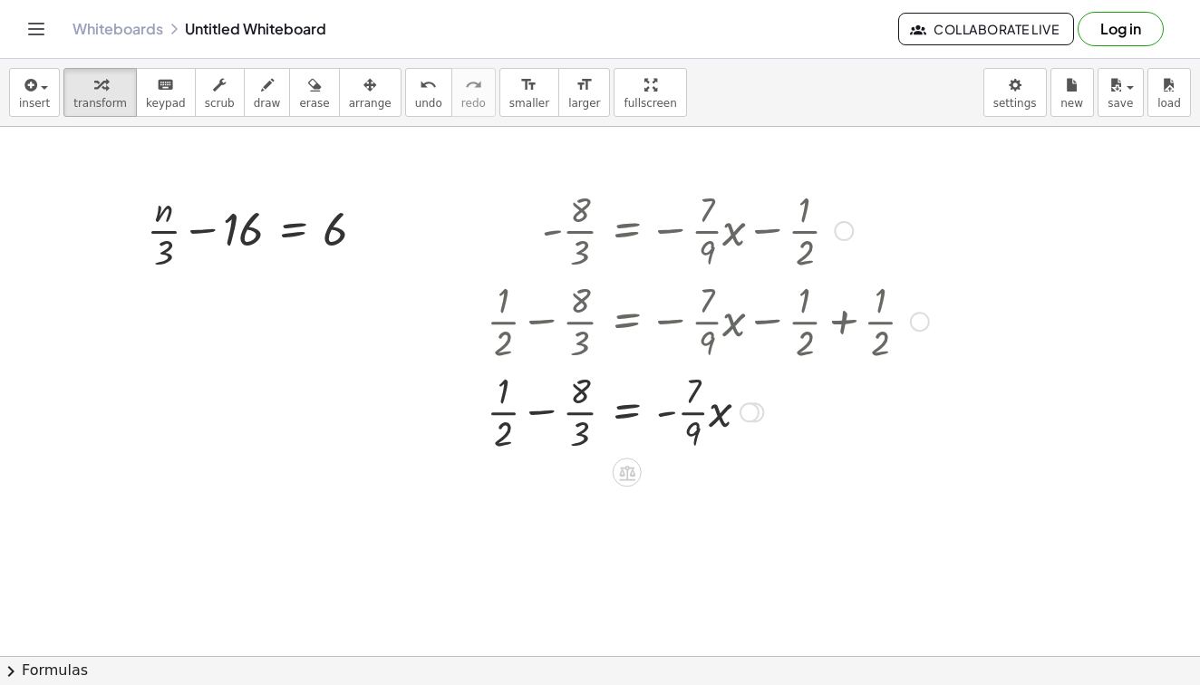
click at [544, 414] on div at bounding box center [708, 410] width 461 height 91
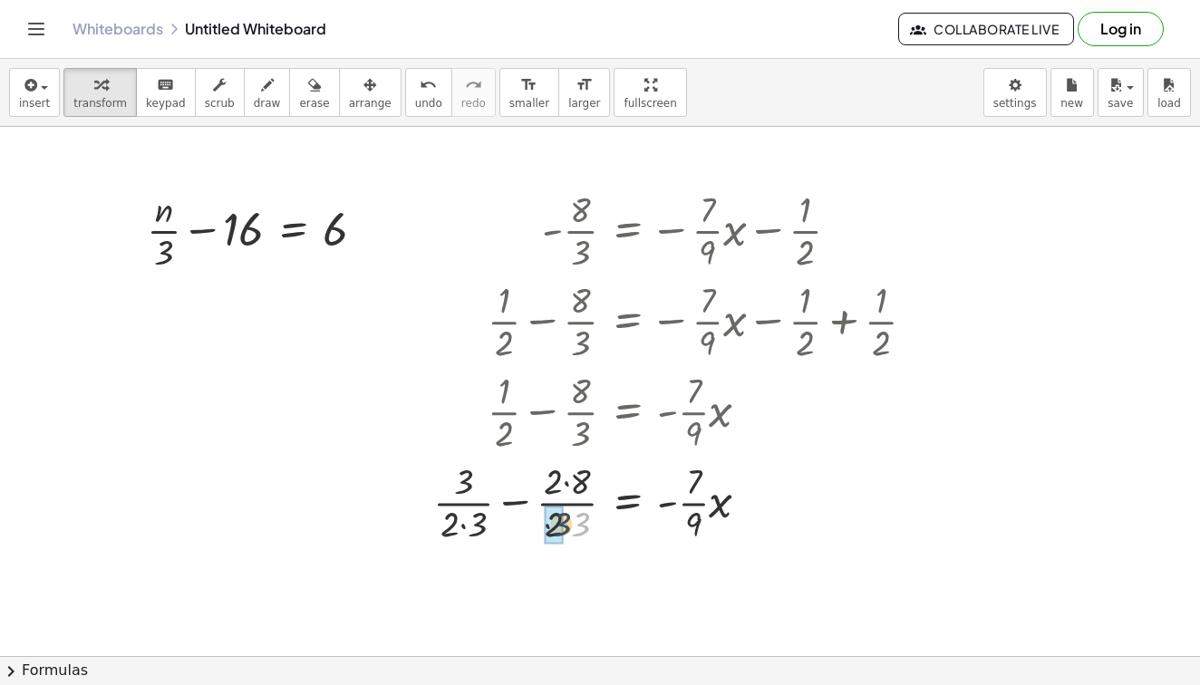
drag, startPoint x: 579, startPoint y: 524, endPoint x: 557, endPoint y: 525, distance: 22.7
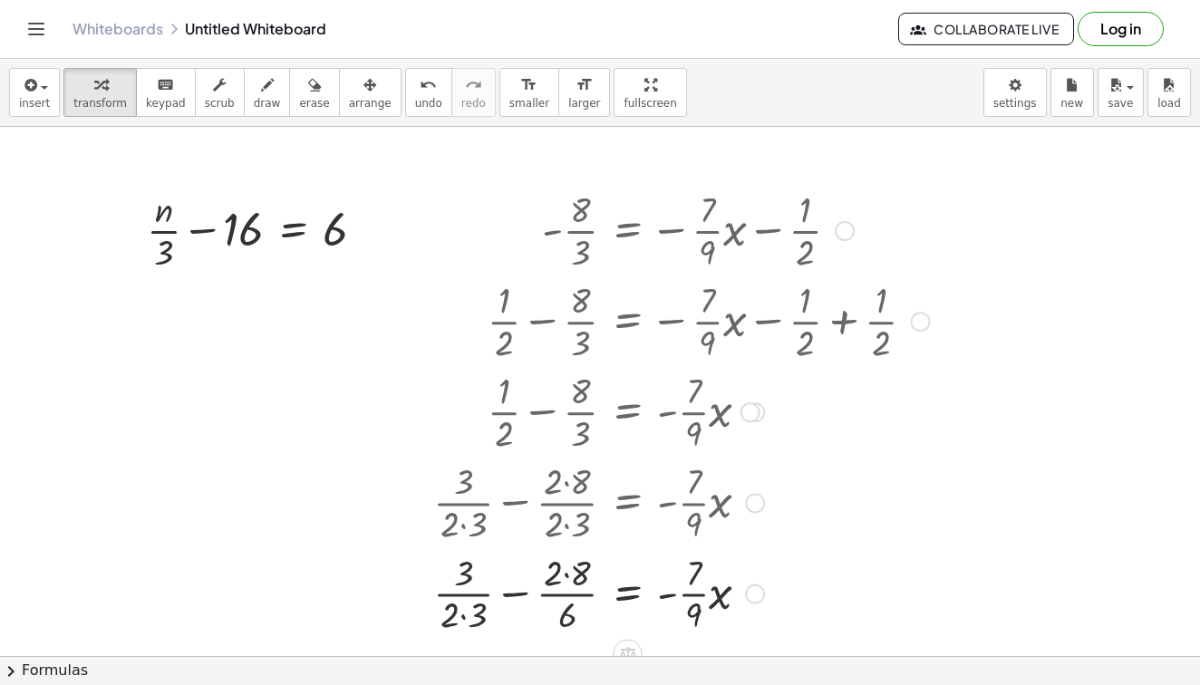
click at [580, 484] on div at bounding box center [681, 501] width 515 height 91
drag, startPoint x: 585, startPoint y: 575, endPoint x: 561, endPoint y: 574, distance: 23.6
drag, startPoint x: 497, startPoint y: 612, endPoint x: 472, endPoint y: 614, distance: 24.5
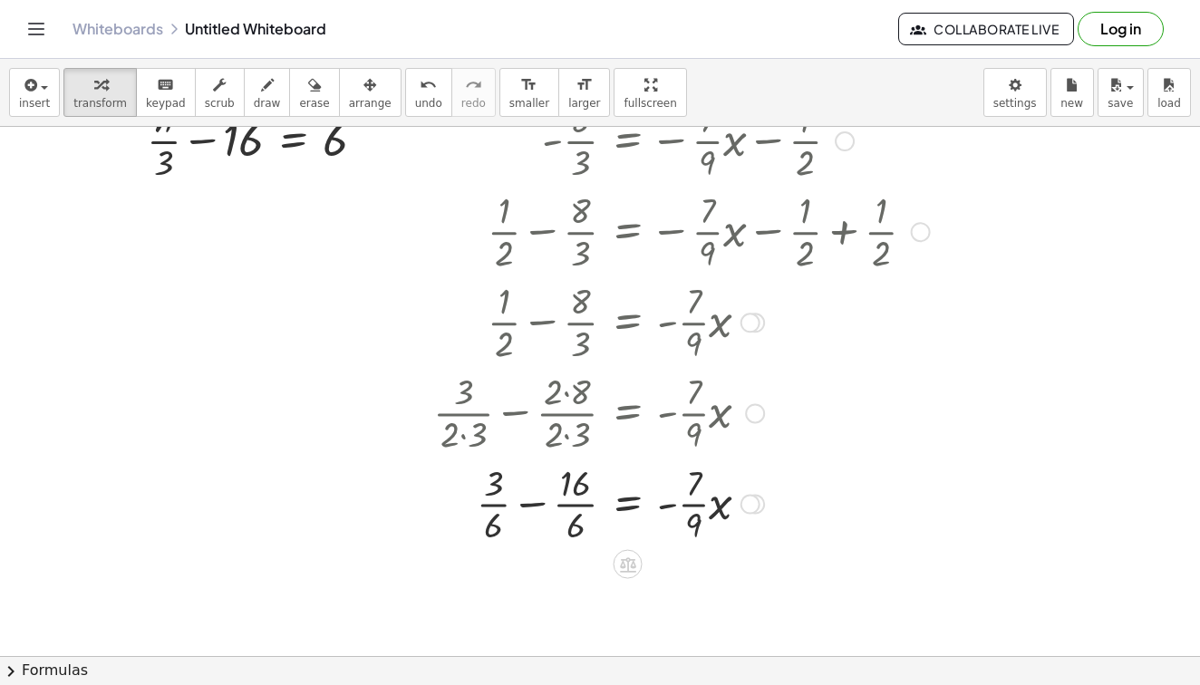
scroll to position [92, 0]
click at [531, 503] on div at bounding box center [681, 501] width 515 height 91
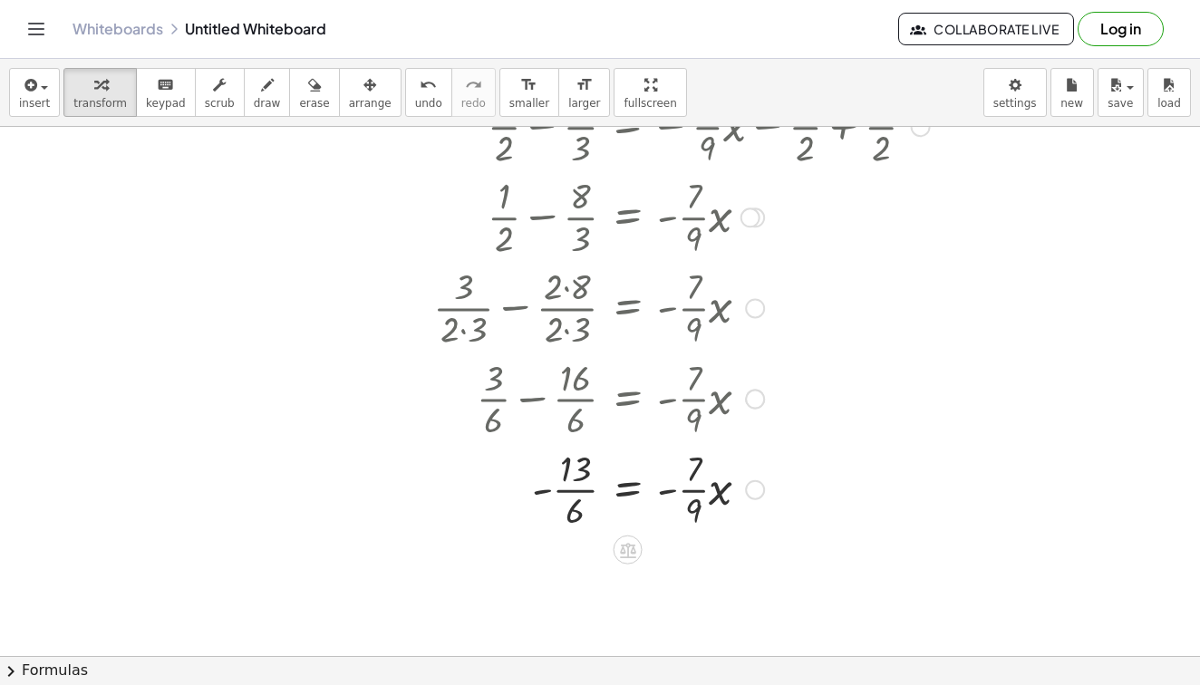
scroll to position [197, 0]
drag, startPoint x: 578, startPoint y: 492, endPoint x: 699, endPoint y: 493, distance: 120.6
click at [699, 493] on div at bounding box center [681, 487] width 515 height 91
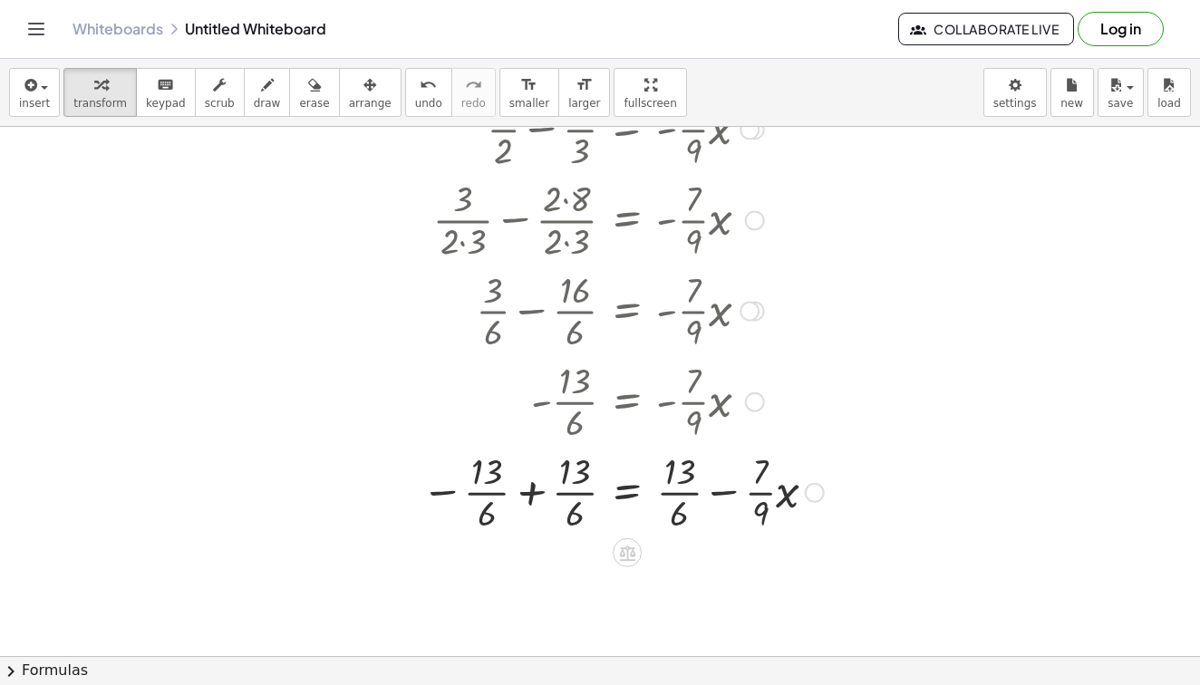
scroll to position [300, 0]
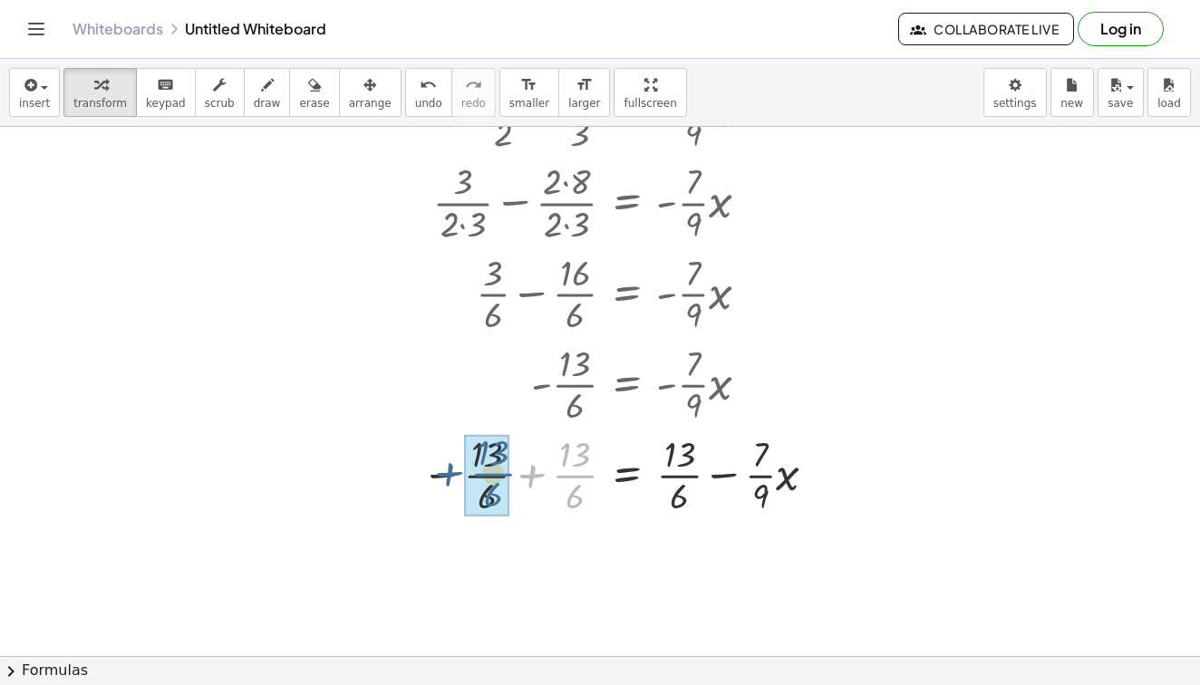
drag, startPoint x: 574, startPoint y: 472, endPoint x: 487, endPoint y: 472, distance: 87.0
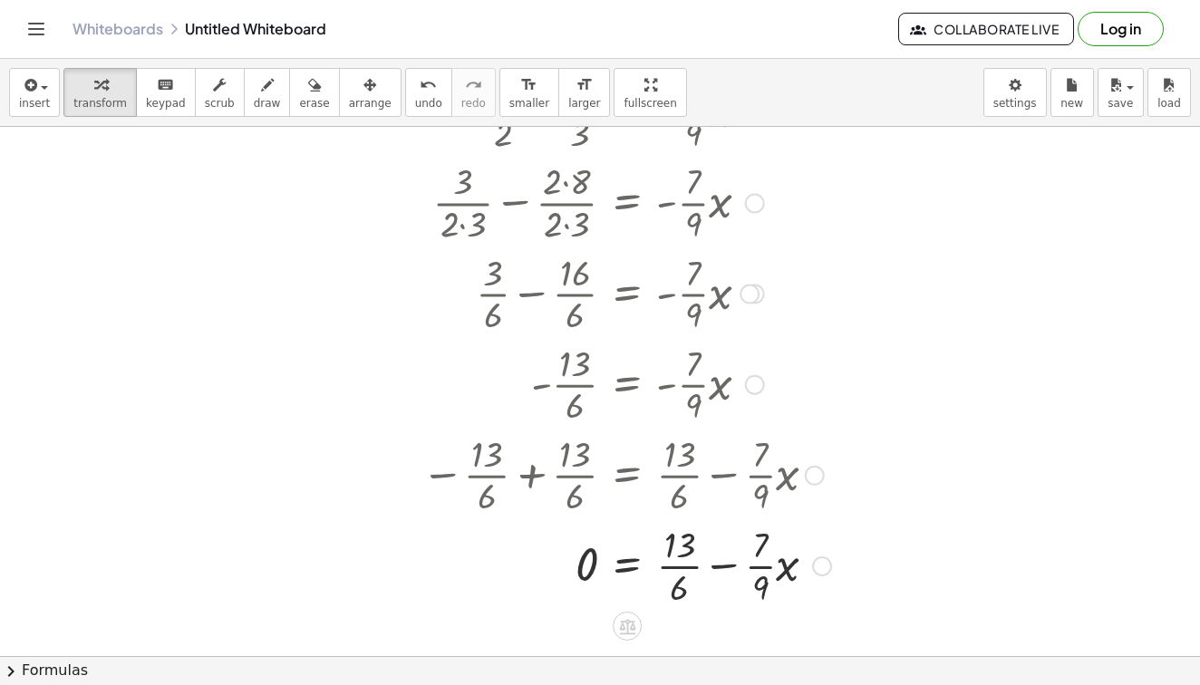
click at [722, 561] on div at bounding box center [675, 564] width 526 height 91
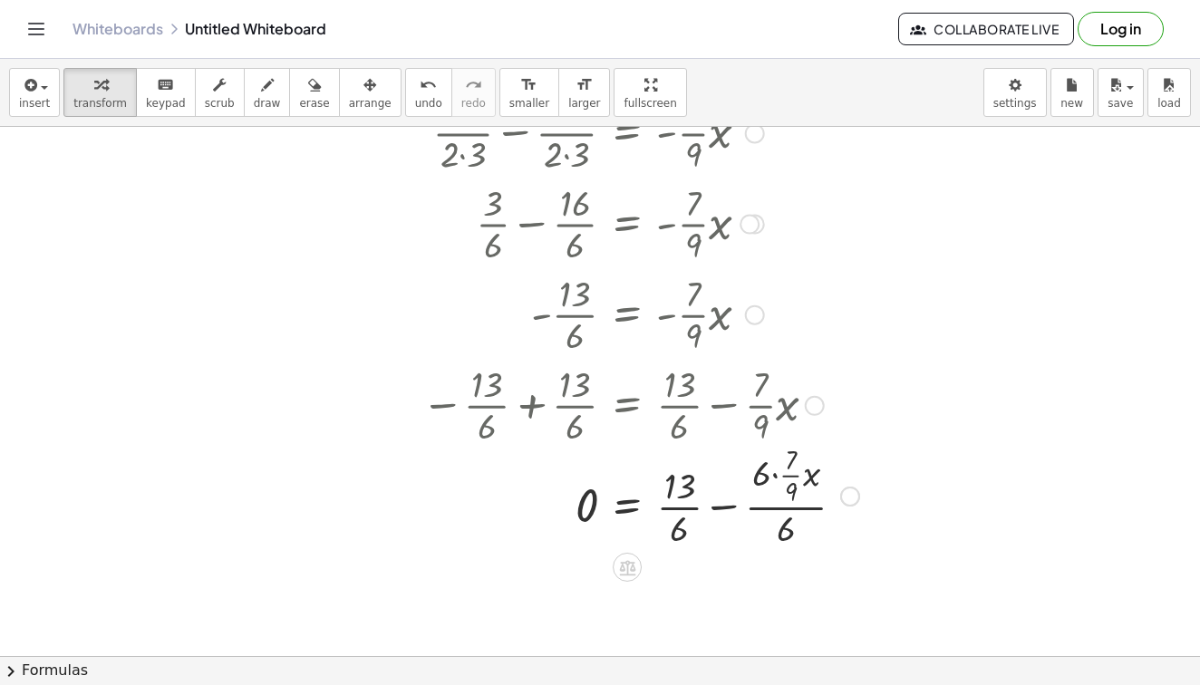
scroll to position [418, 0]
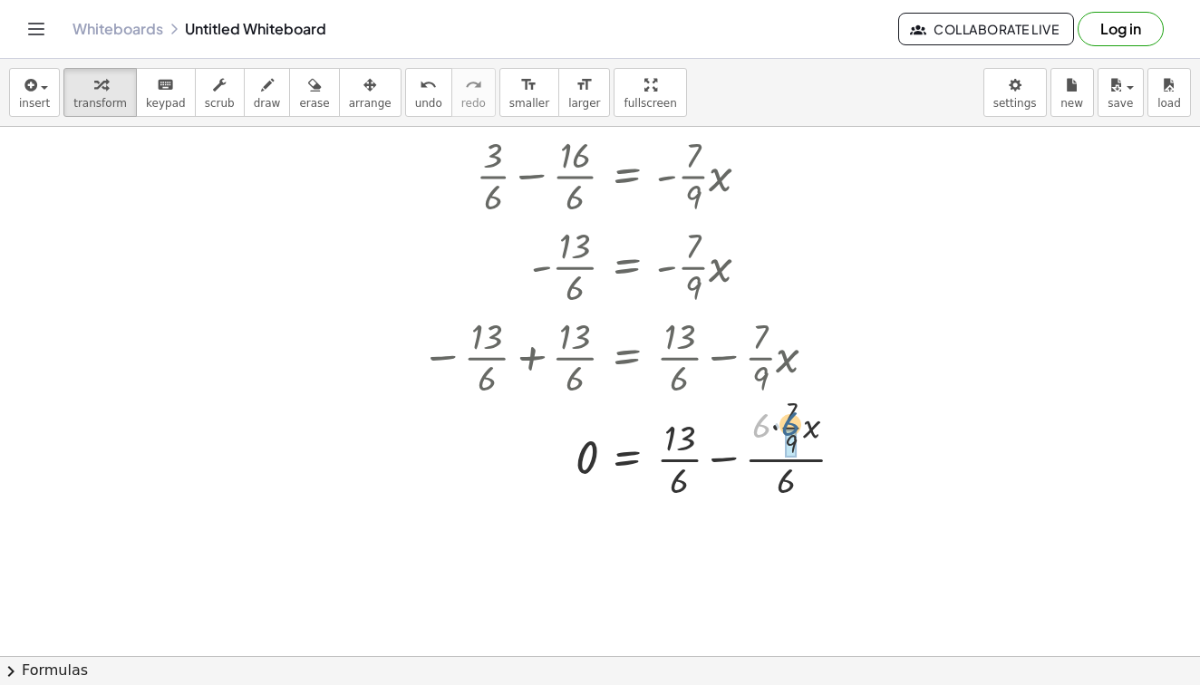
drag, startPoint x: 763, startPoint y: 432, endPoint x: 791, endPoint y: 427, distance: 28.5
click at [791, 427] on div at bounding box center [675, 447] width 526 height 112
drag, startPoint x: 765, startPoint y: 428, endPoint x: 777, endPoint y: 423, distance: 12.6
click at [777, 423] on div at bounding box center [675, 447] width 526 height 112
click at [727, 458] on div at bounding box center [675, 447] width 526 height 112
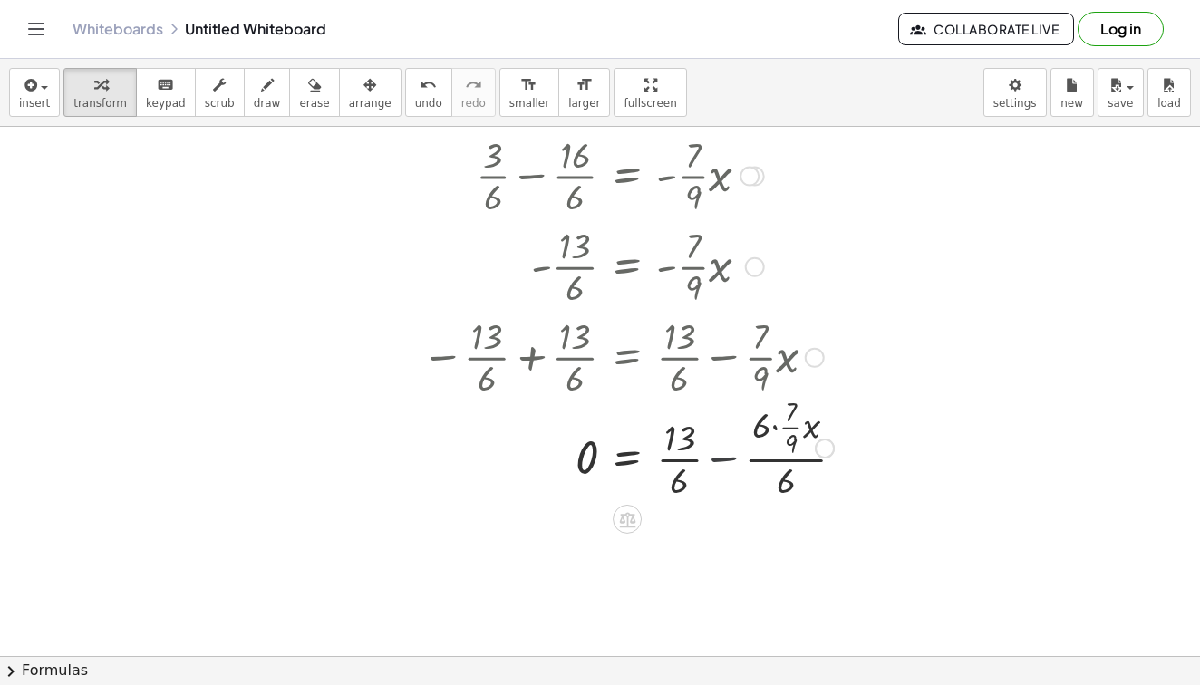
click at [727, 458] on div at bounding box center [675, 447] width 526 height 112
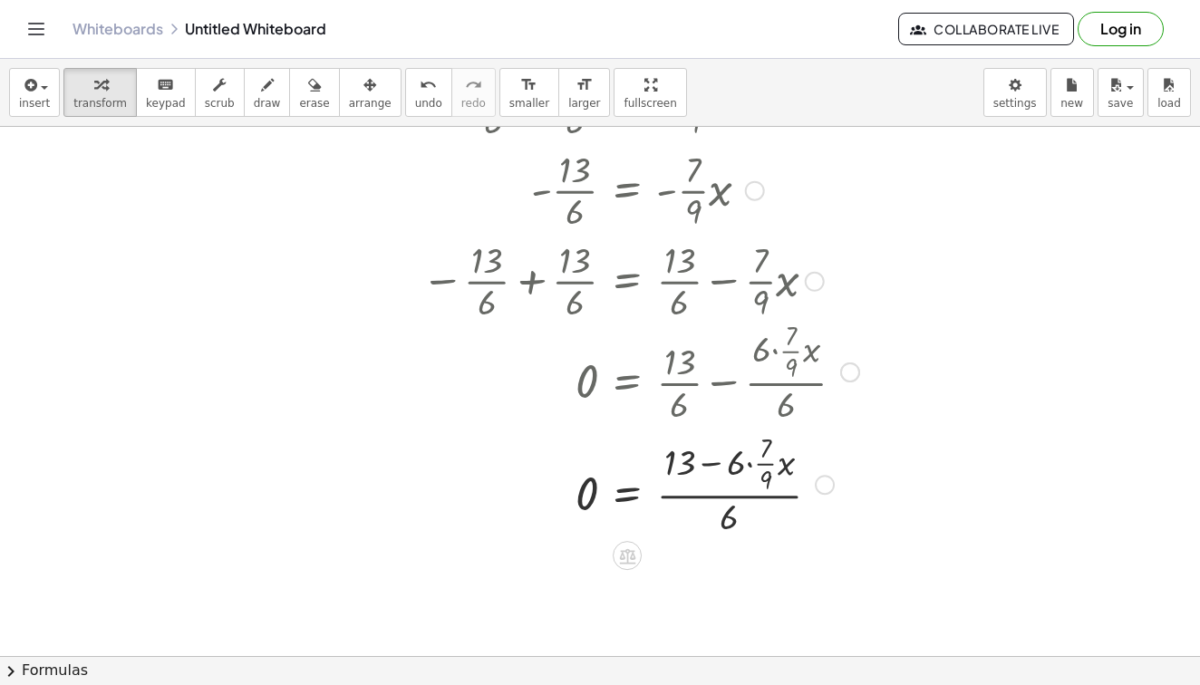
scroll to position [495, 0]
drag, startPoint x: 676, startPoint y: 465, endPoint x: 745, endPoint y: 461, distance: 69.0
click at [746, 462] on div at bounding box center [675, 482] width 526 height 112
click at [716, 464] on div at bounding box center [675, 482] width 526 height 112
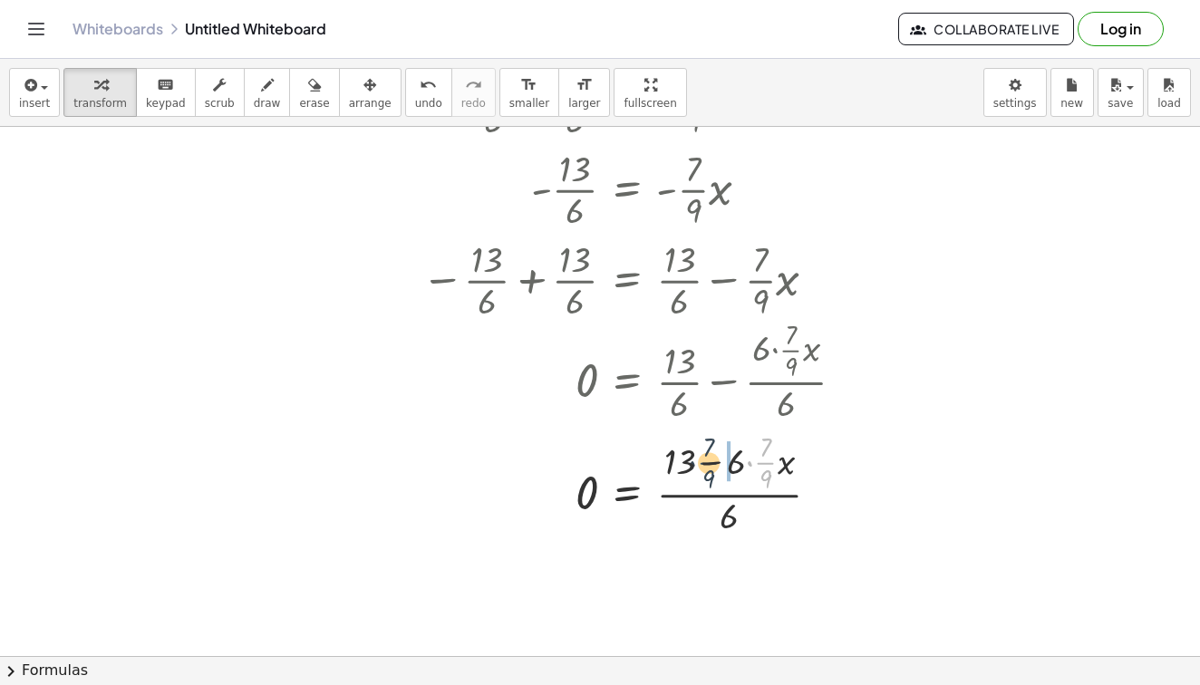
drag, startPoint x: 766, startPoint y: 463, endPoint x: 686, endPoint y: 465, distance: 79.8
click at [686, 465] on div at bounding box center [675, 482] width 526 height 112
drag, startPoint x: 734, startPoint y: 467, endPoint x: 765, endPoint y: 463, distance: 31.0
click at [765, 463] on div at bounding box center [675, 482] width 526 height 112
drag, startPoint x: 765, startPoint y: 463, endPoint x: 733, endPoint y: 462, distance: 31.7
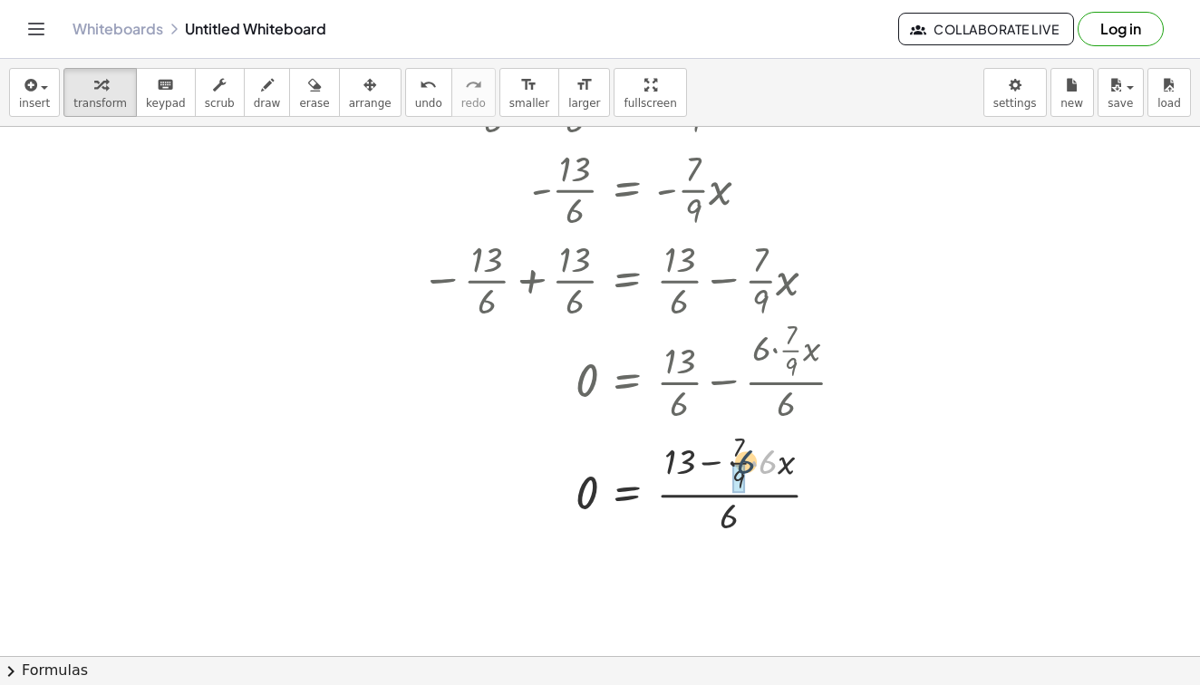
click at [733, 462] on div at bounding box center [675, 482] width 526 height 112
drag, startPoint x: 771, startPoint y: 466, endPoint x: 734, endPoint y: 462, distance: 36.4
click at [734, 462] on div at bounding box center [675, 482] width 526 height 112
drag, startPoint x: 734, startPoint y: 461, endPoint x: 754, endPoint y: 461, distance: 20.0
click at [754, 461] on div at bounding box center [675, 482] width 526 height 112
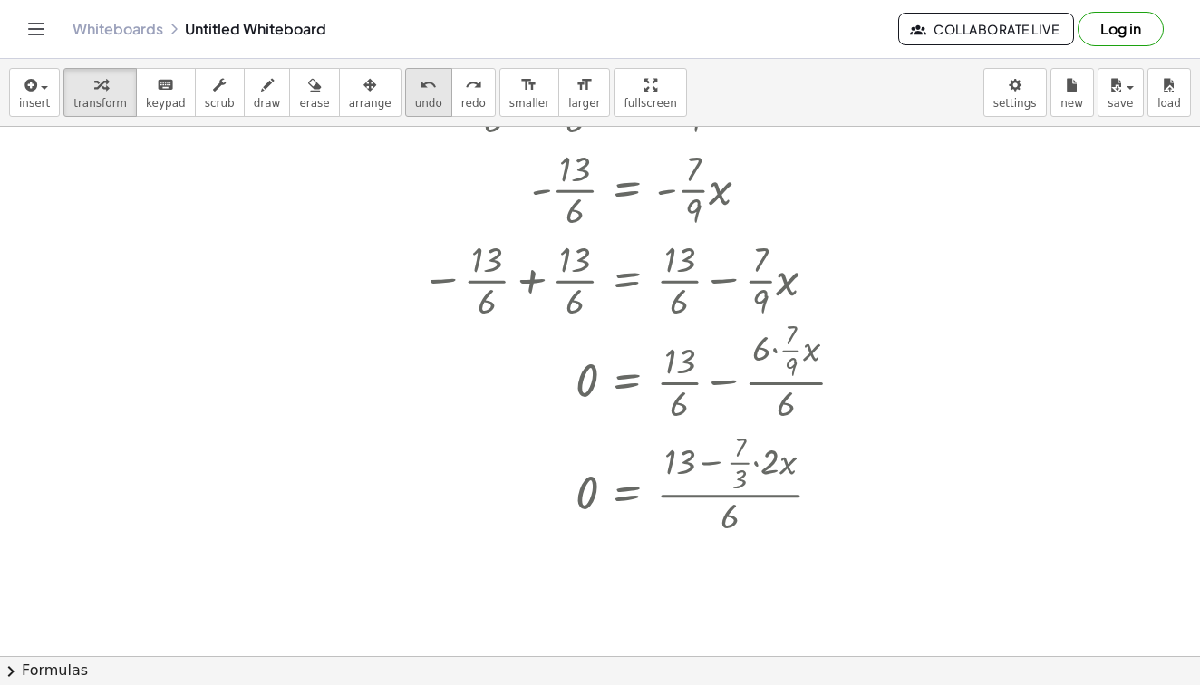
click at [420, 91] on icon "undo" at bounding box center [428, 85] width 17 height 22
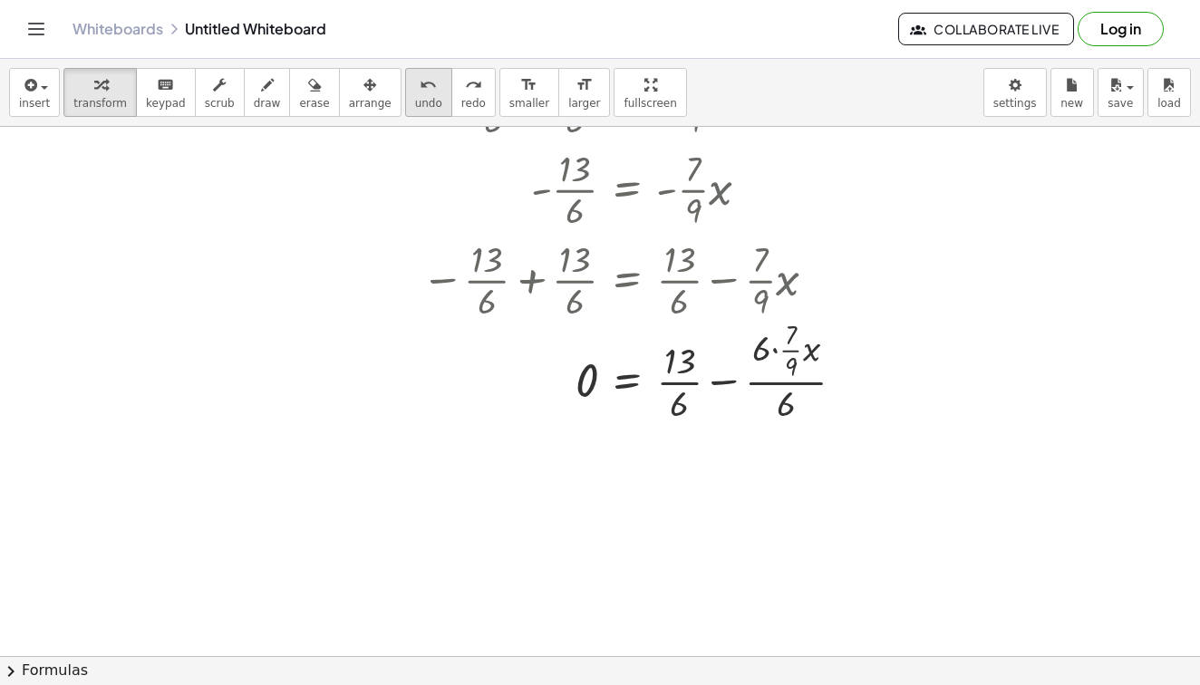
click at [415, 102] on span "undo" at bounding box center [428, 103] width 27 height 13
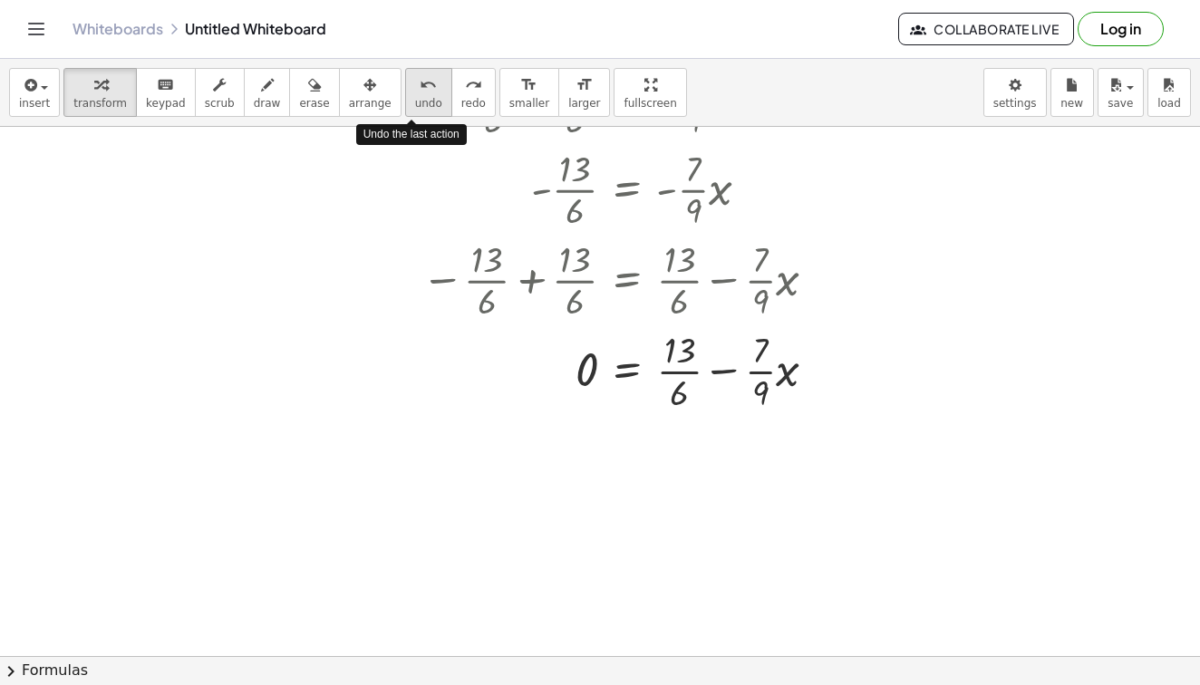
click at [415, 102] on span "undo" at bounding box center [428, 103] width 27 height 13
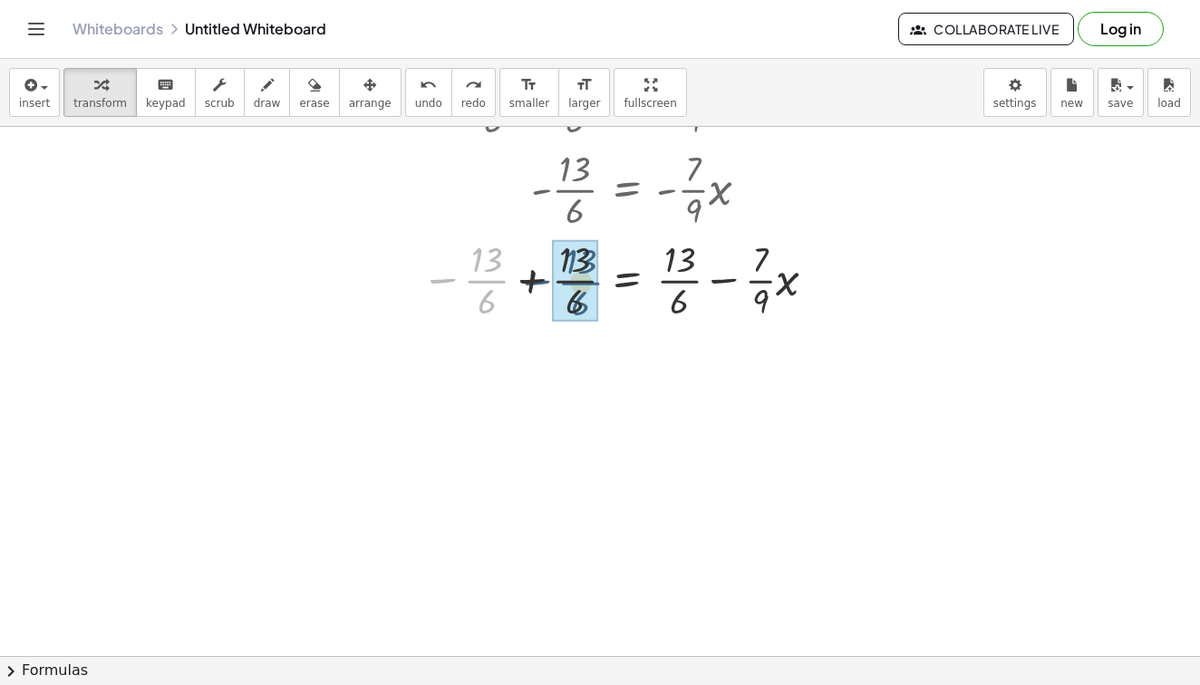
drag, startPoint x: 482, startPoint y: 282, endPoint x: 578, endPoint y: 282, distance: 96.1
